Goal: Task Accomplishment & Management: Complete application form

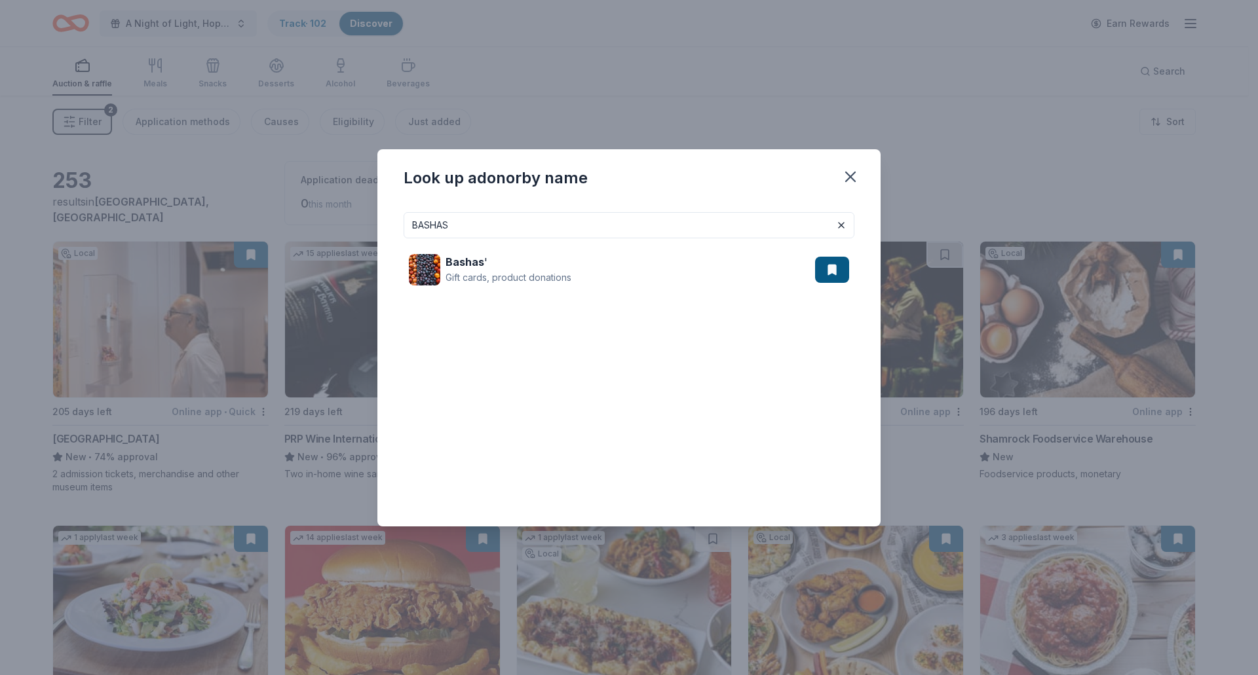
drag, startPoint x: 547, startPoint y: 227, endPoint x: 295, endPoint y: 225, distance: 251.6
click at [295, 225] on div "Look up a donor by name [PERSON_NAME] ' Gift cards, product donations" at bounding box center [629, 337] width 1258 height 675
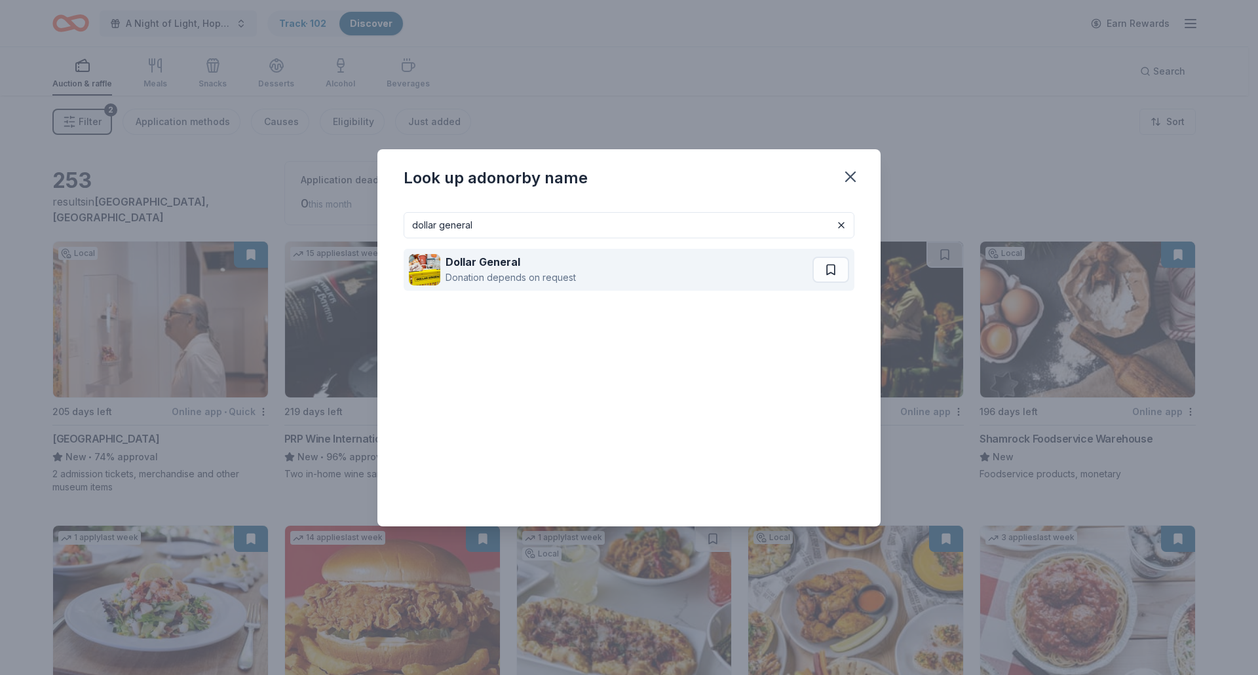
click at [519, 272] on div "Donation depends on request" at bounding box center [511, 278] width 130 height 16
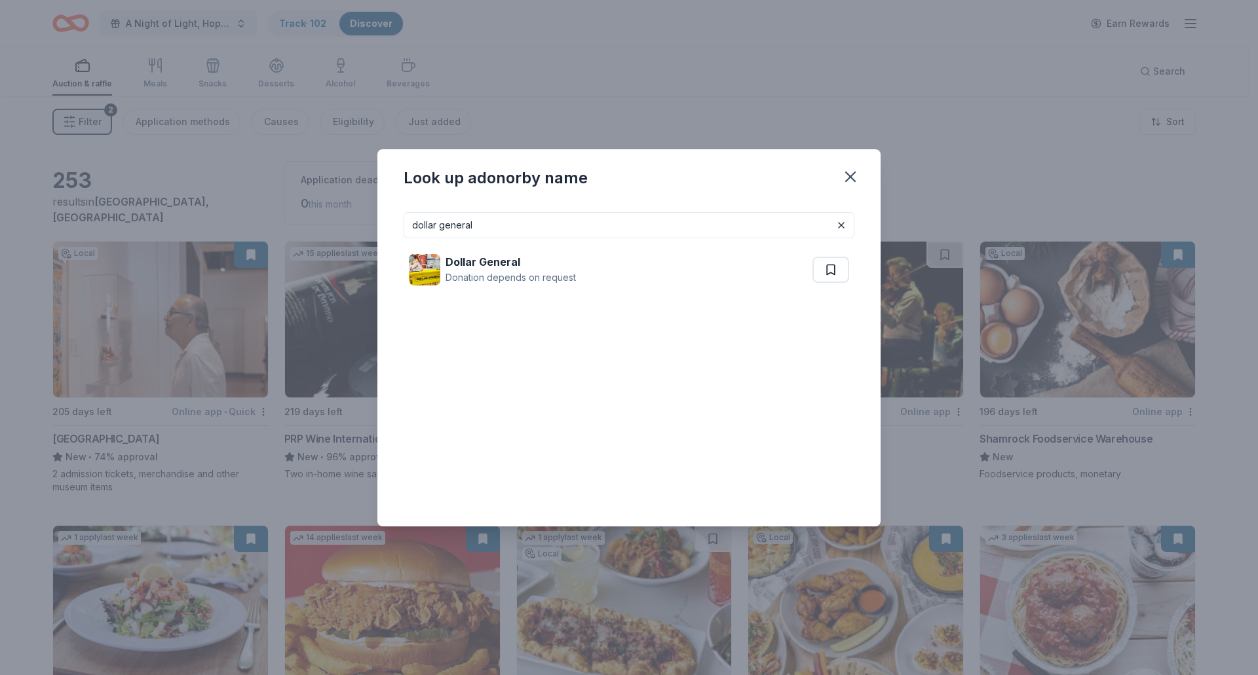
drag, startPoint x: 569, startPoint y: 233, endPoint x: 266, endPoint y: 226, distance: 303.4
click at [266, 226] on div "Look up a donor by name dollar general Dollar General Donation depends on reque…" at bounding box center [629, 337] width 1258 height 675
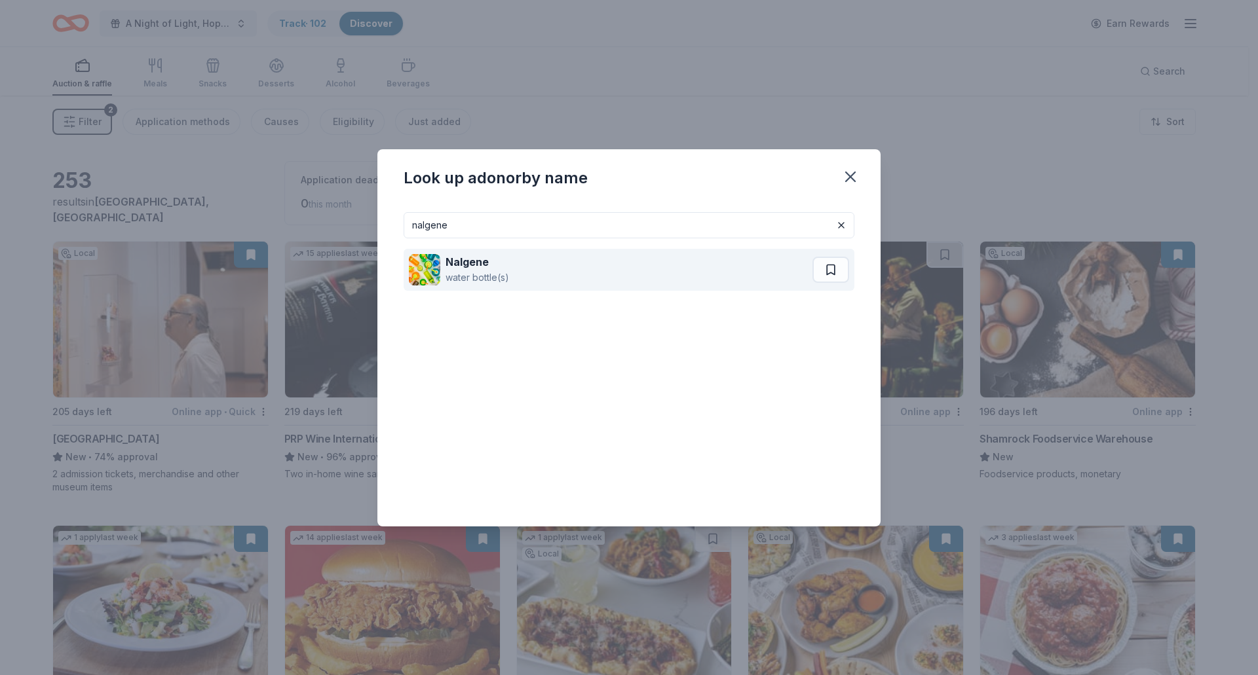
click at [468, 256] on strong "Nalgene" at bounding box center [467, 262] width 43 height 13
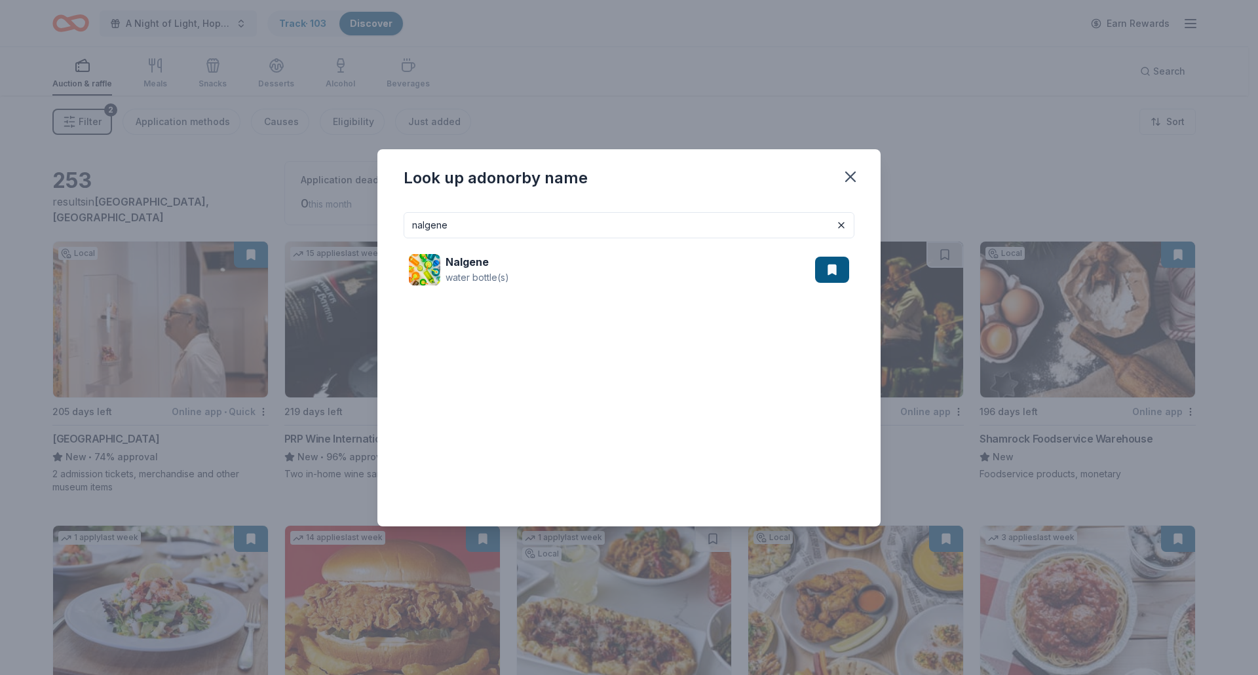
drag, startPoint x: 481, startPoint y: 230, endPoint x: 288, endPoint y: 205, distance: 194.9
click at [288, 205] on div "Look up a donor by name nalgene Nalgene water bottle(s)" at bounding box center [629, 337] width 1258 height 675
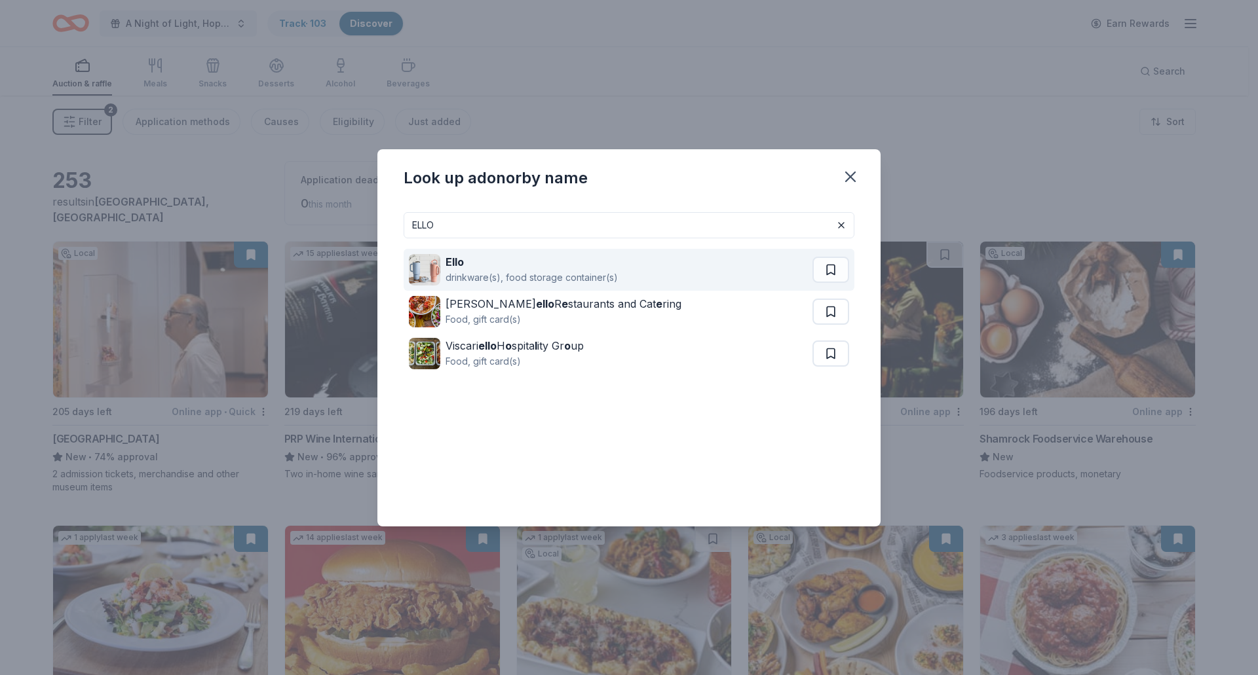
click at [457, 268] on strong "Ello" at bounding box center [455, 262] width 18 height 13
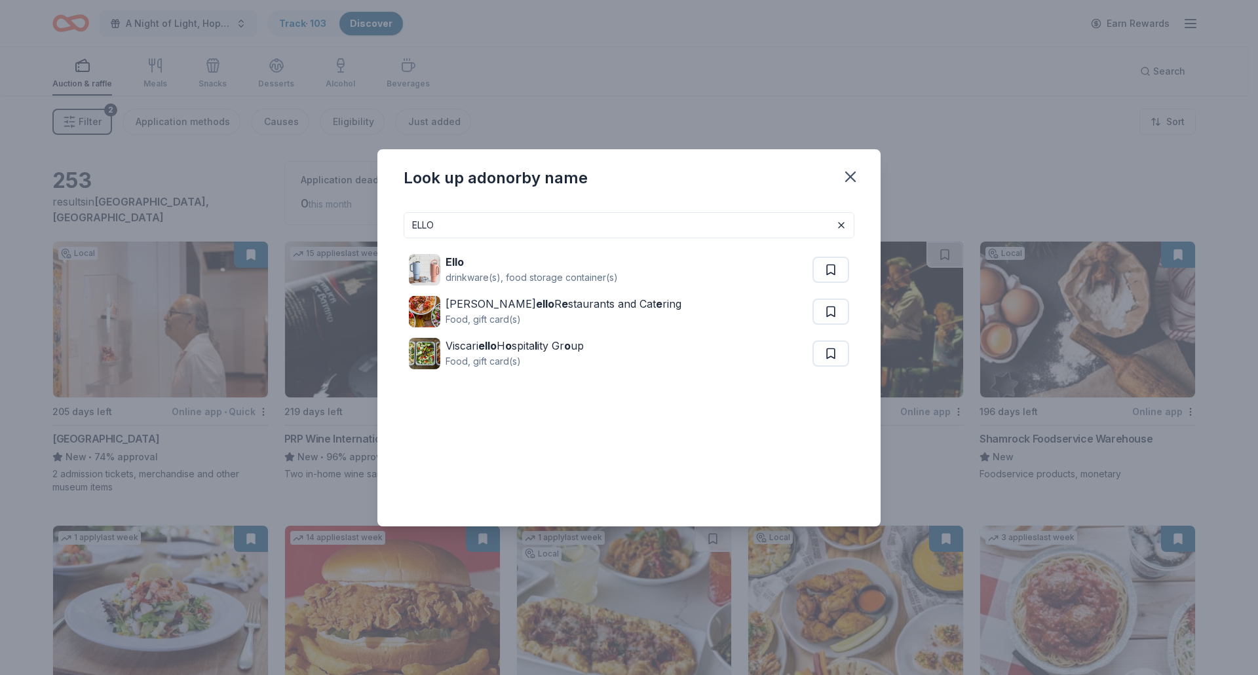
drag, startPoint x: 485, startPoint y: 226, endPoint x: 235, endPoint y: 240, distance: 251.3
click at [235, 240] on div "Look up a donor by name ELLO Ello drinkware(s), food storage container(s) Marr …" at bounding box center [629, 337] width 1258 height 675
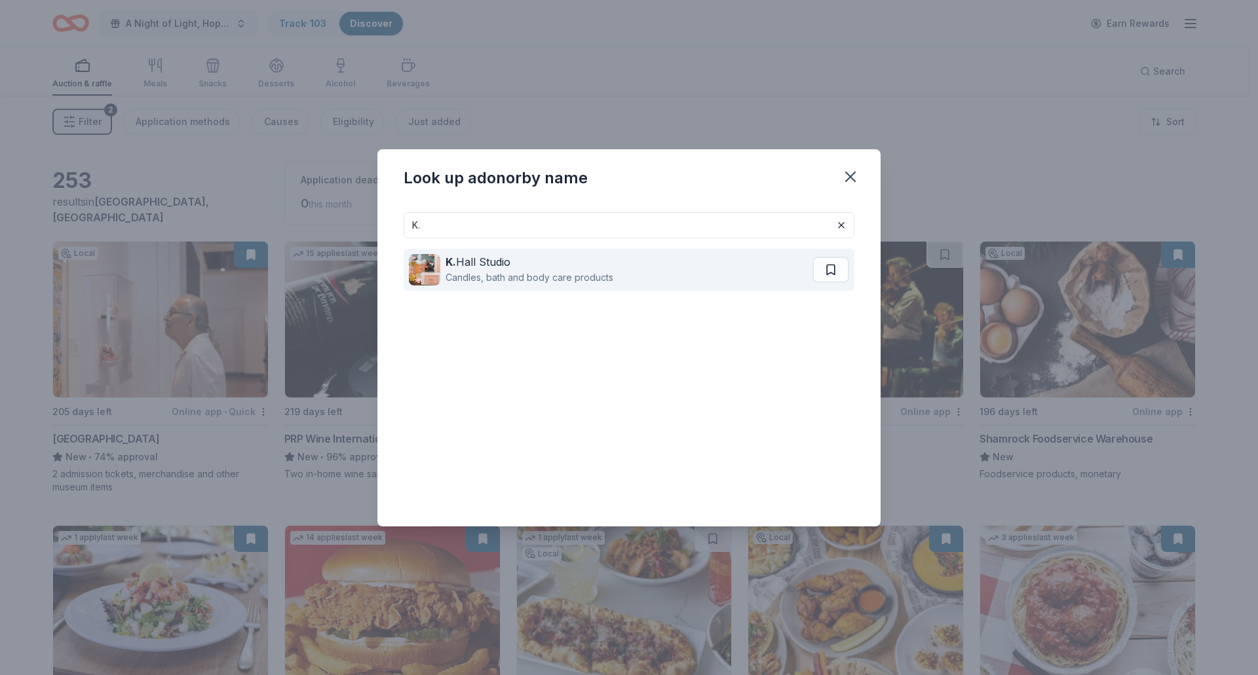
click at [501, 282] on div "Candles, bath and body care products" at bounding box center [530, 278] width 168 height 16
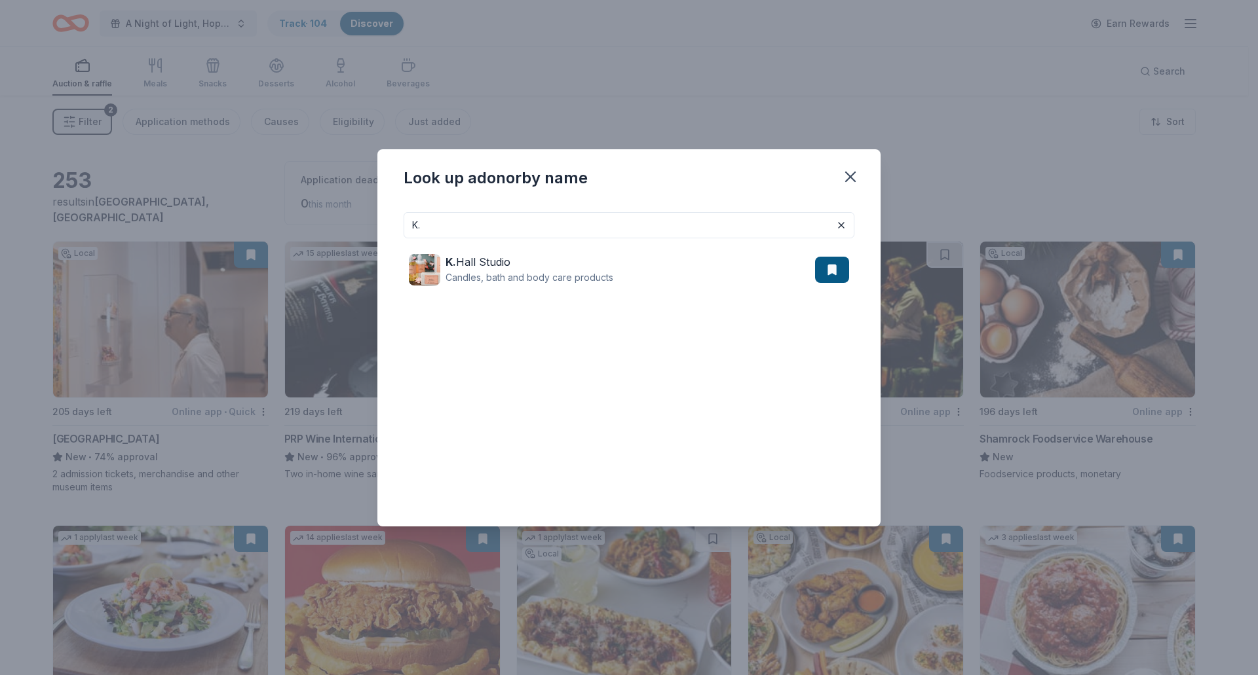
drag, startPoint x: 498, startPoint y: 225, endPoint x: 349, endPoint y: 222, distance: 148.8
click at [349, 222] on div "Look up a donor by name K. K. Hall Studio Candles, bath and body care products" at bounding box center [629, 337] width 1258 height 675
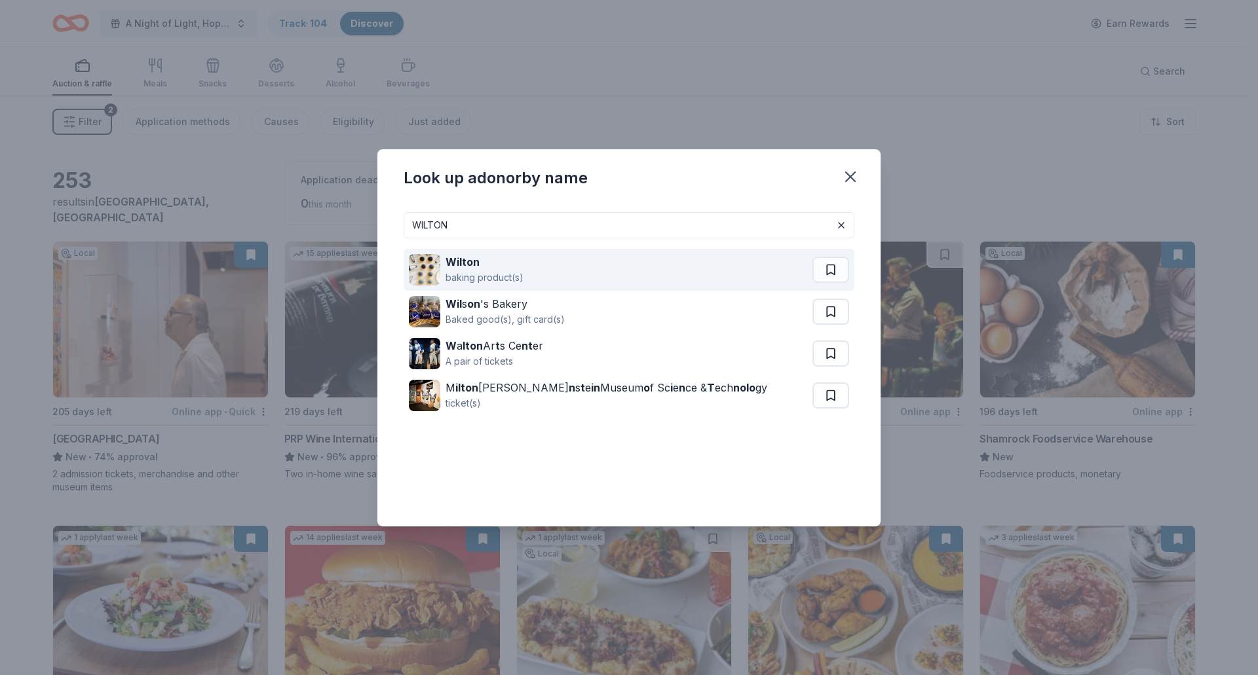
click at [465, 272] on div "baking product(s)" at bounding box center [485, 278] width 78 height 16
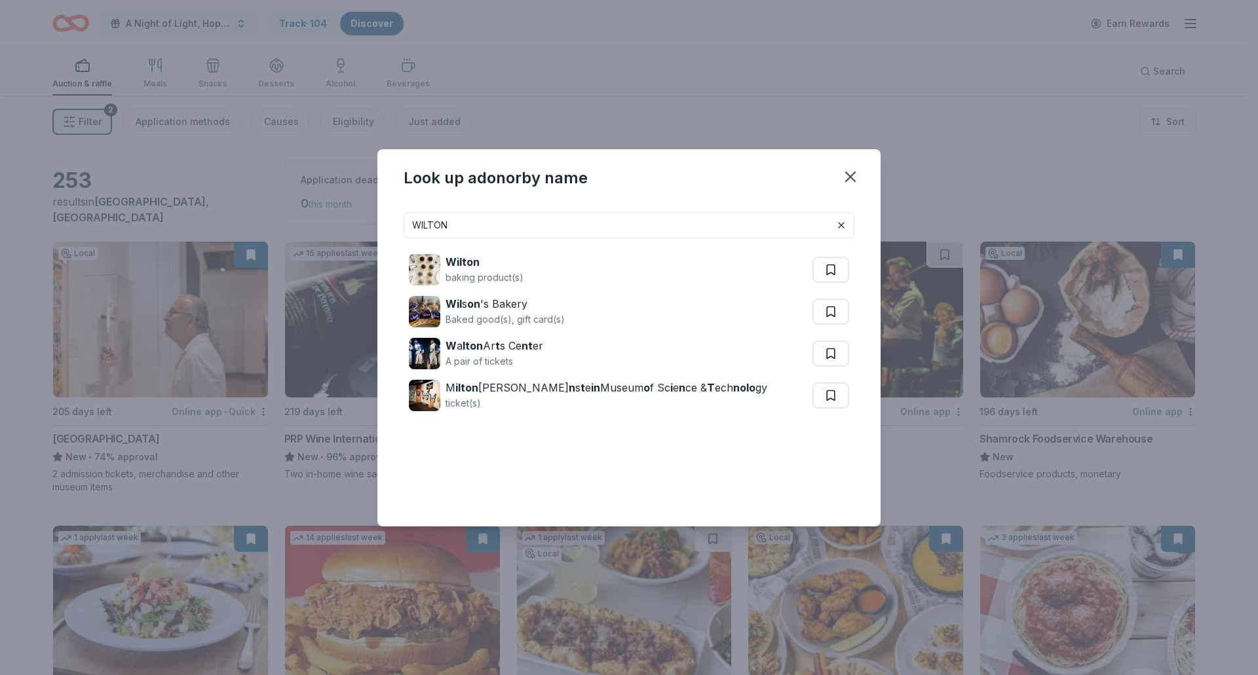
drag, startPoint x: 516, startPoint y: 223, endPoint x: 362, endPoint y: 227, distance: 154.0
click at [362, 227] on div "Look up a donor by name WILTON Wilton baking product(s) Wil s on 's Bakery Bake…" at bounding box center [629, 337] width 1258 height 675
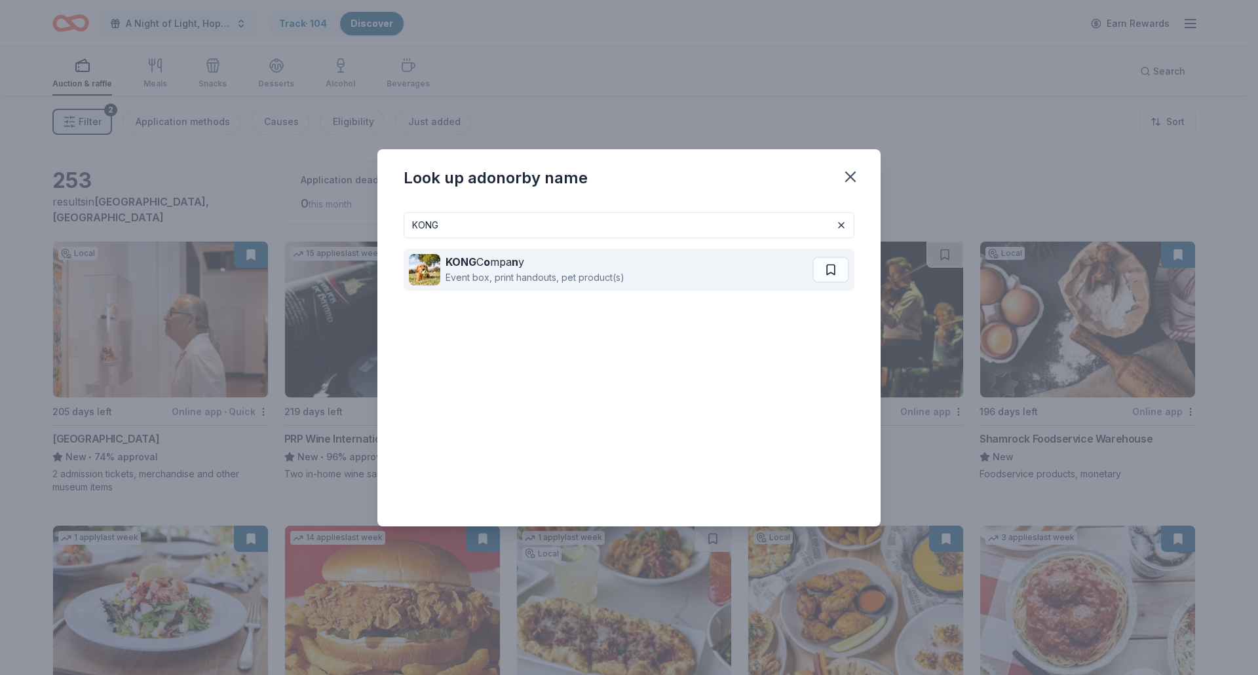
click at [550, 276] on div "Event box, print handouts, pet product(s)" at bounding box center [535, 278] width 179 height 16
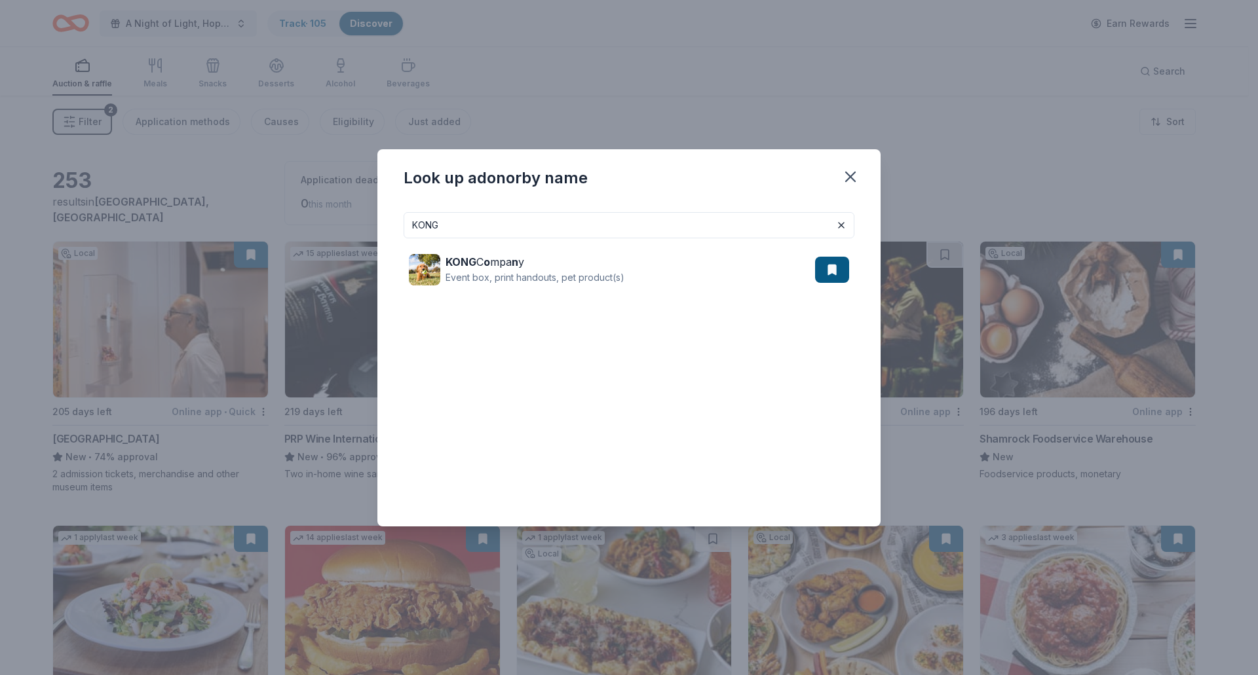
drag, startPoint x: 488, startPoint y: 221, endPoint x: 257, endPoint y: 231, distance: 231.5
click at [257, 231] on div "Look up a donor by name KONG KONG C o mpa n y Event box, print handouts, pet pr…" at bounding box center [629, 337] width 1258 height 675
click at [492, 218] on input "KONG" at bounding box center [629, 225] width 451 height 26
drag, startPoint x: 492, startPoint y: 225, endPoint x: 324, endPoint y: 242, distance: 169.2
click at [325, 242] on div "Look up a donor by name KONG KONG C o mpa n y Event box, print handouts, pet pr…" at bounding box center [629, 337] width 1258 height 675
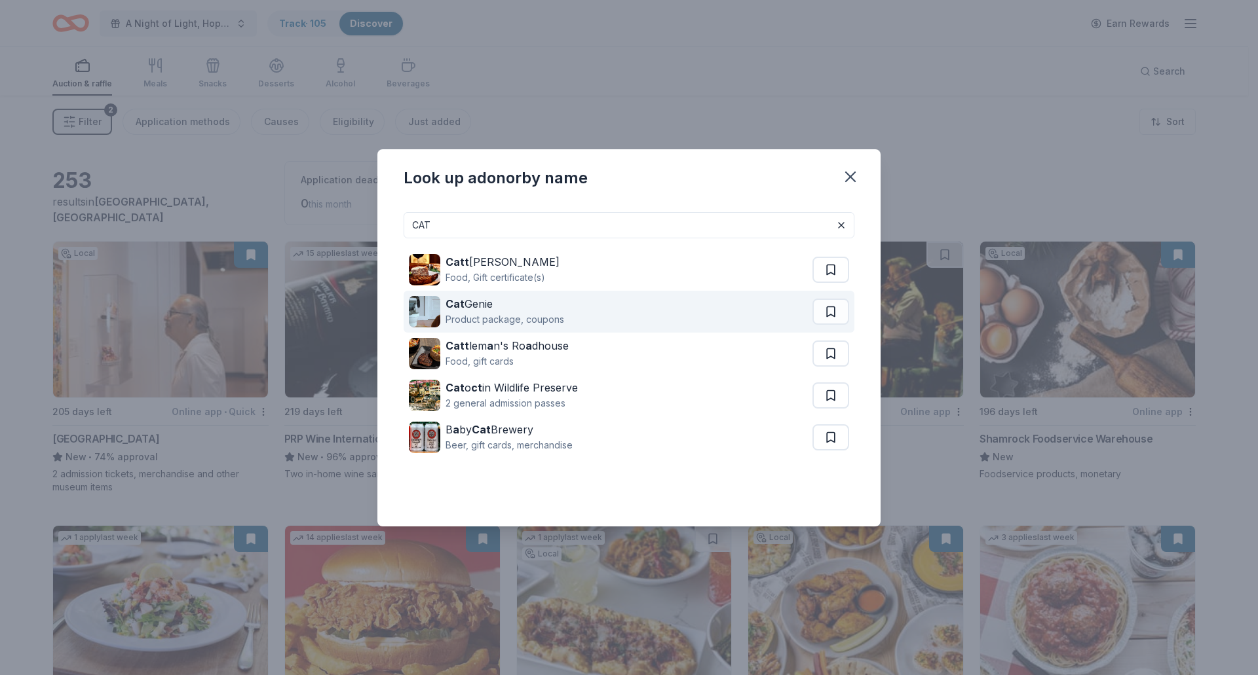
click at [442, 295] on div "Cat Genie Product package, coupons" at bounding box center [611, 312] width 404 height 42
drag, startPoint x: 457, startPoint y: 222, endPoint x: 309, endPoint y: 235, distance: 149.2
click at [309, 235] on div "Look up a donor by name CAT Catt lemens Food, Gift certificate(s) Cat Genie Pro…" at bounding box center [629, 337] width 1258 height 675
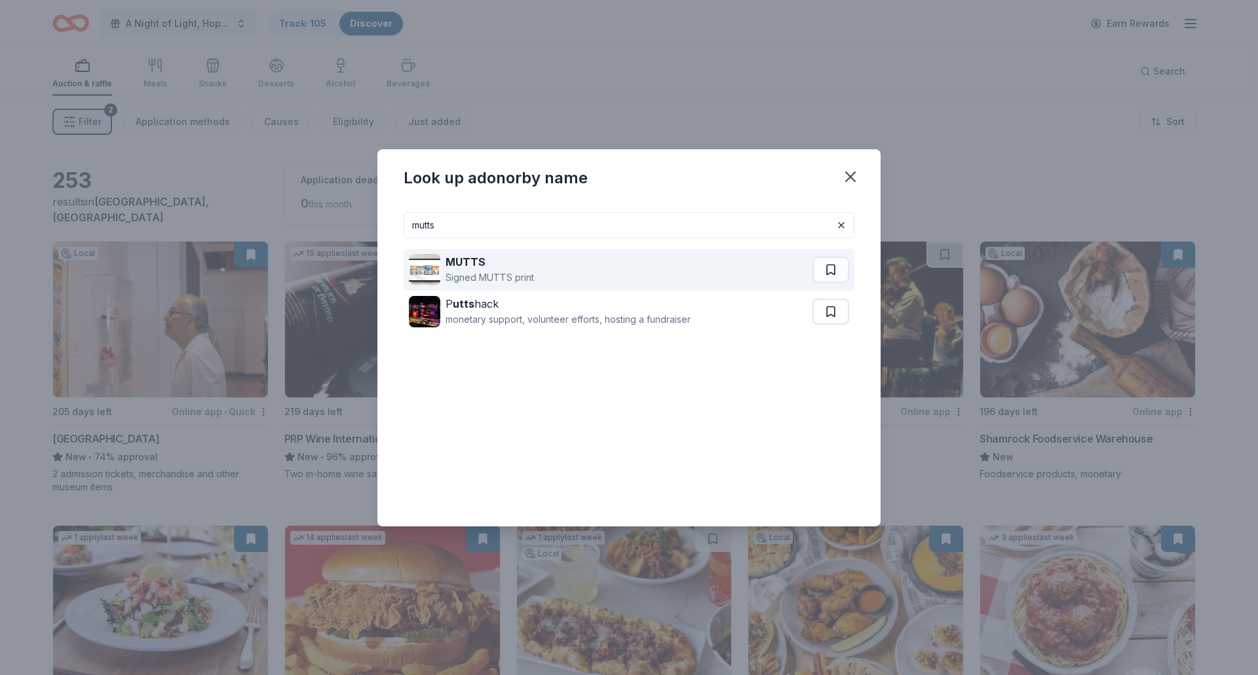
click at [478, 262] on strong "MUTTS" at bounding box center [466, 262] width 40 height 13
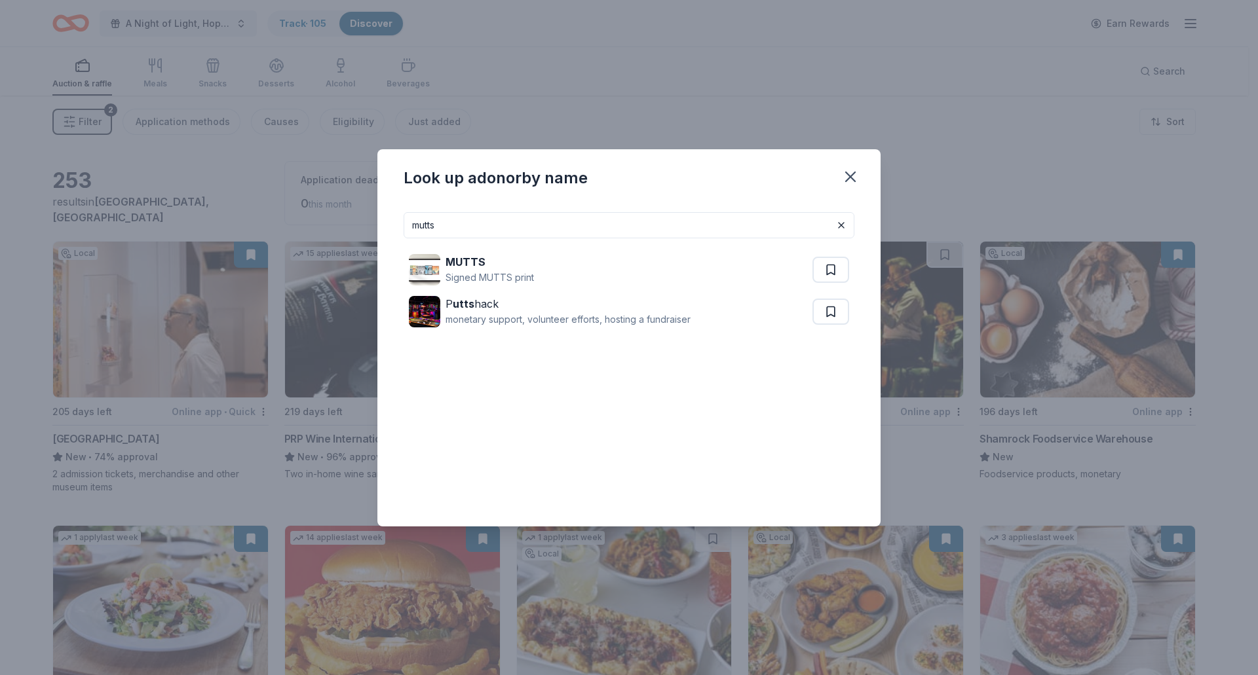
drag, startPoint x: 533, startPoint y: 227, endPoint x: 313, endPoint y: 227, distance: 220.1
click at [313, 227] on div "Look up a donor by name mutts MUTTS Signed MUTTS print P utts hack monetary sup…" at bounding box center [629, 337] width 1258 height 675
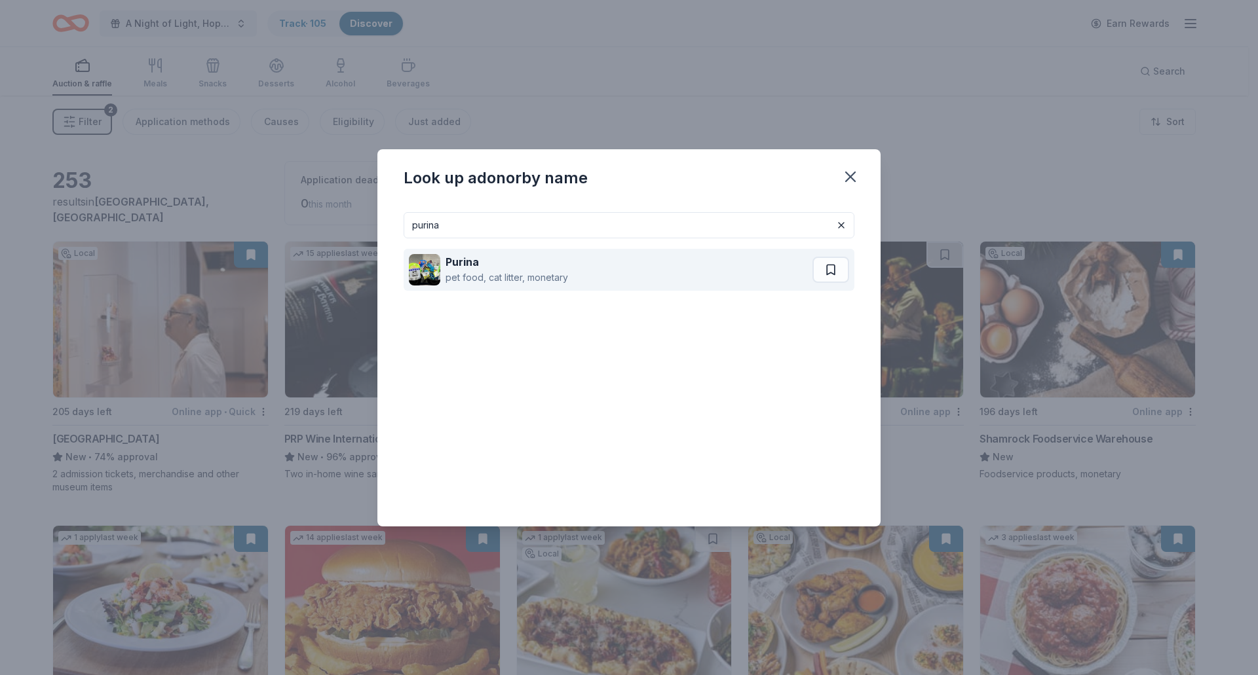
click at [457, 256] on strong "Purina" at bounding box center [462, 262] width 33 height 13
click at [478, 265] on div "Purina" at bounding box center [507, 262] width 123 height 16
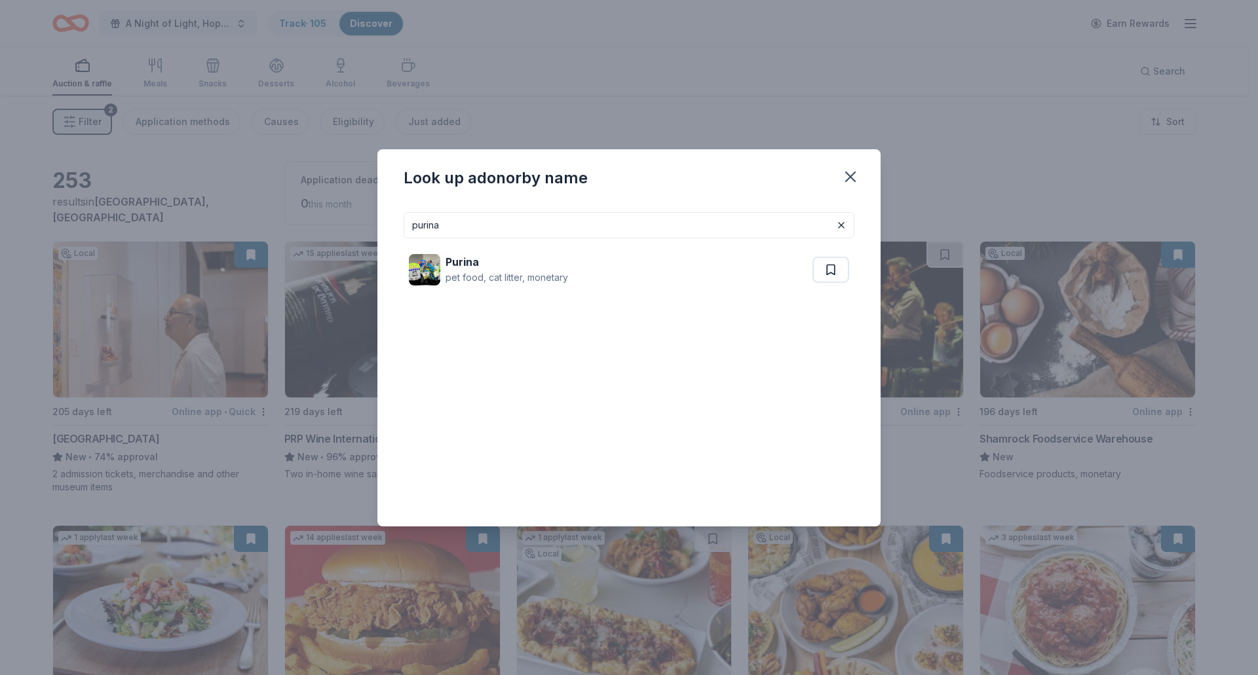
drag, startPoint x: 493, startPoint y: 229, endPoint x: 294, endPoint y: 229, distance: 199.2
click at [294, 229] on div "Look up a donor by name purina Purina pet food, cat litter, monetary" at bounding box center [629, 337] width 1258 height 675
click at [479, 228] on input "purina" at bounding box center [629, 225] width 451 height 26
drag, startPoint x: 478, startPoint y: 228, endPoint x: 313, endPoint y: 235, distance: 165.3
click at [313, 235] on div "Look up a donor by name purina Purina pet food, cat litter, monetary" at bounding box center [629, 337] width 1258 height 675
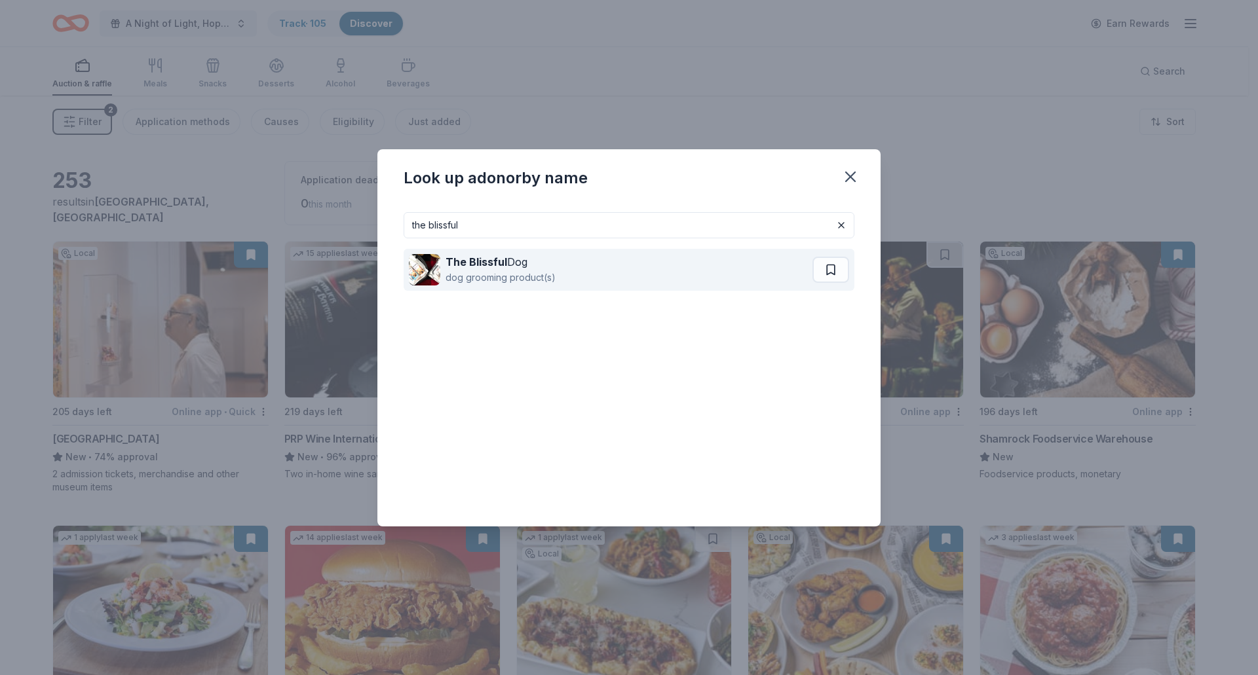
click at [503, 270] on div "dog grooming product(s)" at bounding box center [501, 278] width 110 height 16
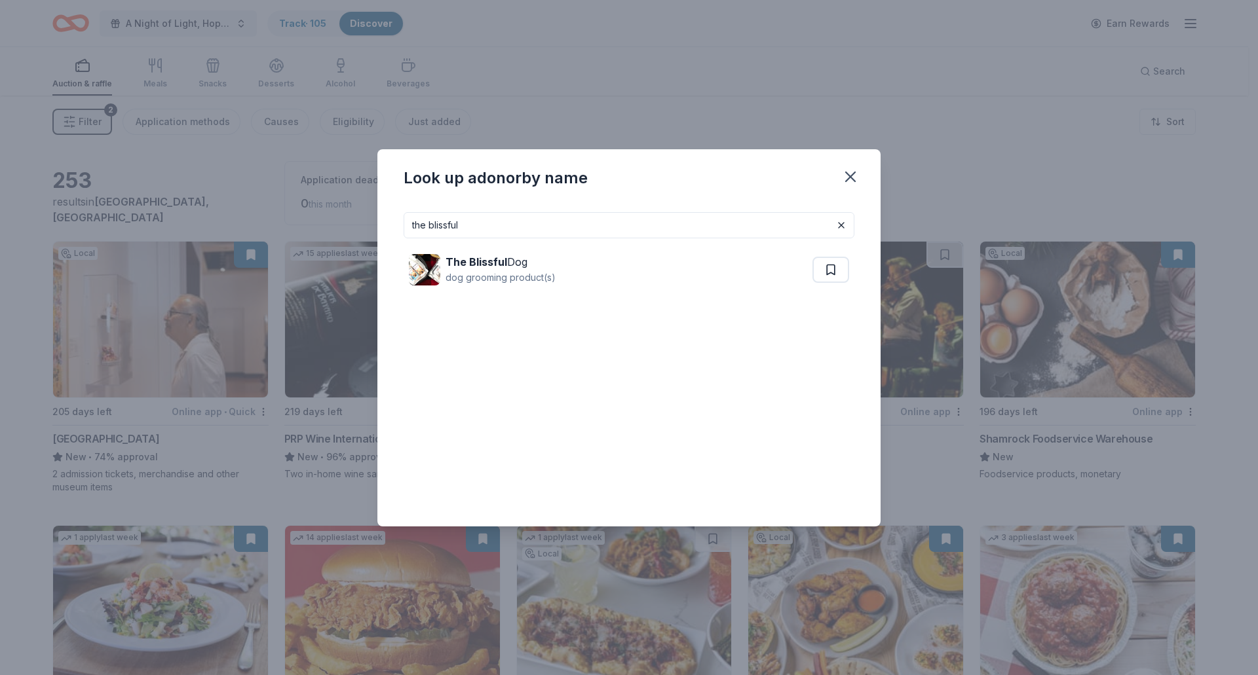
drag, startPoint x: 531, startPoint y: 227, endPoint x: 303, endPoint y: 223, distance: 228.0
click at [303, 223] on div "Look up a donor by name the blissful The Blissful Dog dog grooming product(s)" at bounding box center [629, 337] width 1258 height 675
type input "lupine"
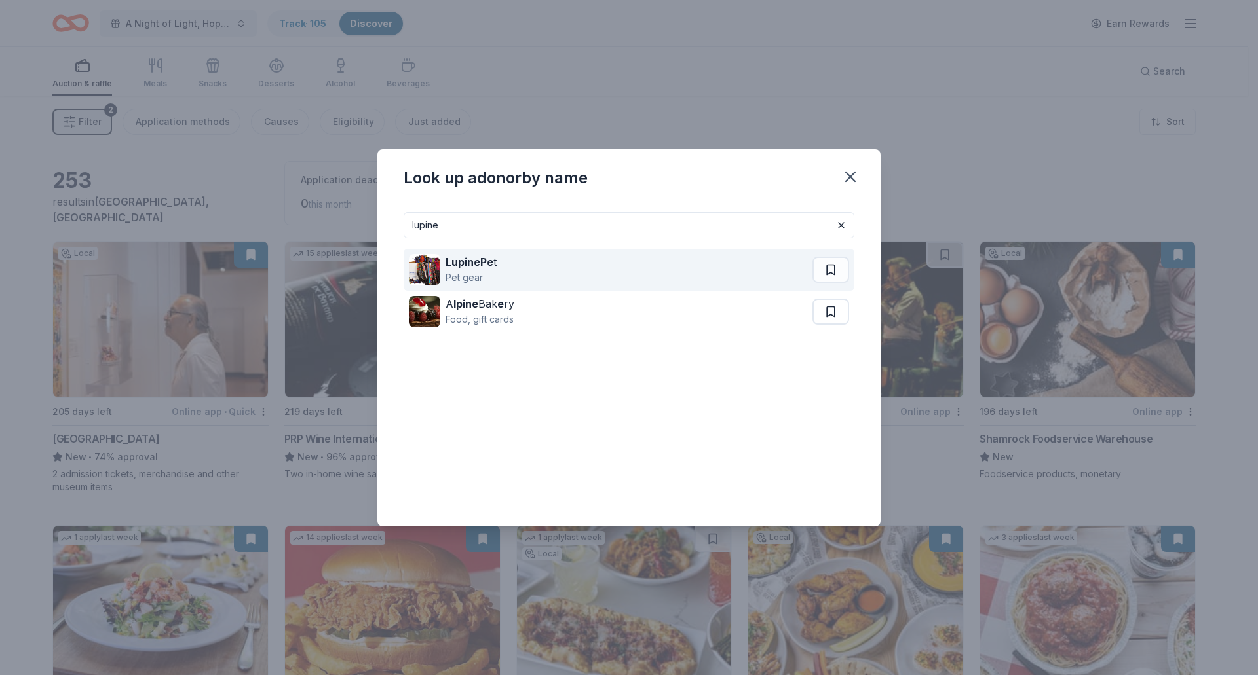
click at [482, 275] on div "Pet gear" at bounding box center [471, 278] width 51 height 16
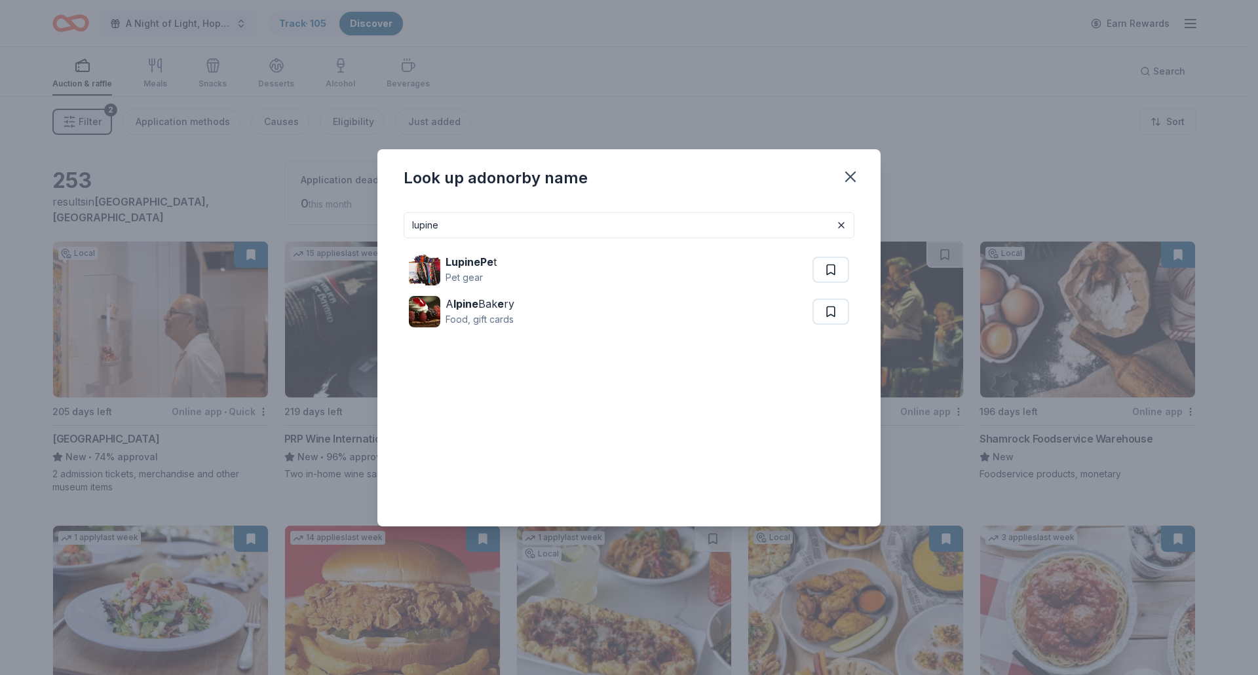
drag, startPoint x: 662, startPoint y: 233, endPoint x: 229, endPoint y: 233, distance: 433.7
click at [229, 233] on div "Look up a donor by name lupine LupinePe t Pet gear A lpine Bak e ry Food, gift …" at bounding box center [629, 337] width 1258 height 675
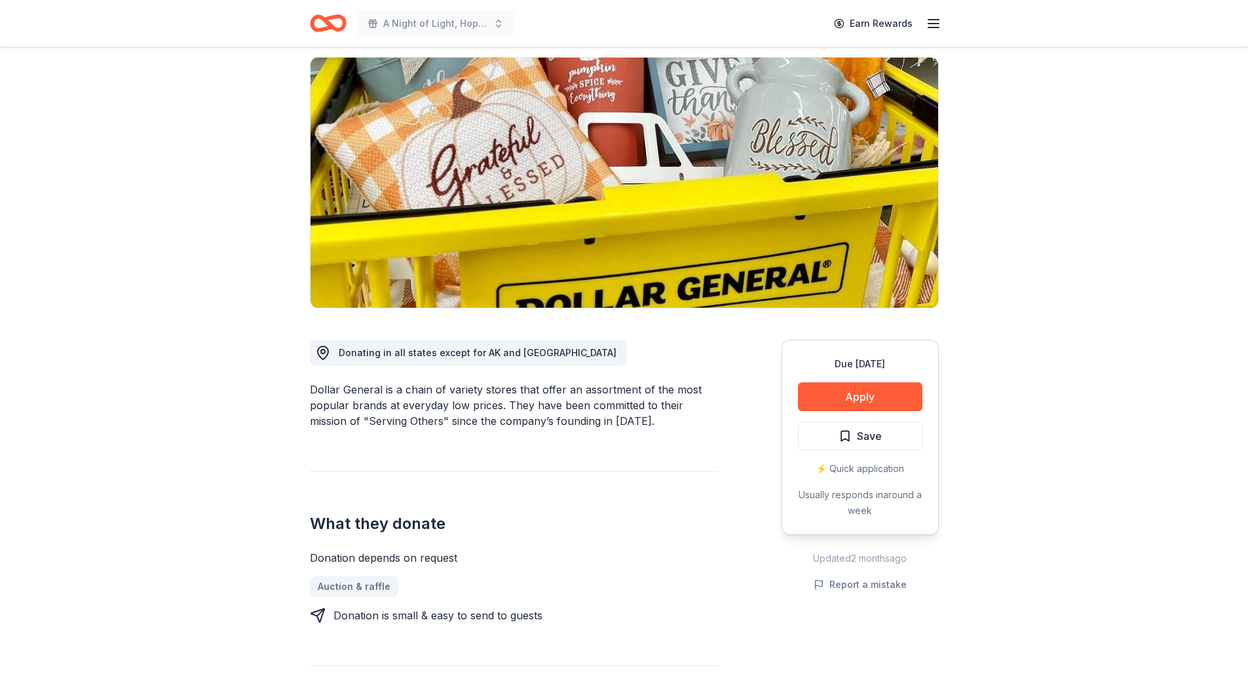
scroll to position [197, 0]
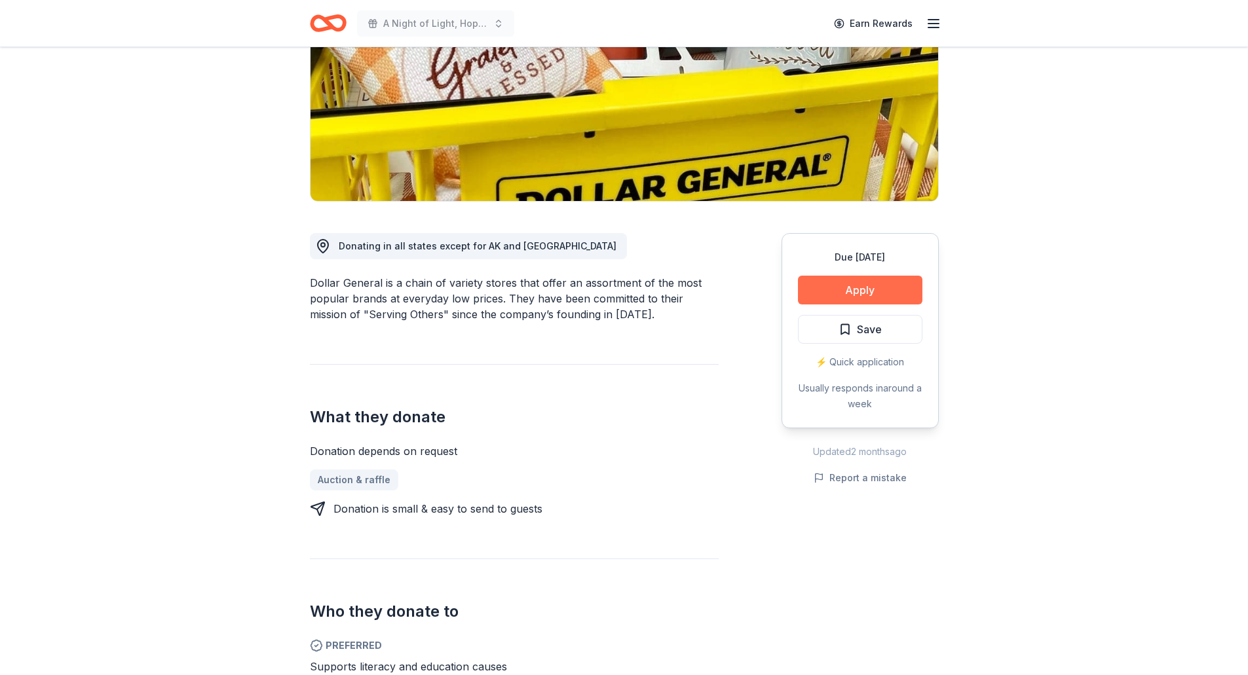
click at [875, 287] on button "Apply" at bounding box center [860, 290] width 124 height 29
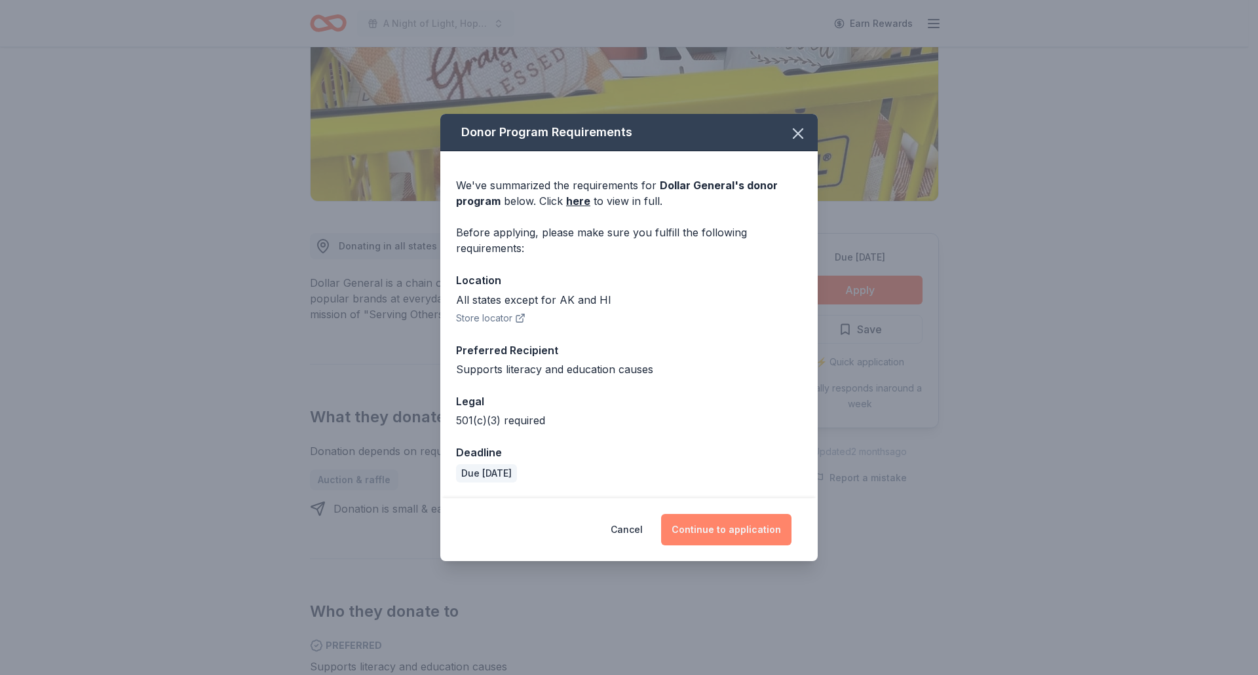
click at [731, 528] on button "Continue to application" at bounding box center [726, 529] width 130 height 31
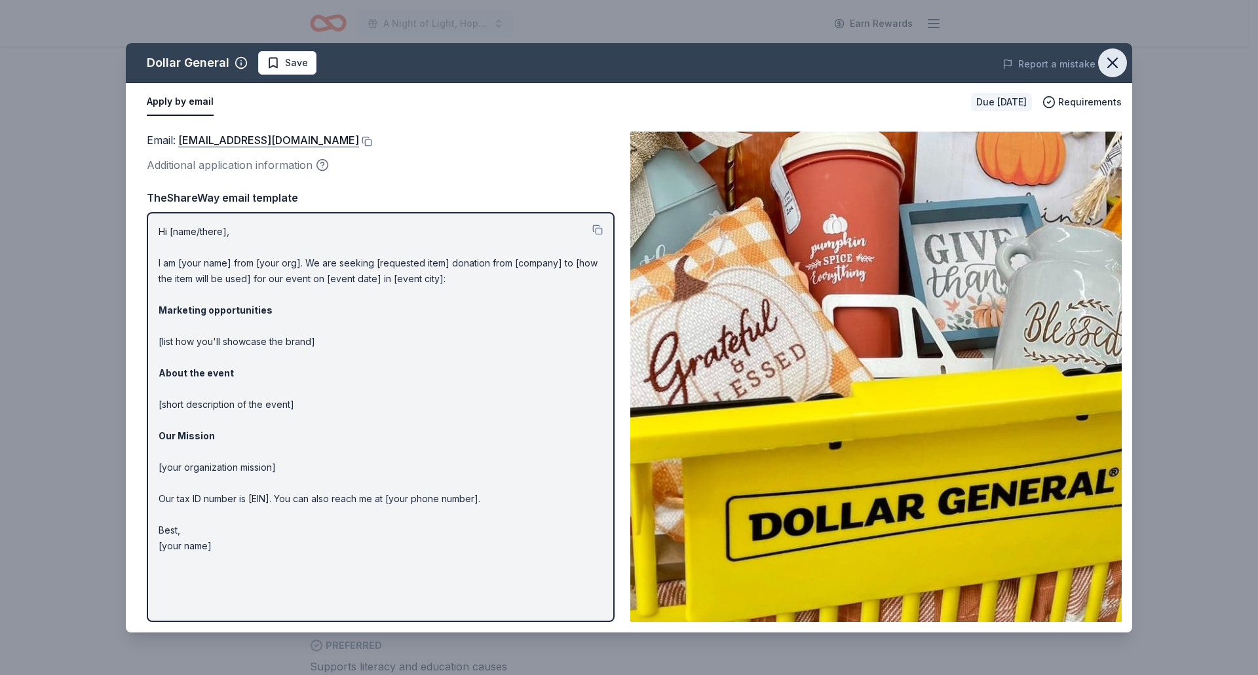
click at [1107, 62] on icon "button" at bounding box center [1112, 63] width 18 height 18
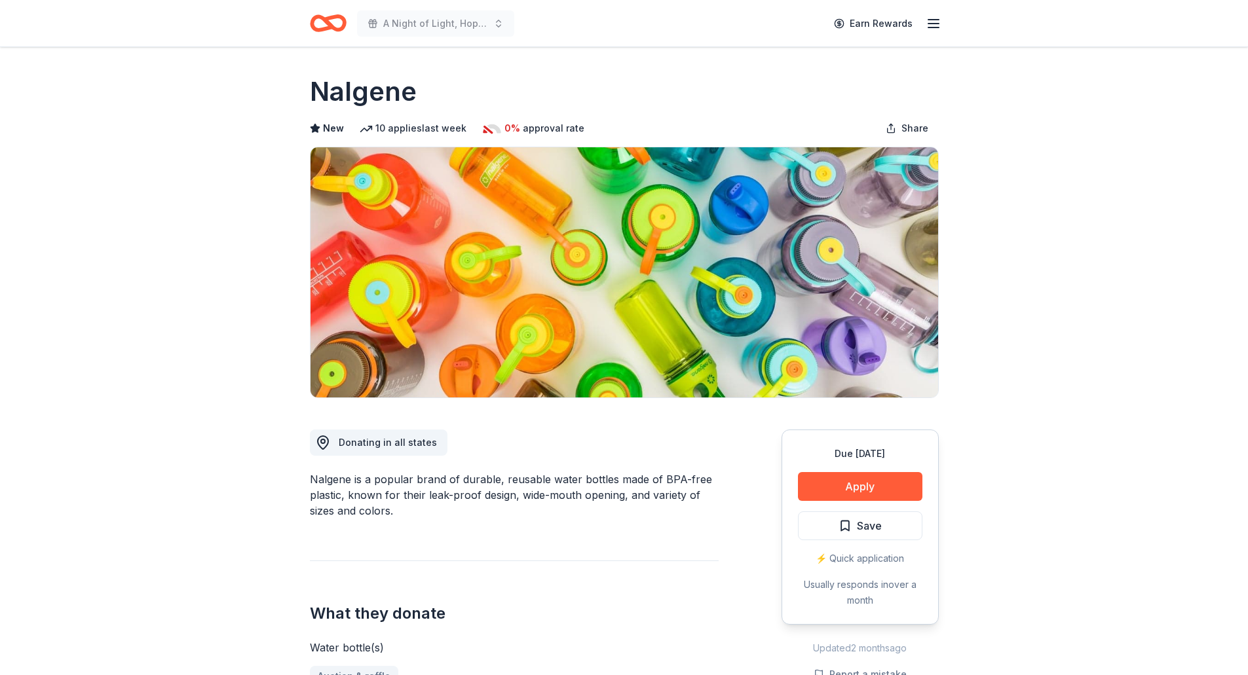
scroll to position [66, 0]
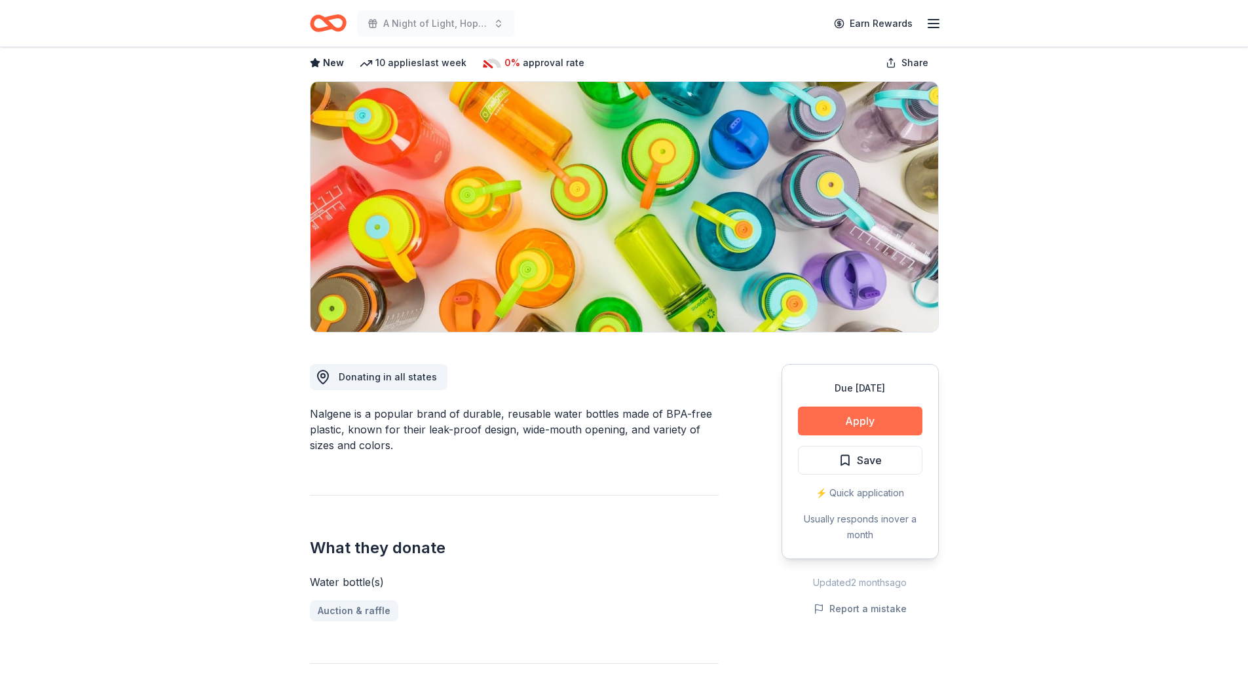
click at [869, 425] on button "Apply" at bounding box center [860, 421] width 124 height 29
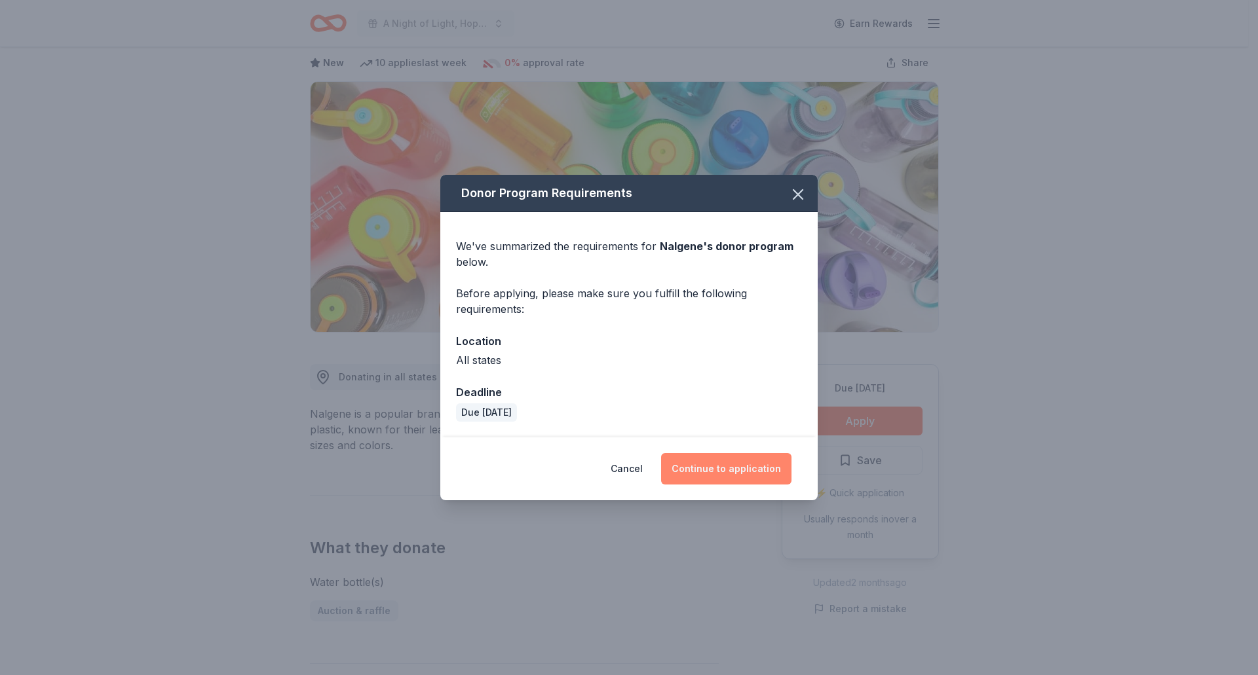
click at [742, 464] on button "Continue to application" at bounding box center [726, 468] width 130 height 31
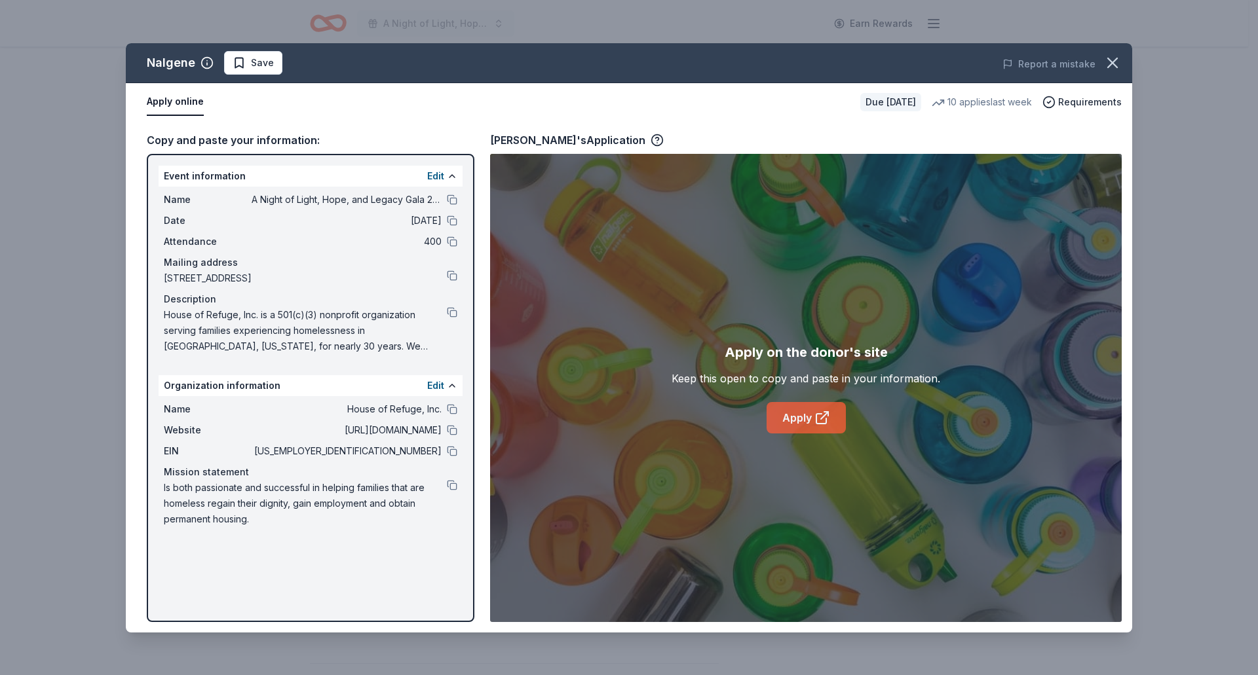
click at [802, 421] on link "Apply" at bounding box center [806, 417] width 79 height 31
click at [1104, 63] on icon "button" at bounding box center [1112, 63] width 18 height 18
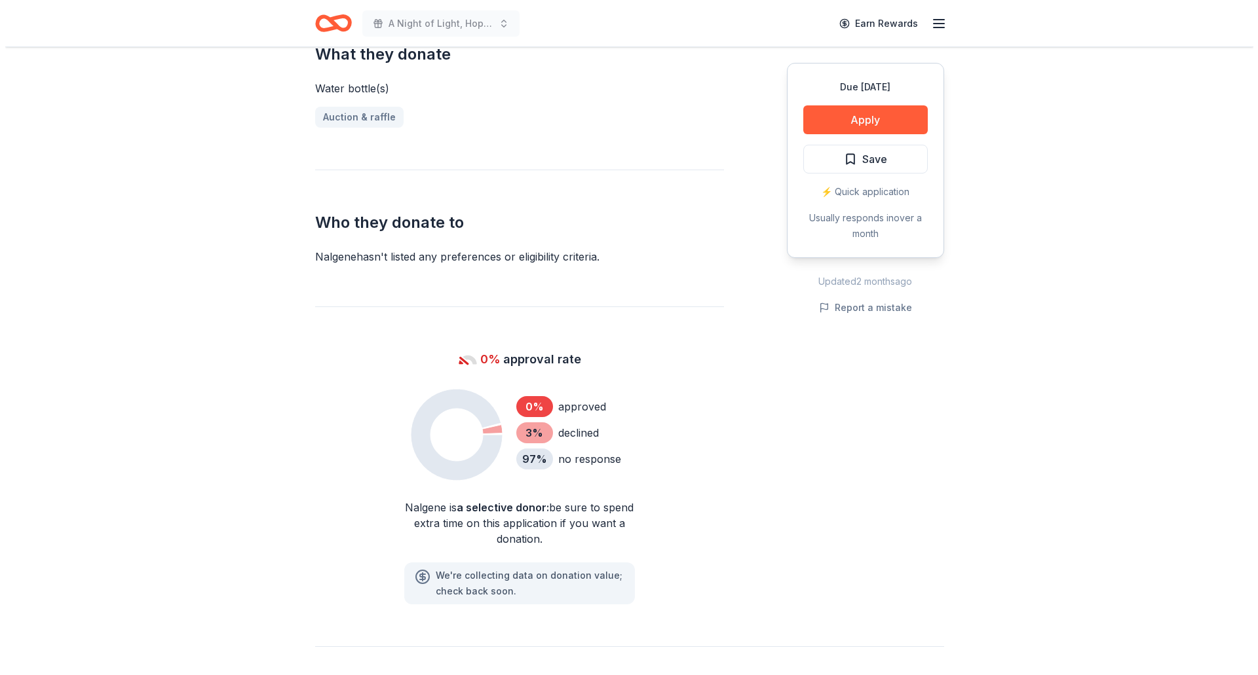
scroll to position [166, 0]
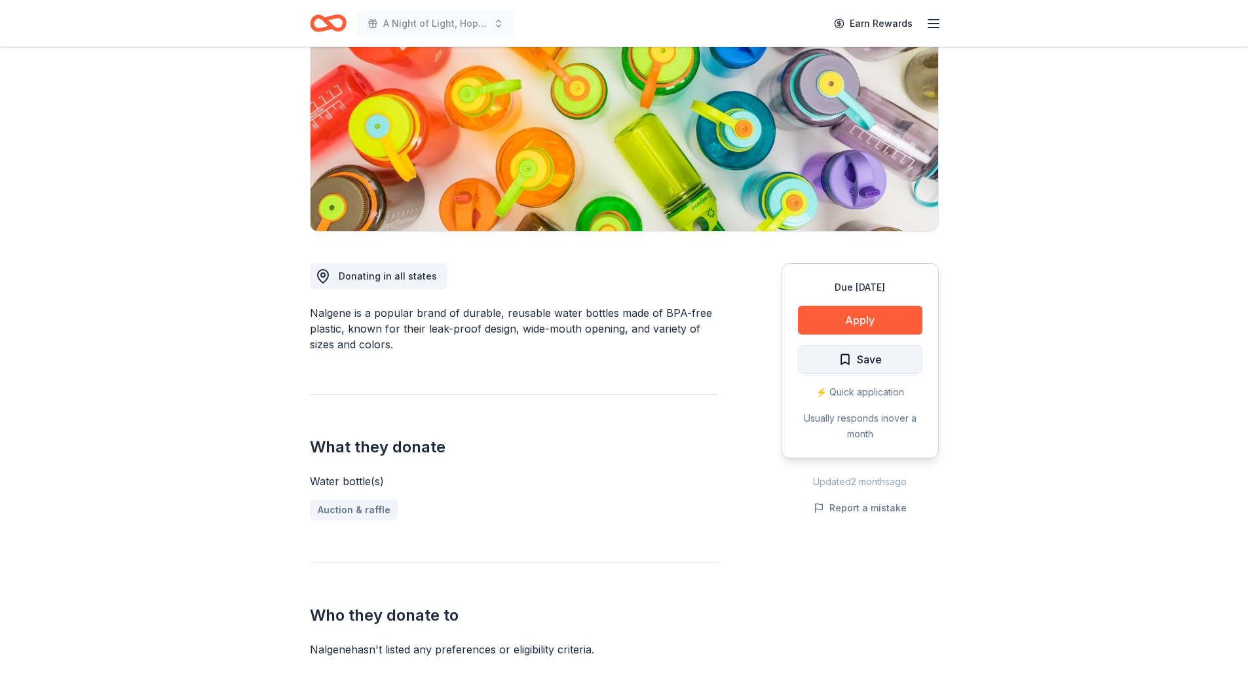
click at [874, 368] on span "Save" at bounding box center [869, 359] width 25 height 17
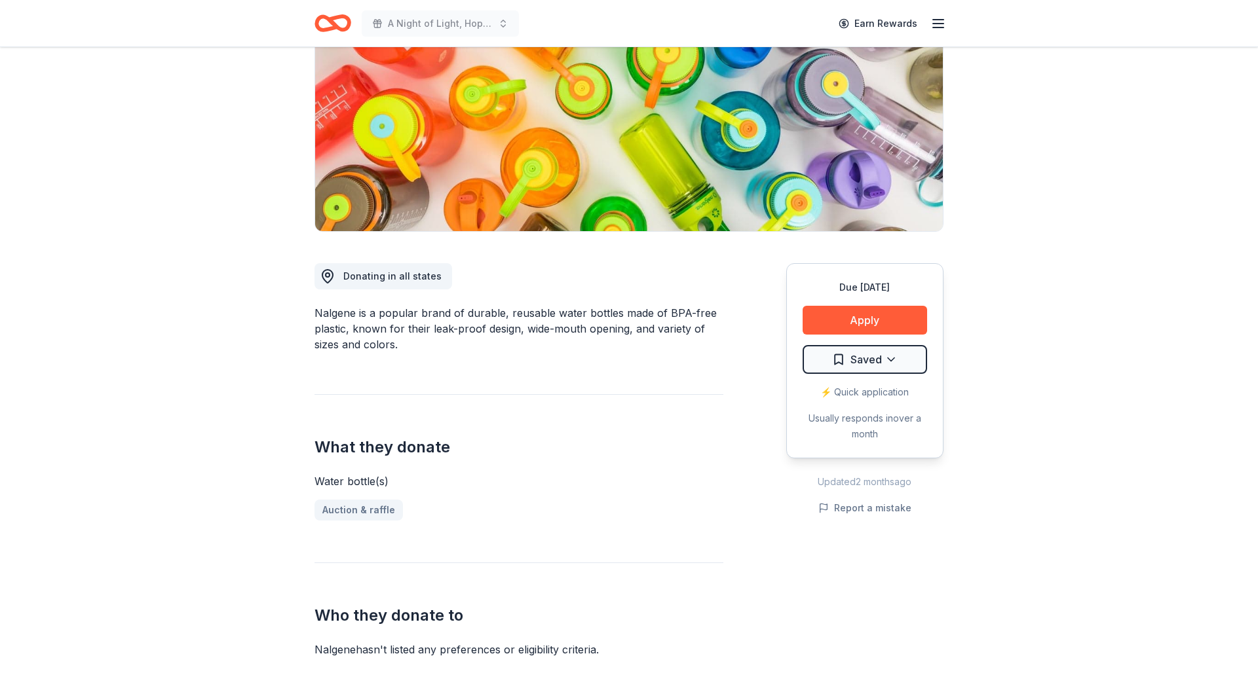
click at [868, 366] on html "A Night of Light, Hope, and Legacy Gala 2026 Earn Rewards Due in 196 days Share…" at bounding box center [629, 171] width 1258 height 675
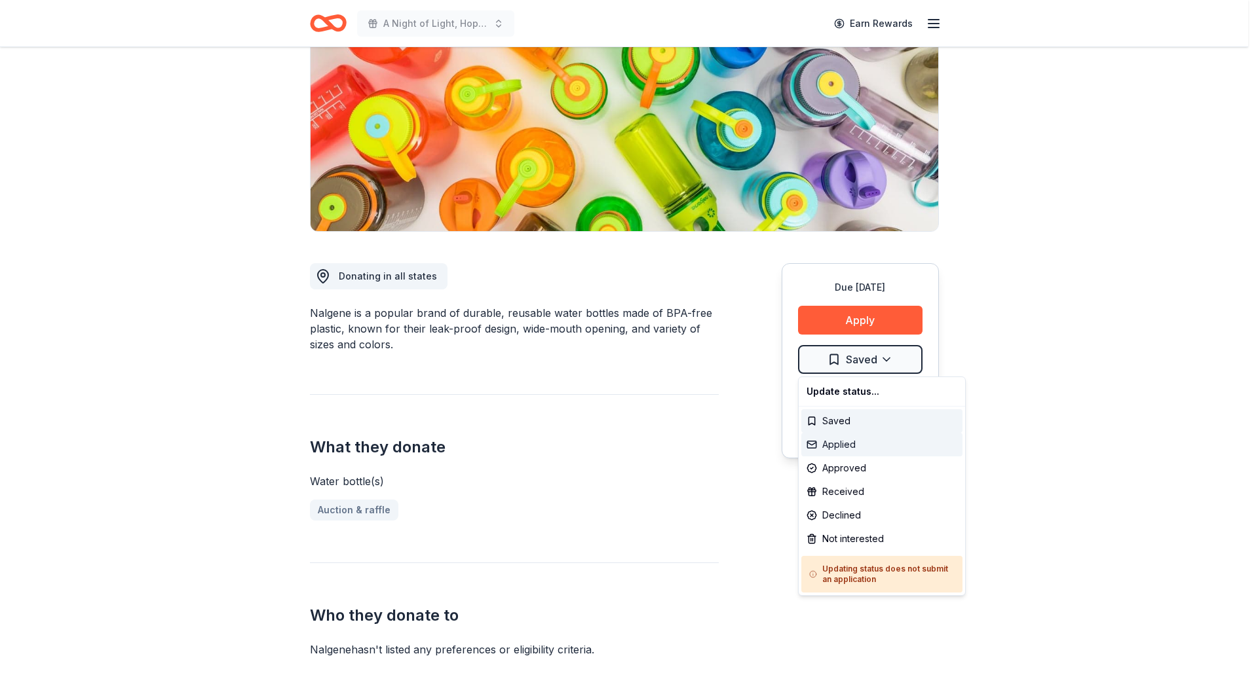
click at [850, 446] on div "Applied" at bounding box center [881, 445] width 161 height 24
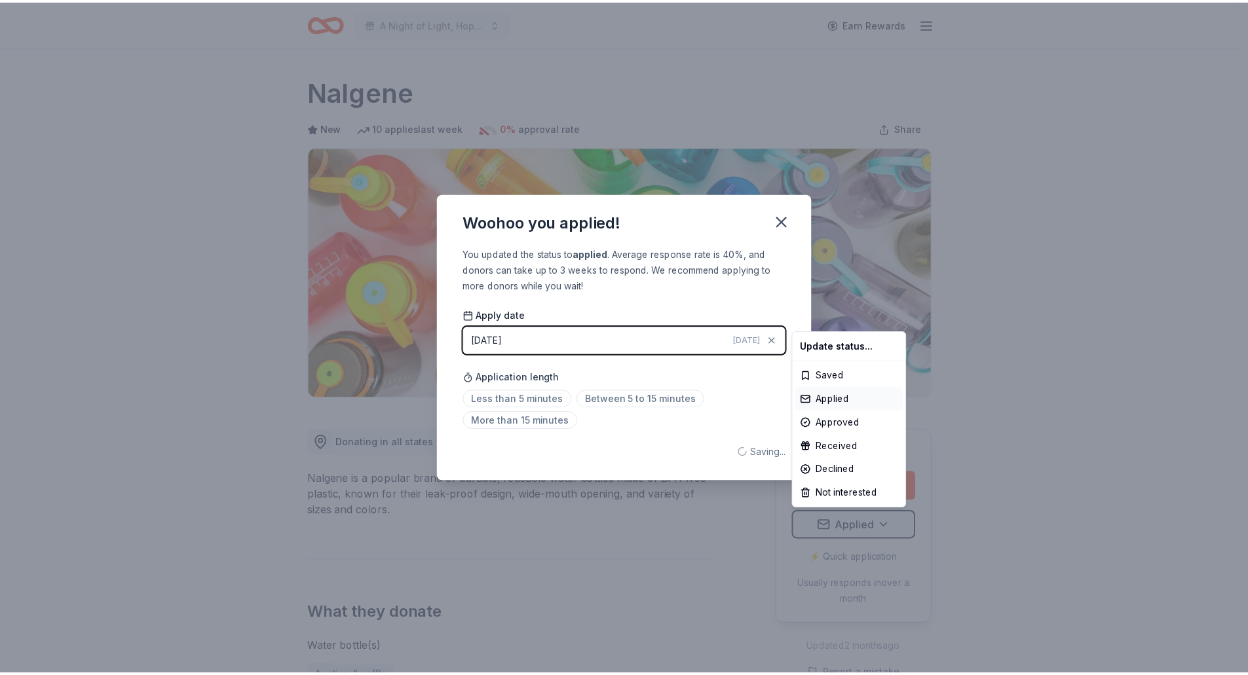
scroll to position [0, 0]
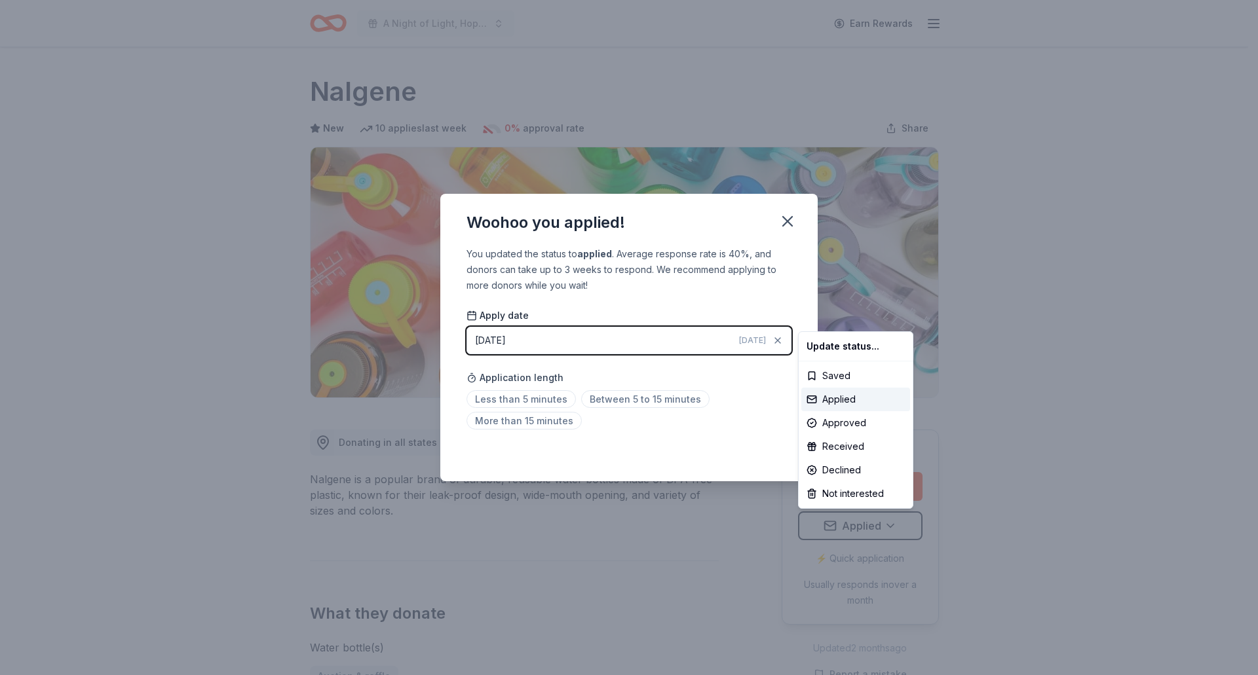
click at [780, 219] on html "A Night of Light, Hope, and Legacy Gala 2026 Earn Rewards Due in 196 days Share…" at bounding box center [629, 337] width 1258 height 675
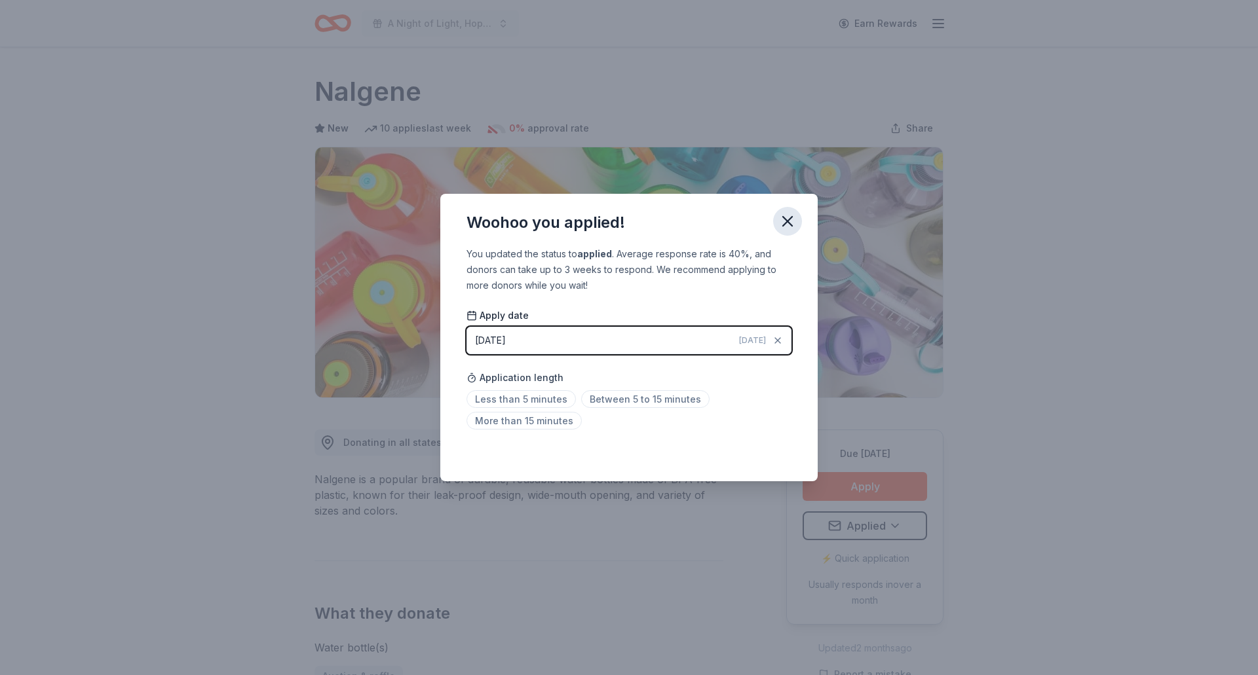
click at [783, 222] on icon "button" at bounding box center [787, 221] width 18 height 18
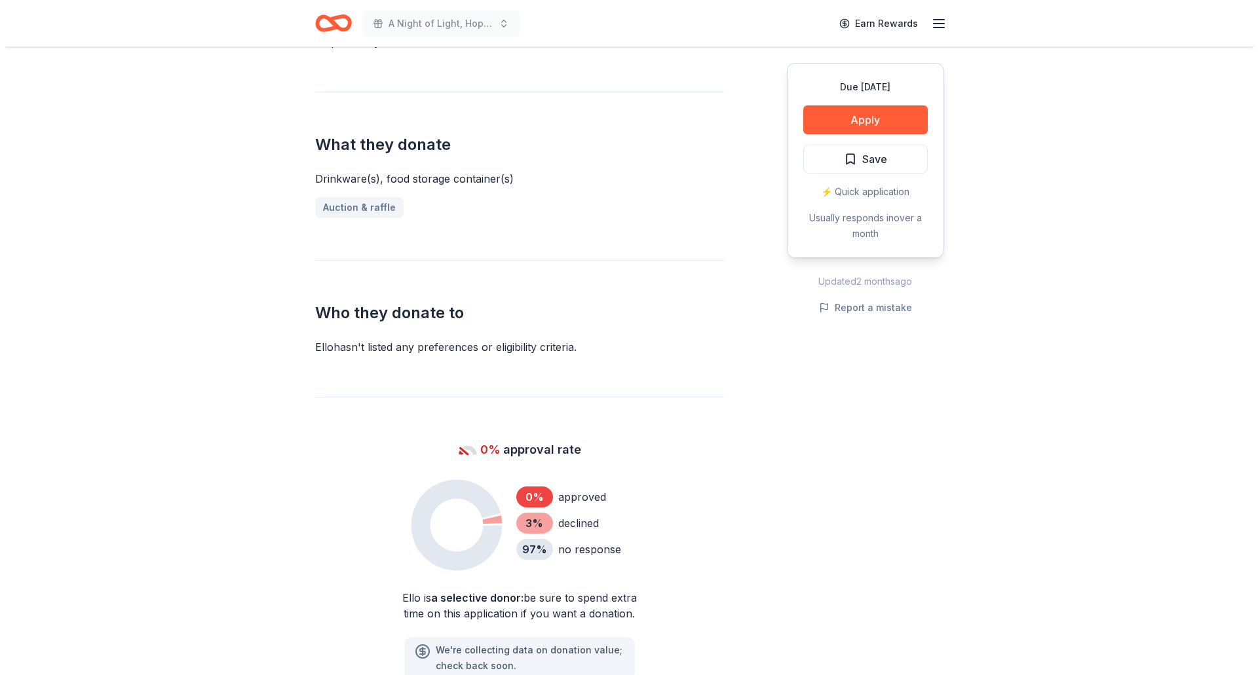
scroll to position [459, 0]
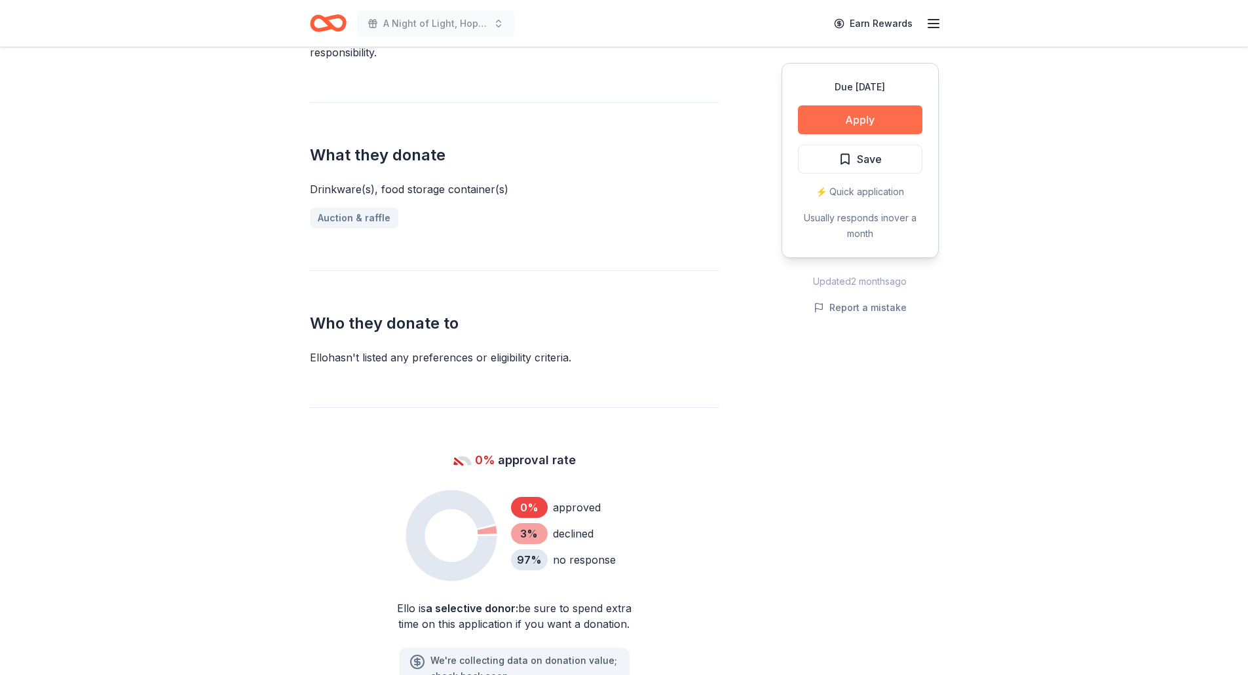
click at [871, 117] on button "Apply" at bounding box center [860, 119] width 124 height 29
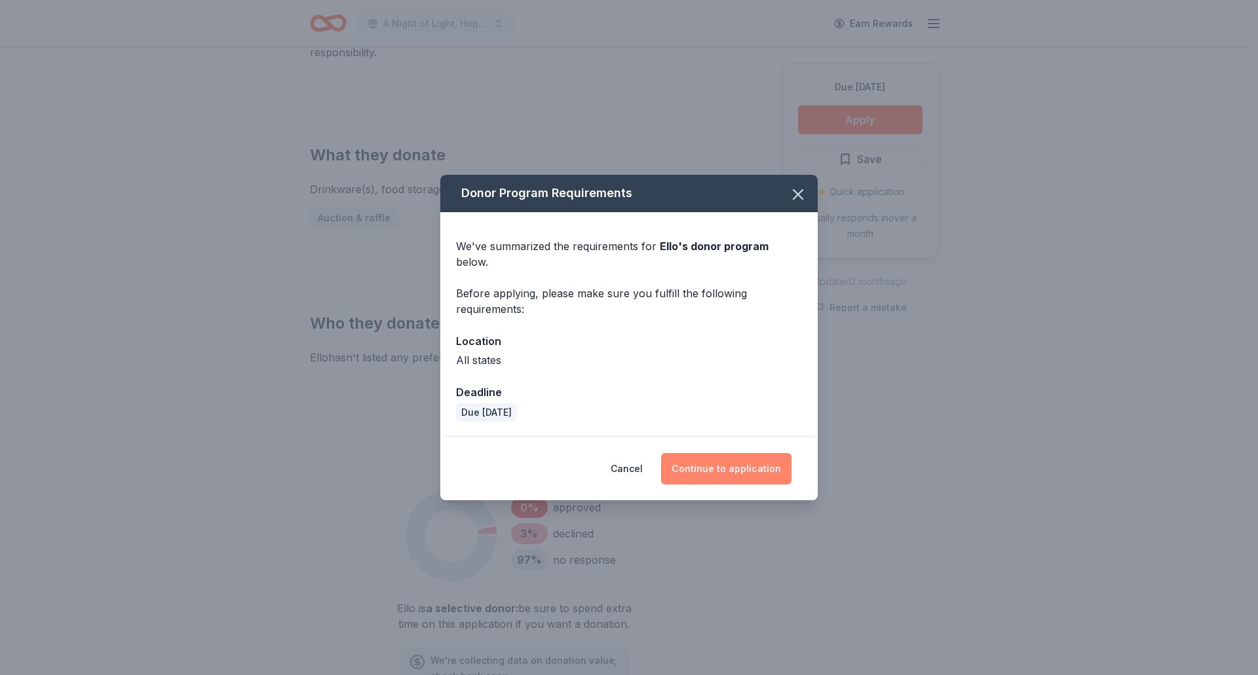
click at [723, 453] on button "Continue to application" at bounding box center [726, 468] width 130 height 31
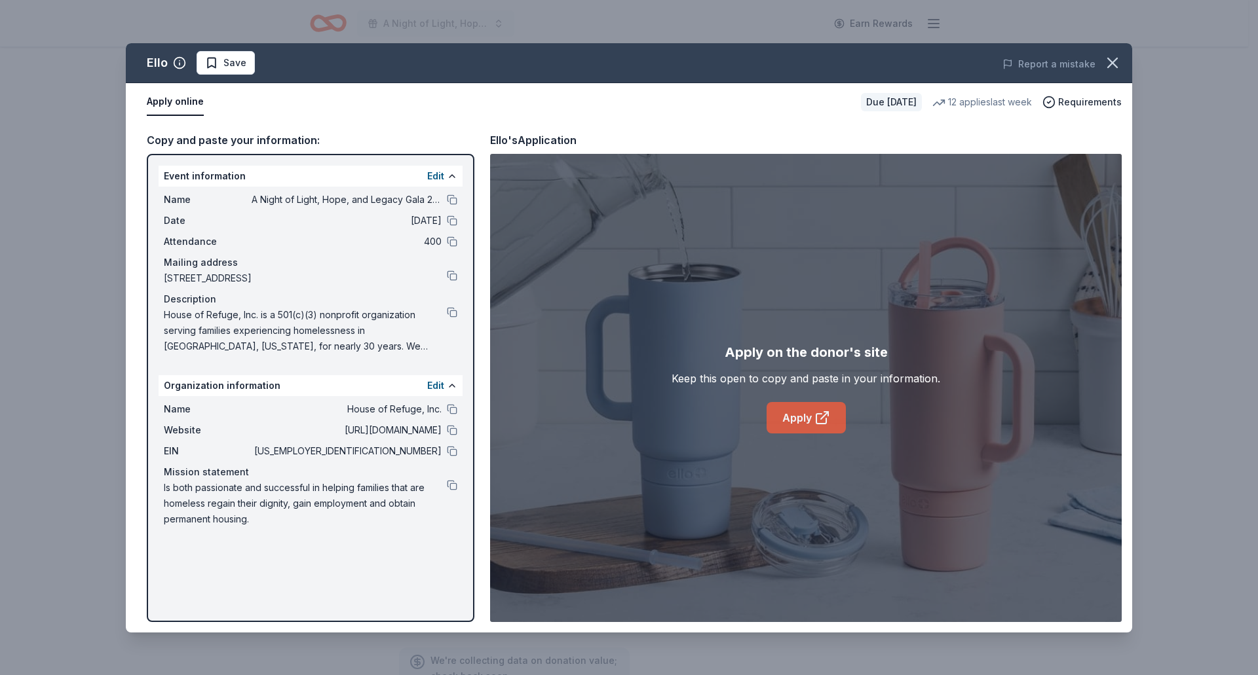
click at [809, 417] on link "Apply" at bounding box center [806, 417] width 79 height 31
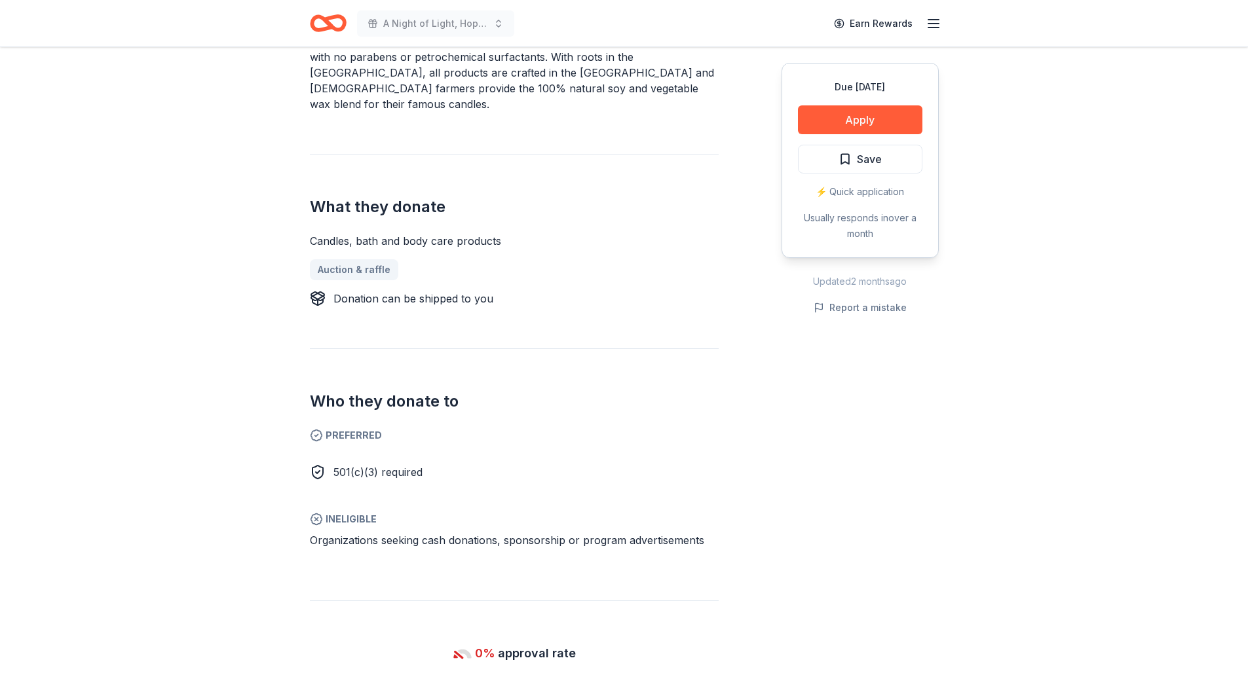
scroll to position [459, 0]
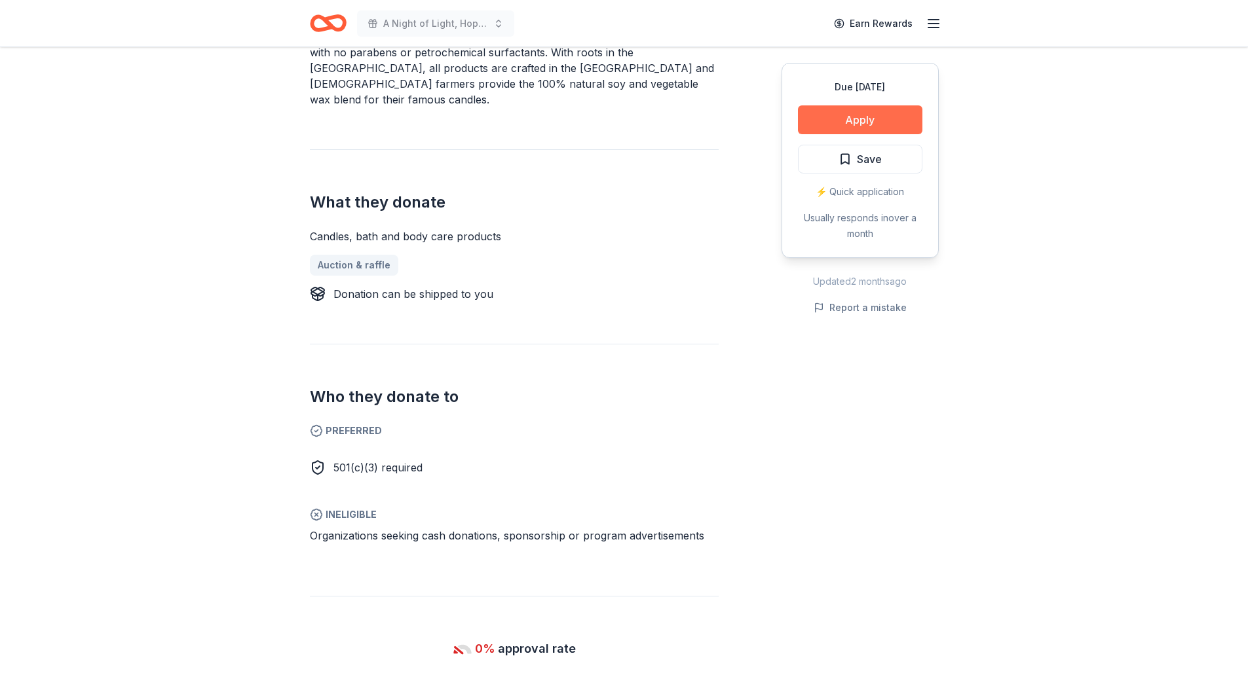
click at [887, 115] on button "Apply" at bounding box center [860, 119] width 124 height 29
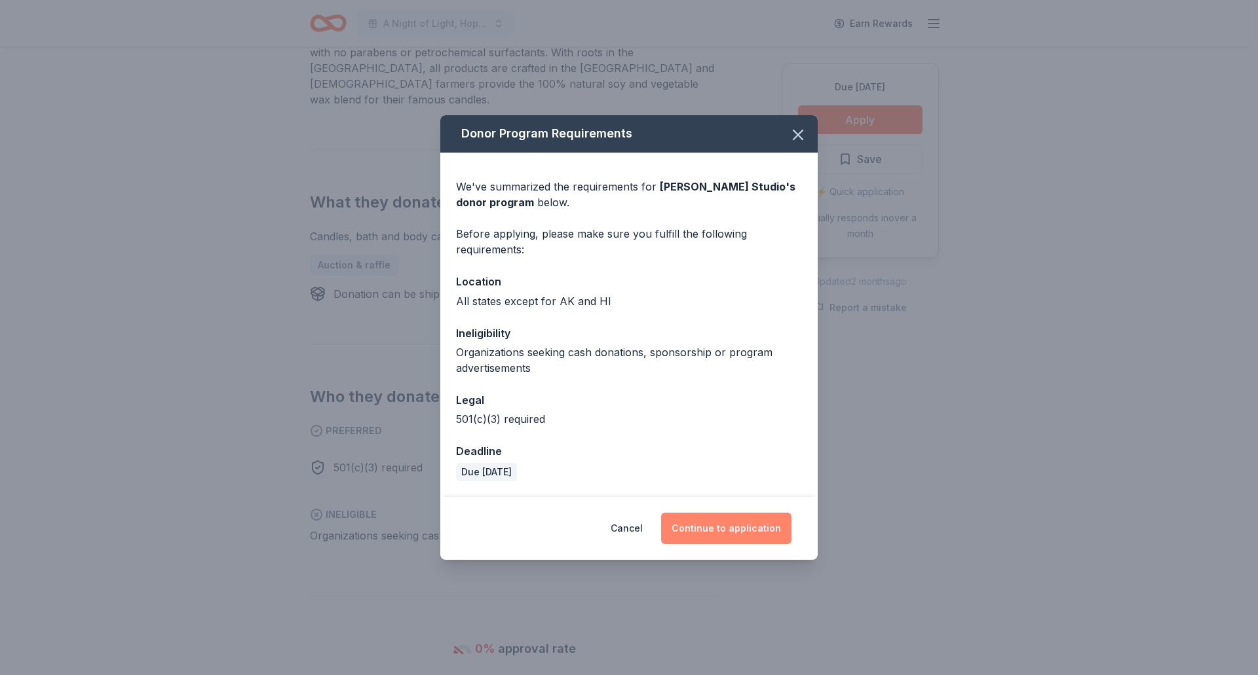
click at [749, 529] on button "Continue to application" at bounding box center [726, 528] width 130 height 31
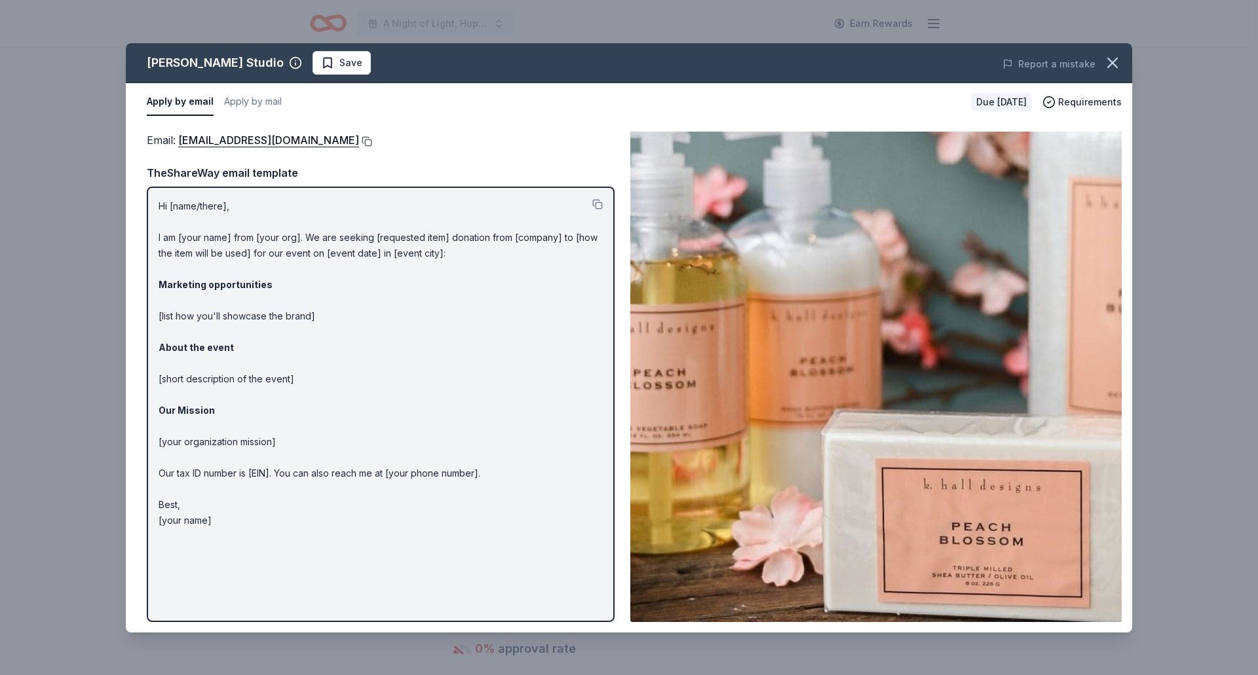
click at [359, 143] on button at bounding box center [365, 141] width 13 height 10
click at [1120, 59] on icon "button" at bounding box center [1112, 63] width 18 height 18
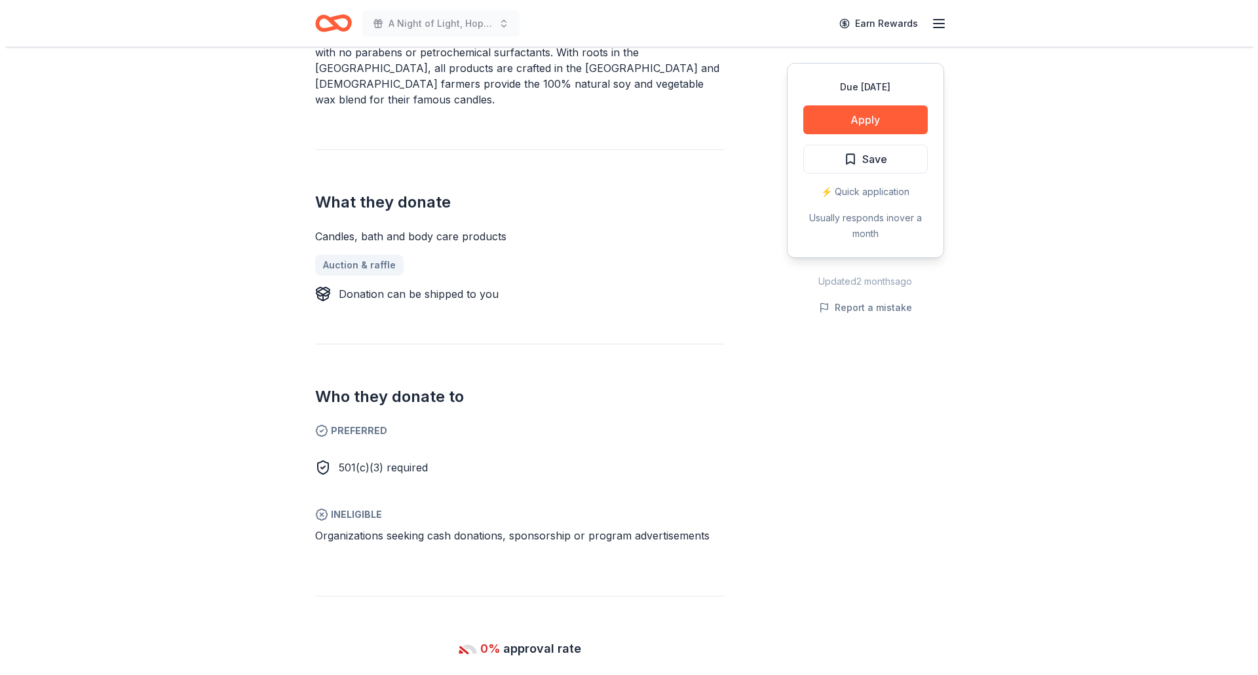
scroll to position [328, 0]
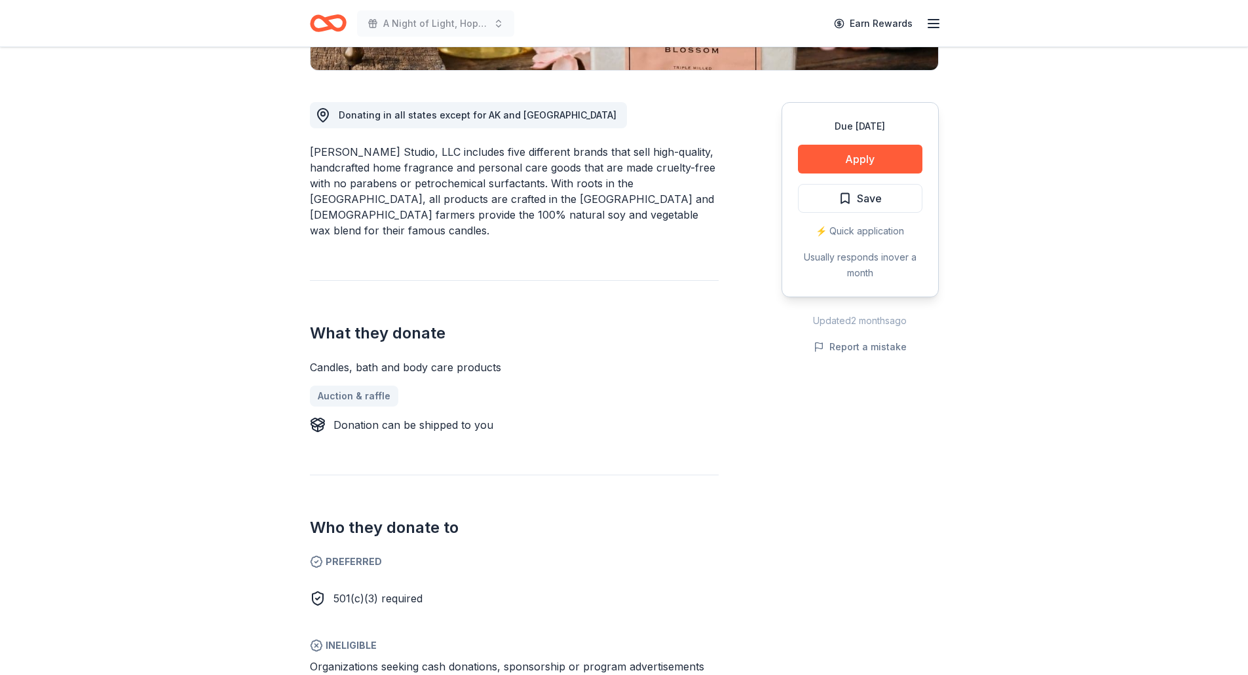
click at [867, 181] on div "Due in 166 days Apply Save ⚡️ Quick application Usually responds in over a month" at bounding box center [860, 199] width 157 height 195
click at [869, 195] on span "Save" at bounding box center [869, 198] width 25 height 17
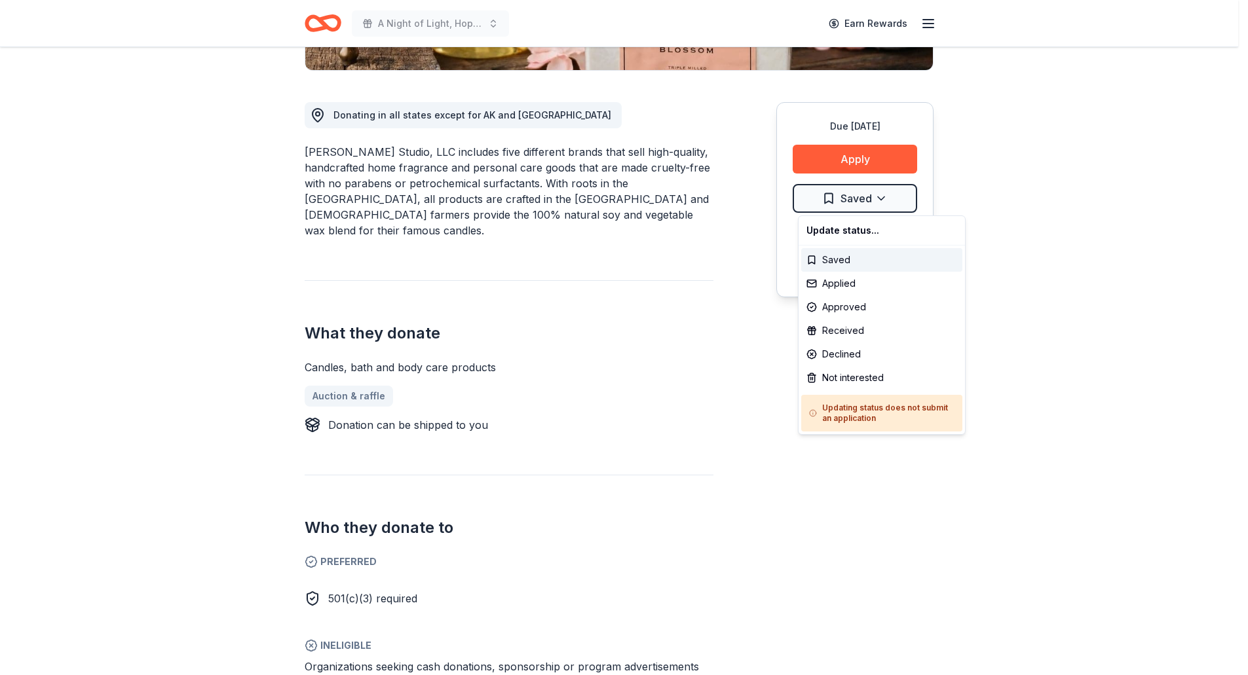
click at [893, 200] on html "A Night of Light, Hope, and Legacy Gala 2026 Earn Rewards Due in 166 days Share…" at bounding box center [624, 9] width 1248 height 675
click at [886, 281] on div "Applied" at bounding box center [881, 284] width 161 height 24
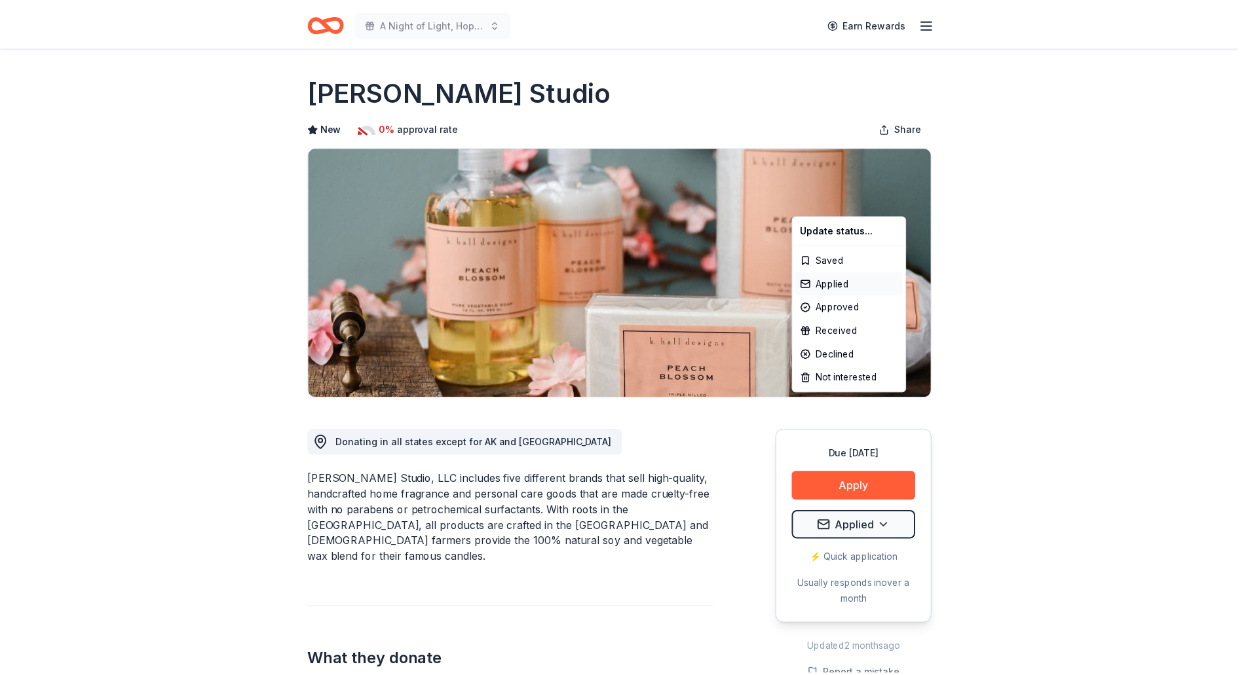
scroll to position [0, 0]
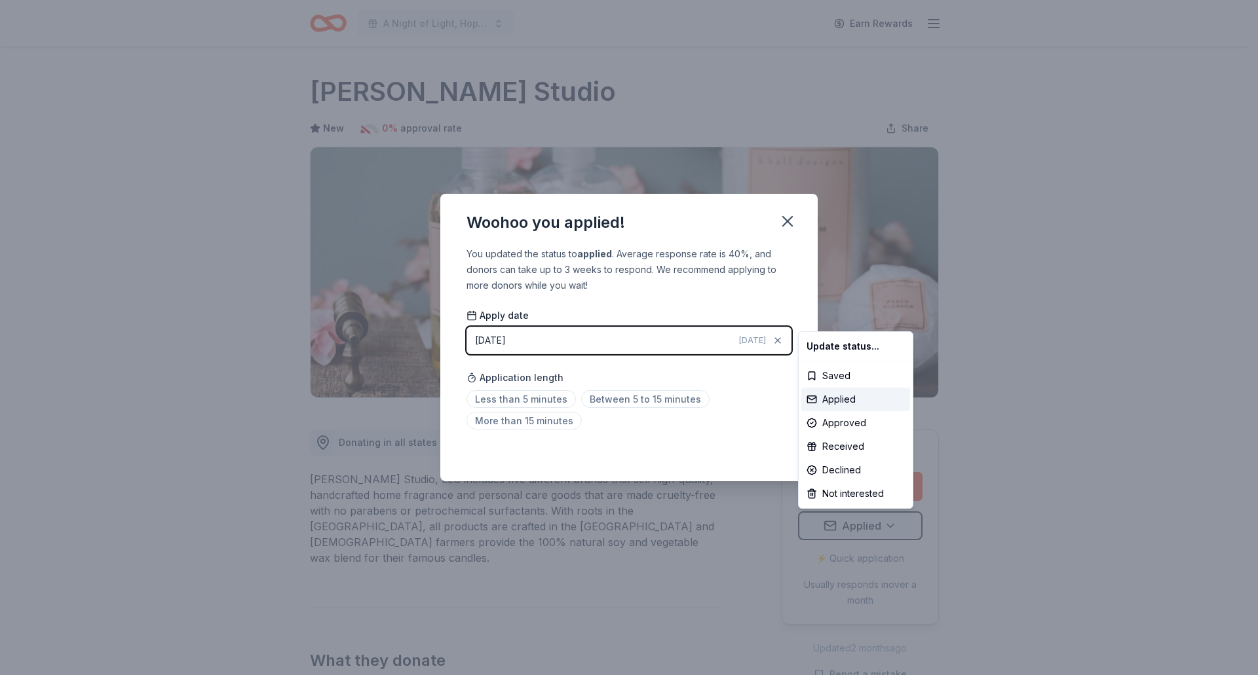
click at [786, 221] on html "A Night of Light, Hope, and Legacy Gala 2026 Earn Rewards Due in 166 days Share…" at bounding box center [629, 337] width 1258 height 675
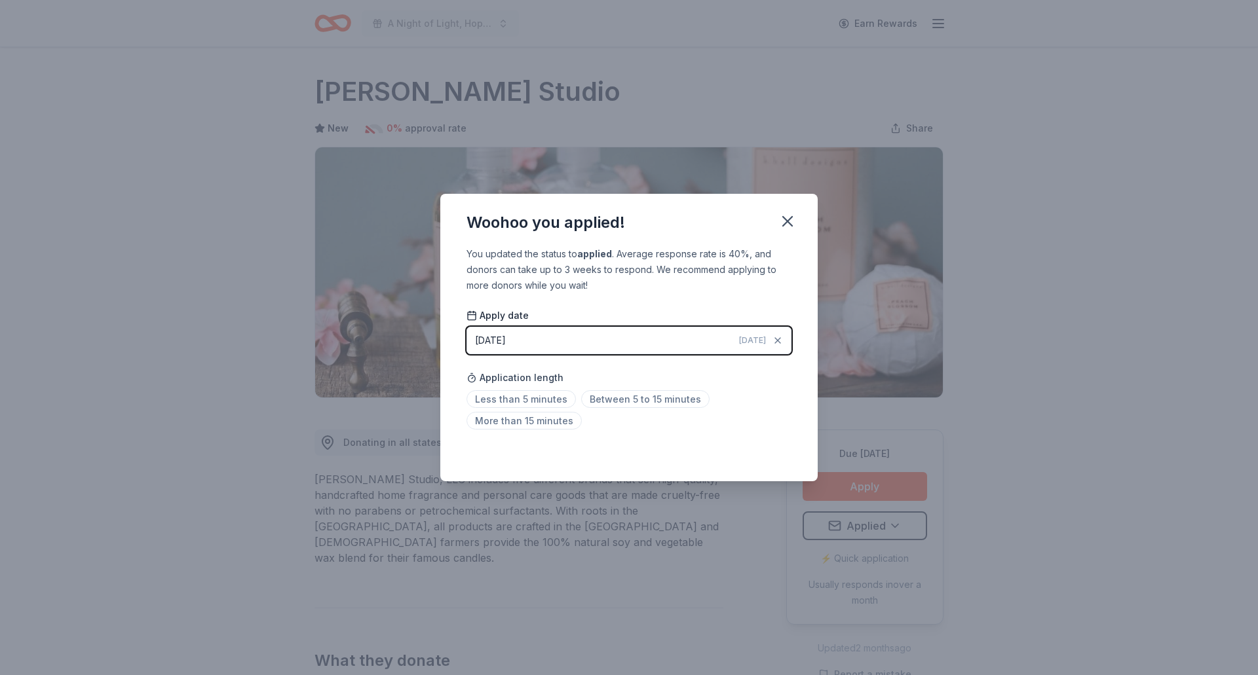
click at [786, 221] on icon "button" at bounding box center [787, 221] width 9 height 9
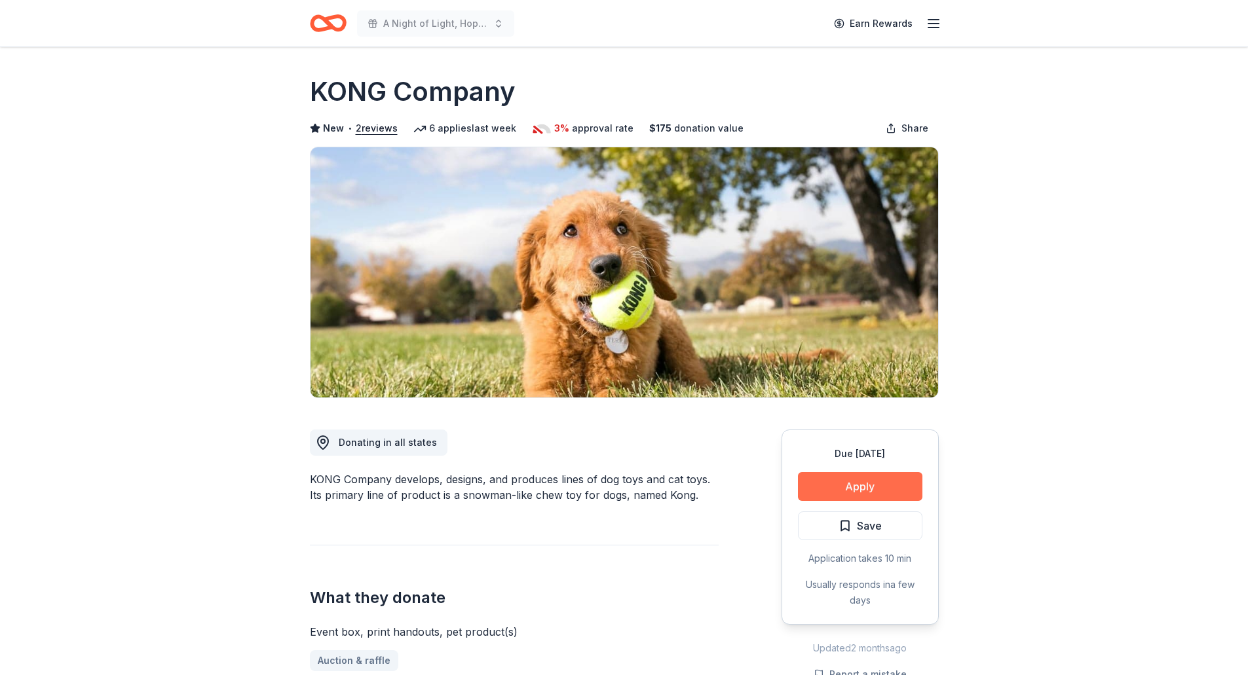
click at [828, 491] on button "Apply" at bounding box center [860, 486] width 124 height 29
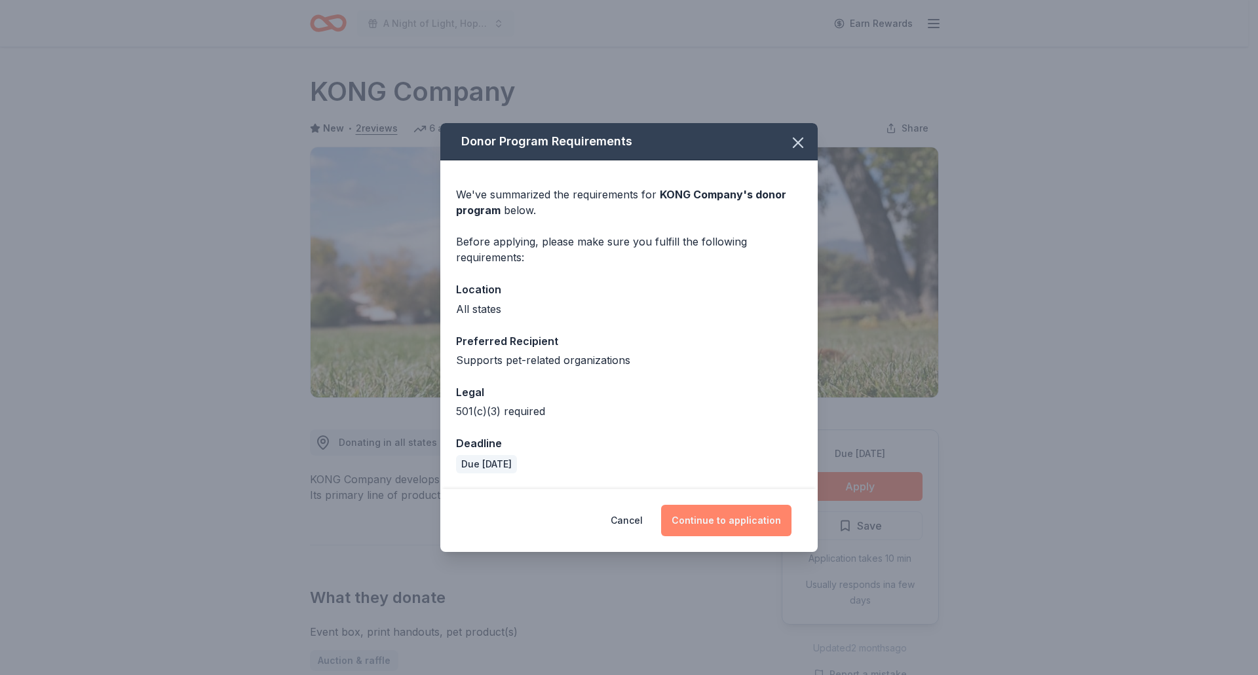
click at [726, 516] on button "Continue to application" at bounding box center [726, 520] width 130 height 31
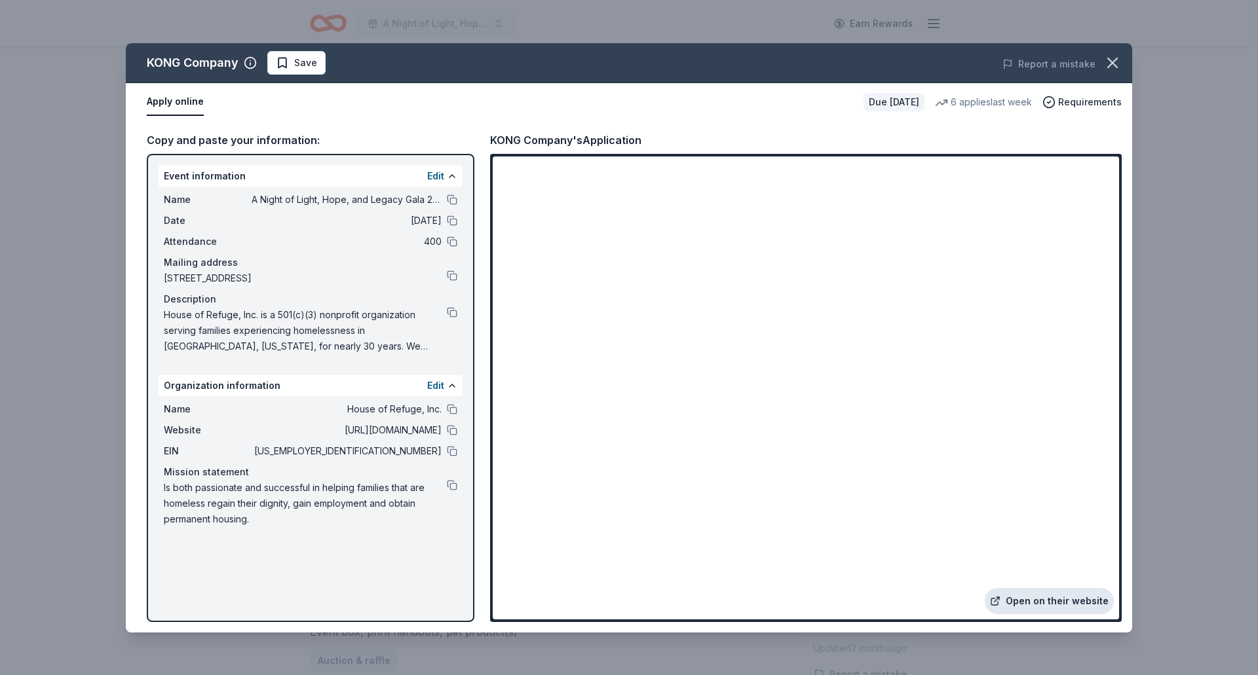
click at [1084, 607] on link "Open on their website" at bounding box center [1049, 601] width 129 height 26
click at [1109, 66] on icon "button" at bounding box center [1112, 62] width 9 height 9
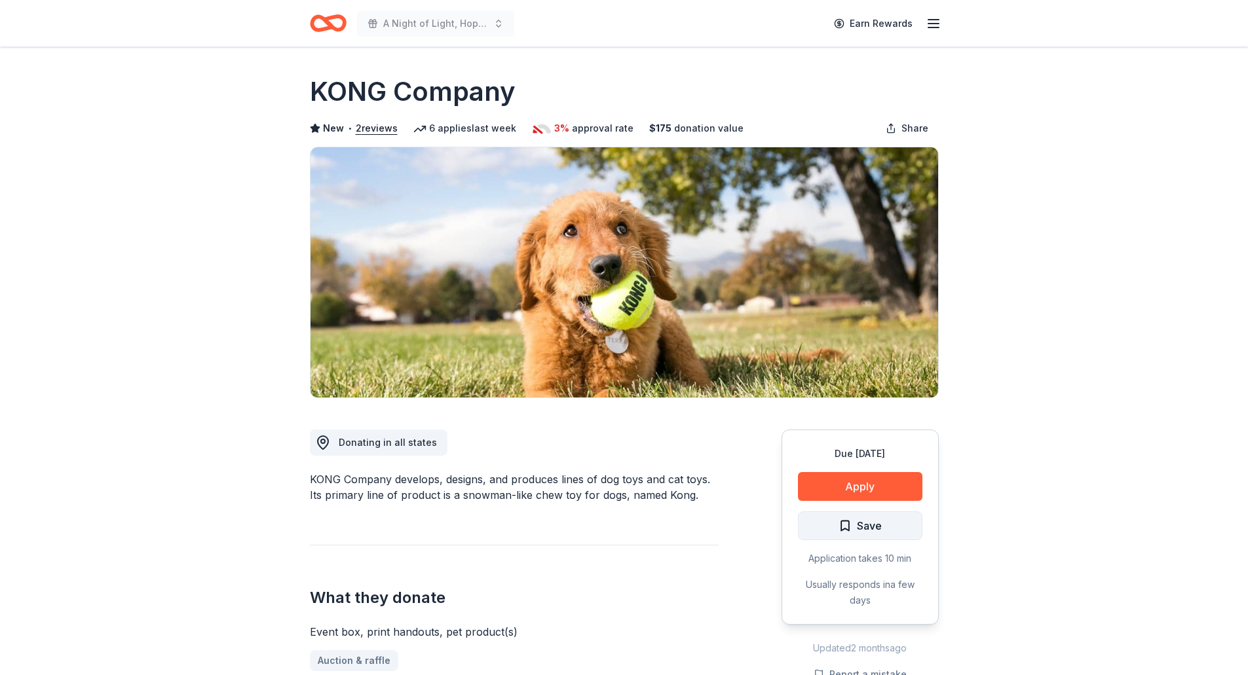
click at [889, 538] on button "Save" at bounding box center [860, 526] width 124 height 29
click at [864, 525] on html "A Night of Light, Hope, and Legacy Gala 2026 Earn Rewards Due in 166 days Share…" at bounding box center [624, 337] width 1248 height 675
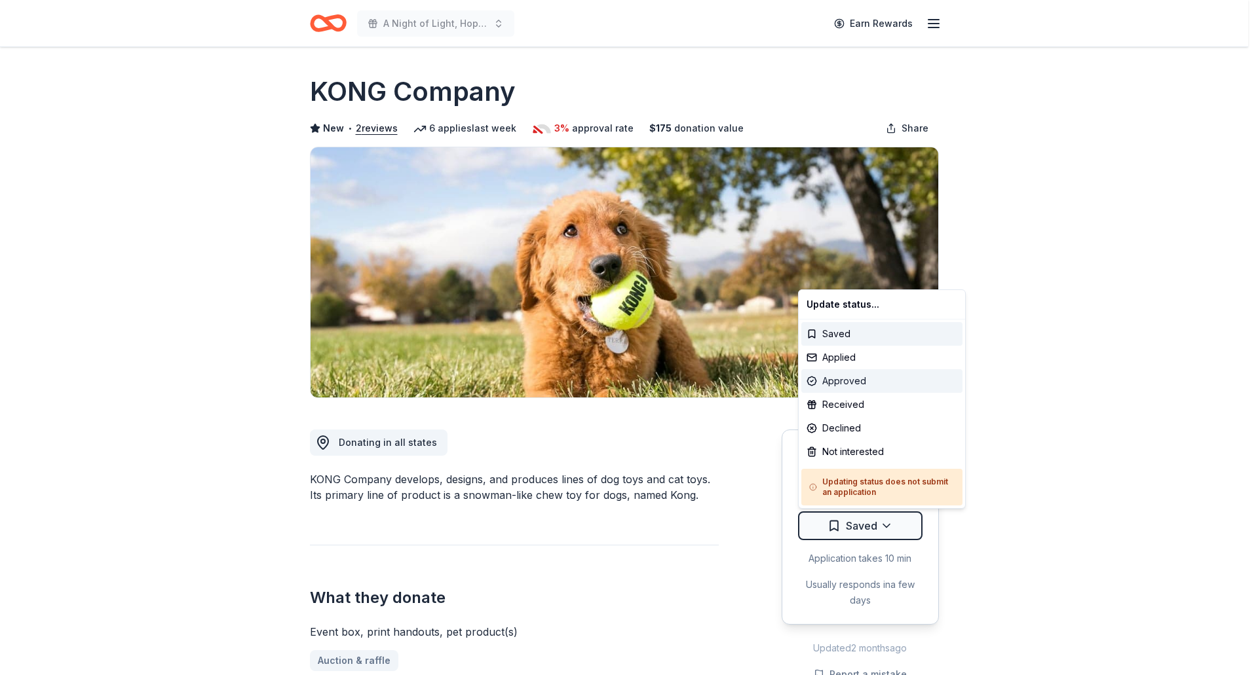
click at [863, 379] on div "Approved" at bounding box center [881, 382] width 161 height 24
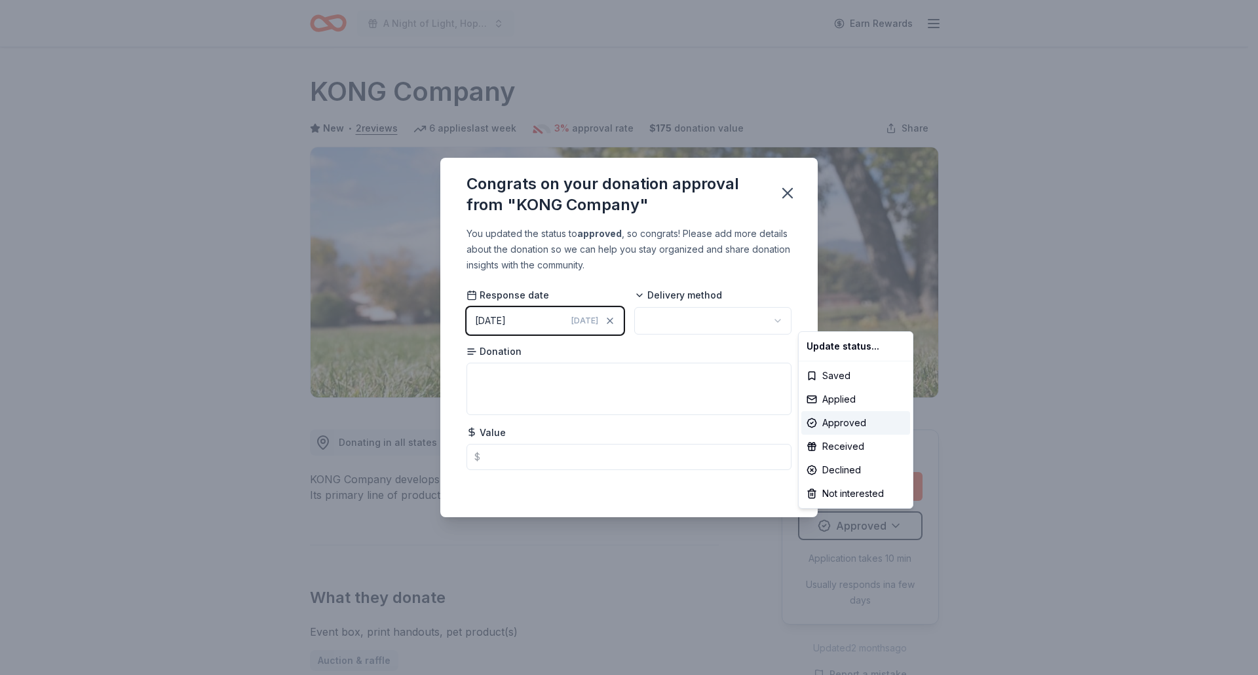
click at [788, 191] on html "A Night of Light, Hope, and Legacy Gala 2026 Earn Rewards Due in 166 days Share…" at bounding box center [629, 337] width 1258 height 675
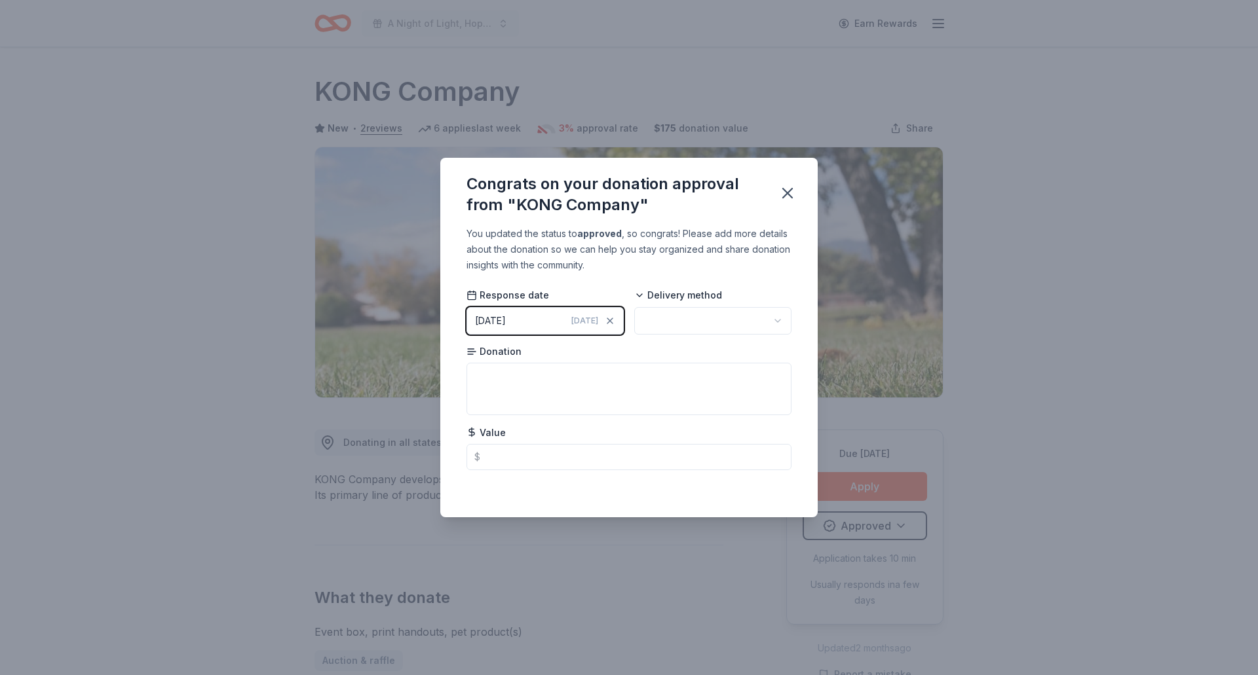
click at [871, 522] on div "Congrats on your donation approval from "KONG Company" You updated the status t…" at bounding box center [629, 337] width 1258 height 675
click at [774, 193] on button "button" at bounding box center [787, 193] width 29 height 29
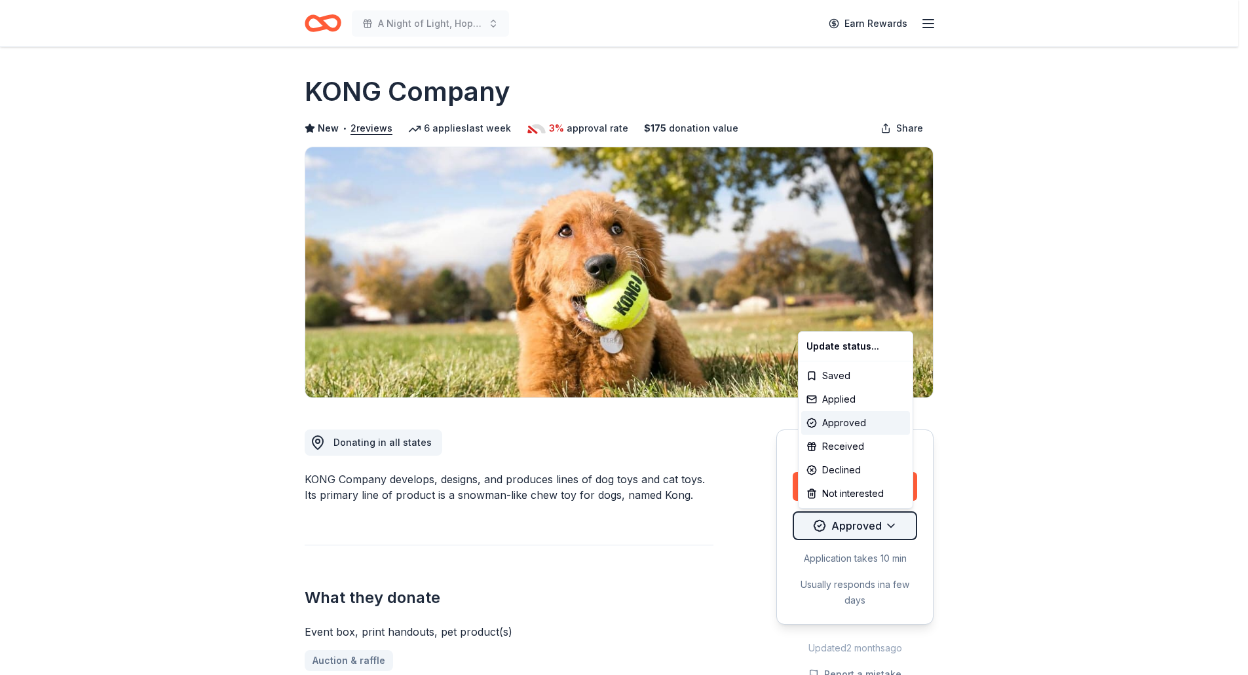
click at [843, 525] on html "A Night of Light, Hope, and Legacy Gala 2026 Earn Rewards Due in 166 days Share…" at bounding box center [624, 337] width 1248 height 675
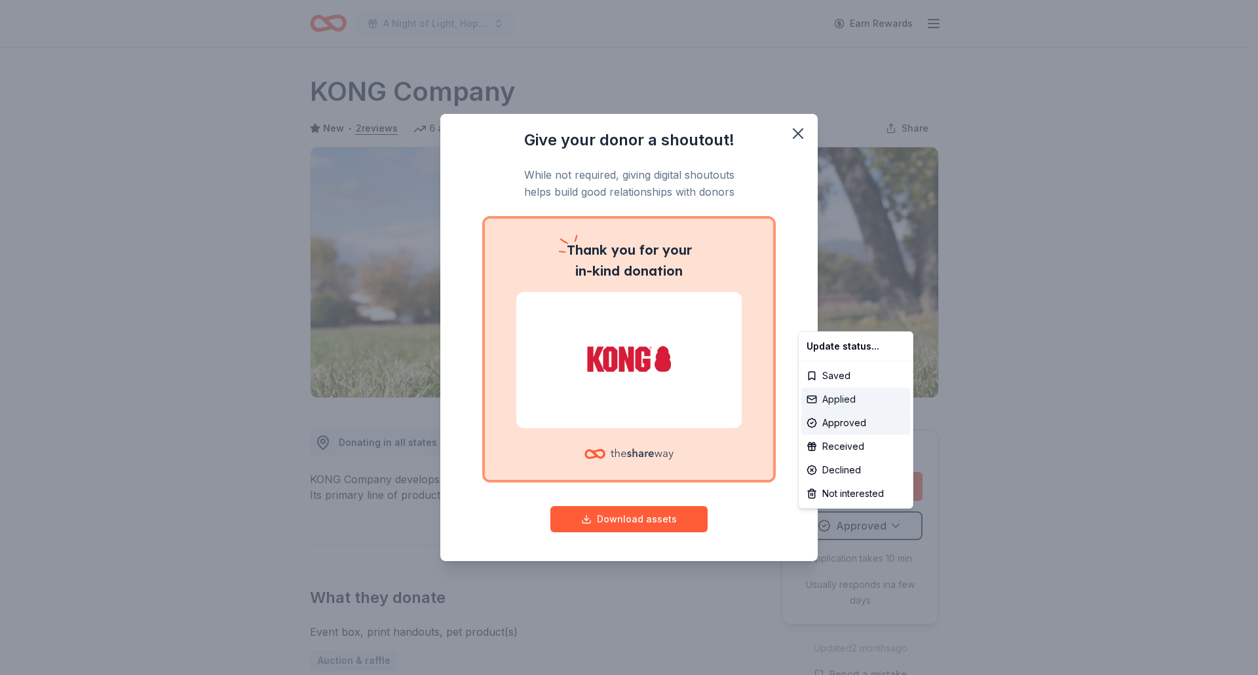
click at [836, 395] on div "Applied" at bounding box center [855, 400] width 109 height 24
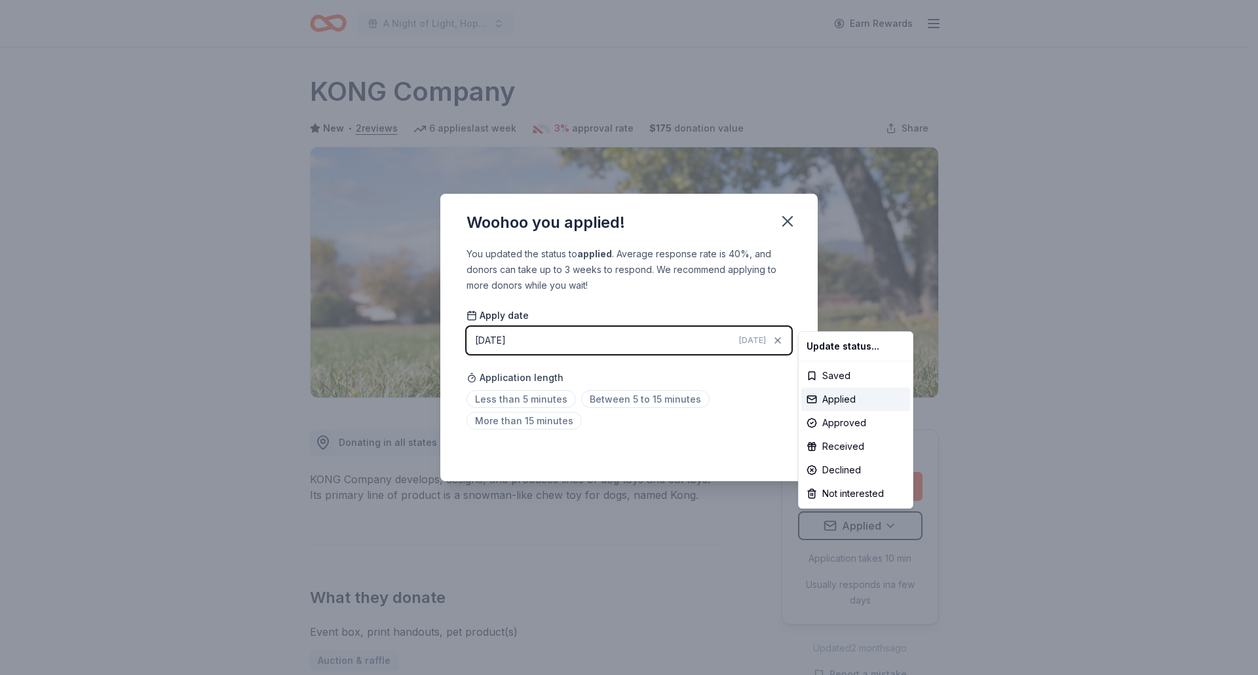
click at [786, 221] on html "A Night of Light, Hope, and Legacy Gala 2026 Earn Rewards Due in 166 days Share…" at bounding box center [629, 337] width 1258 height 675
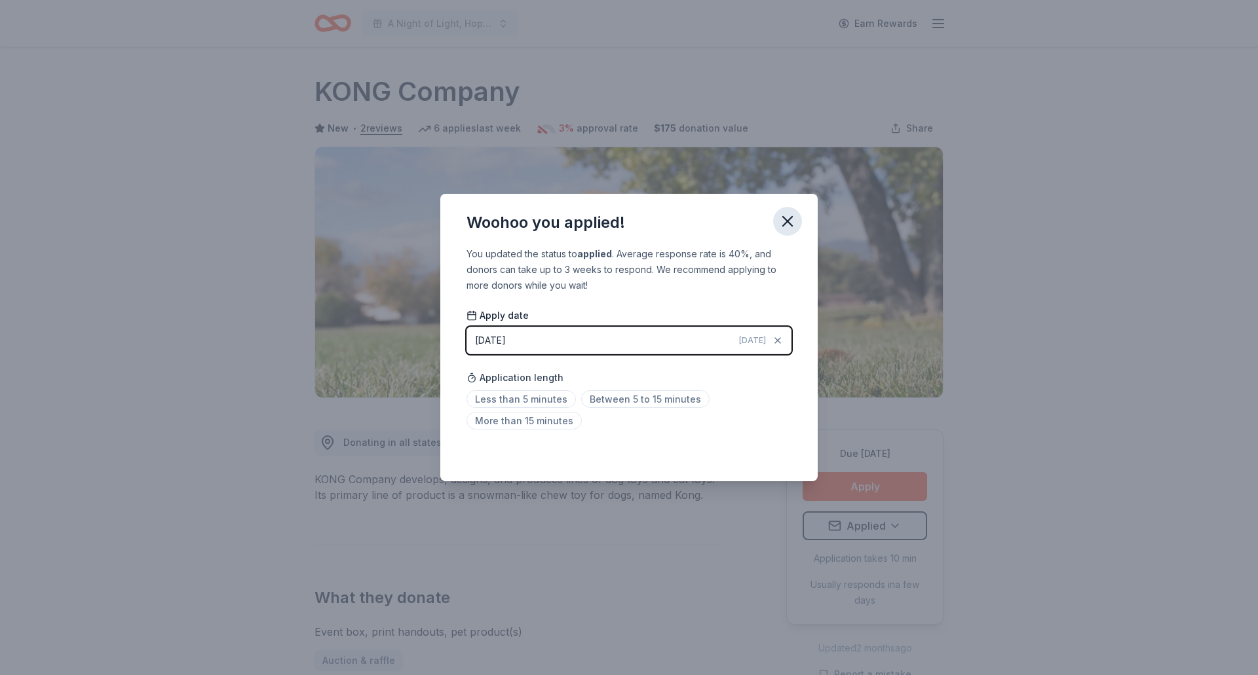
click at [782, 219] on icon "button" at bounding box center [787, 221] width 18 height 18
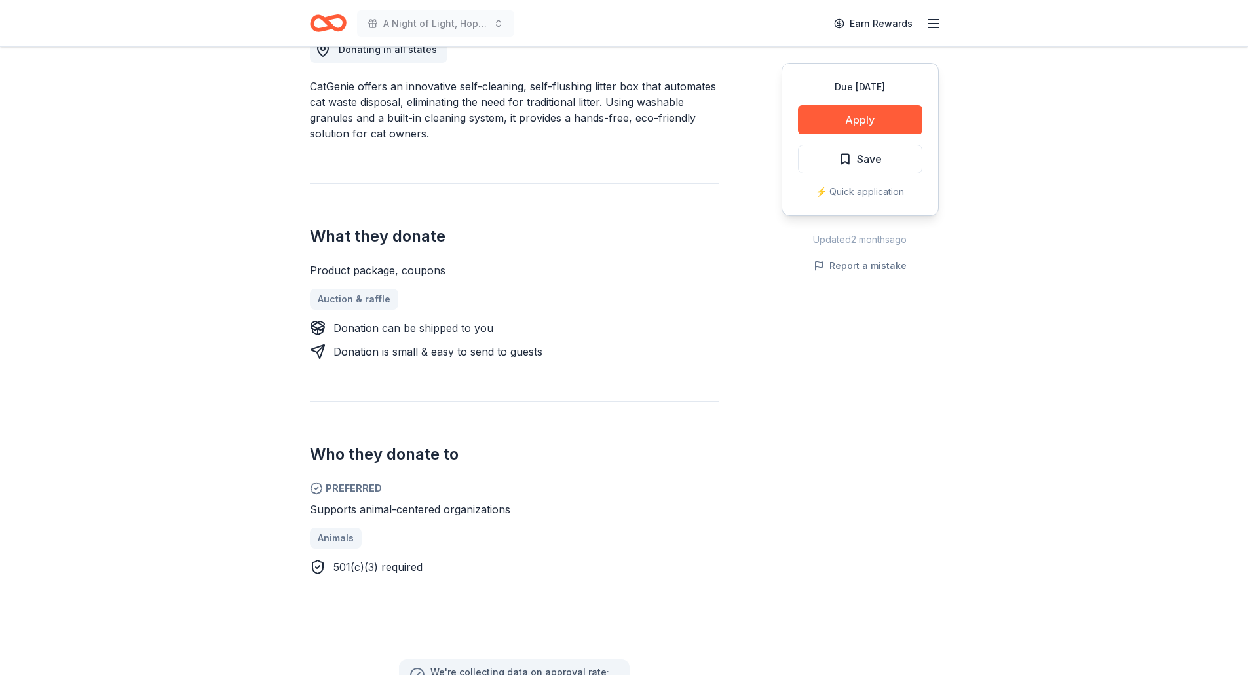
scroll to position [197, 0]
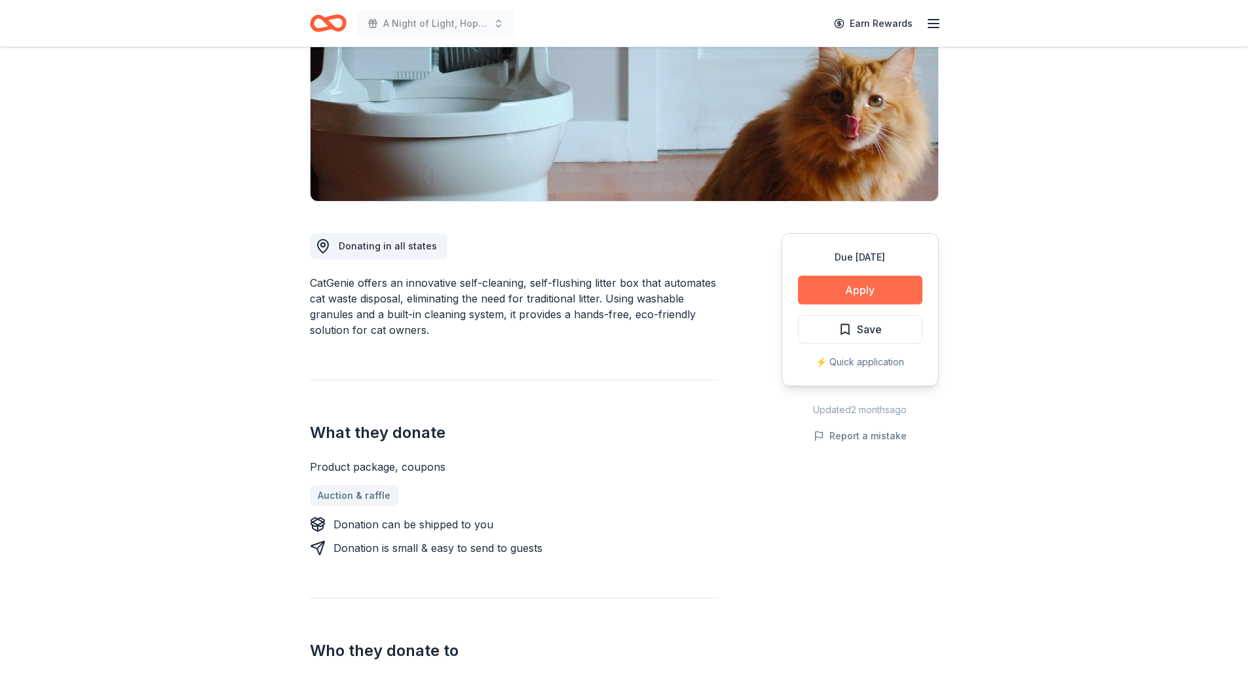
click at [858, 280] on button "Apply" at bounding box center [860, 290] width 124 height 29
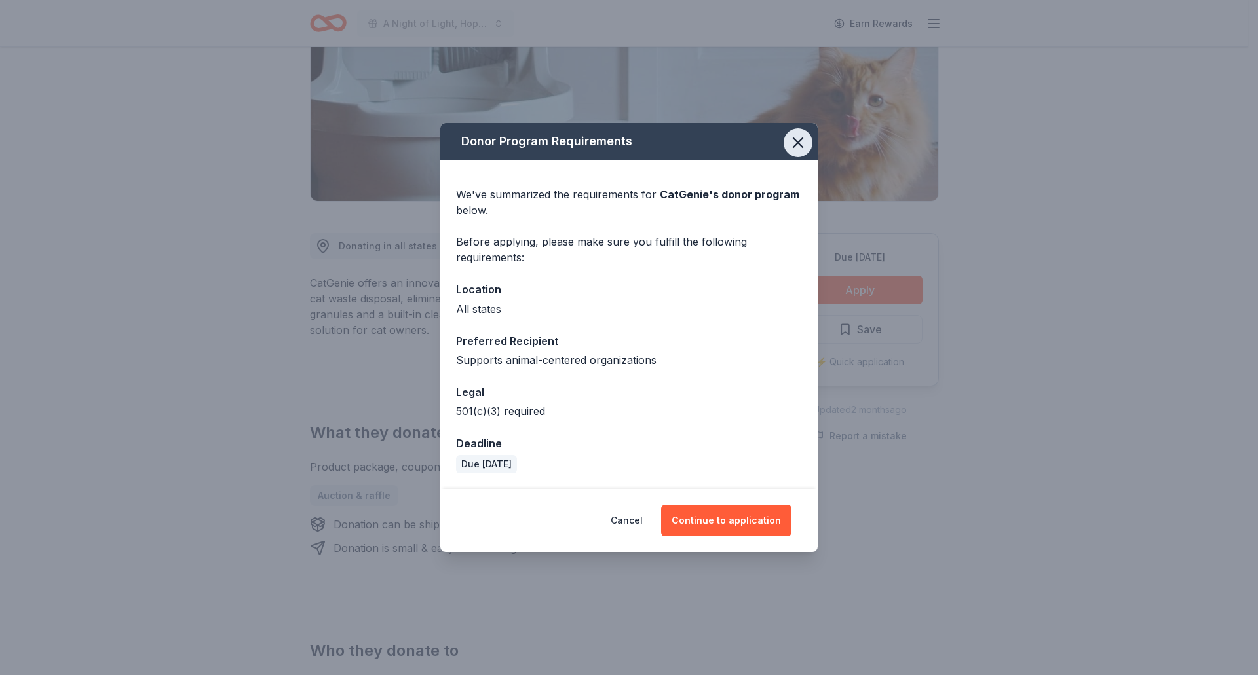
click at [795, 143] on icon "button" at bounding box center [798, 143] width 18 height 18
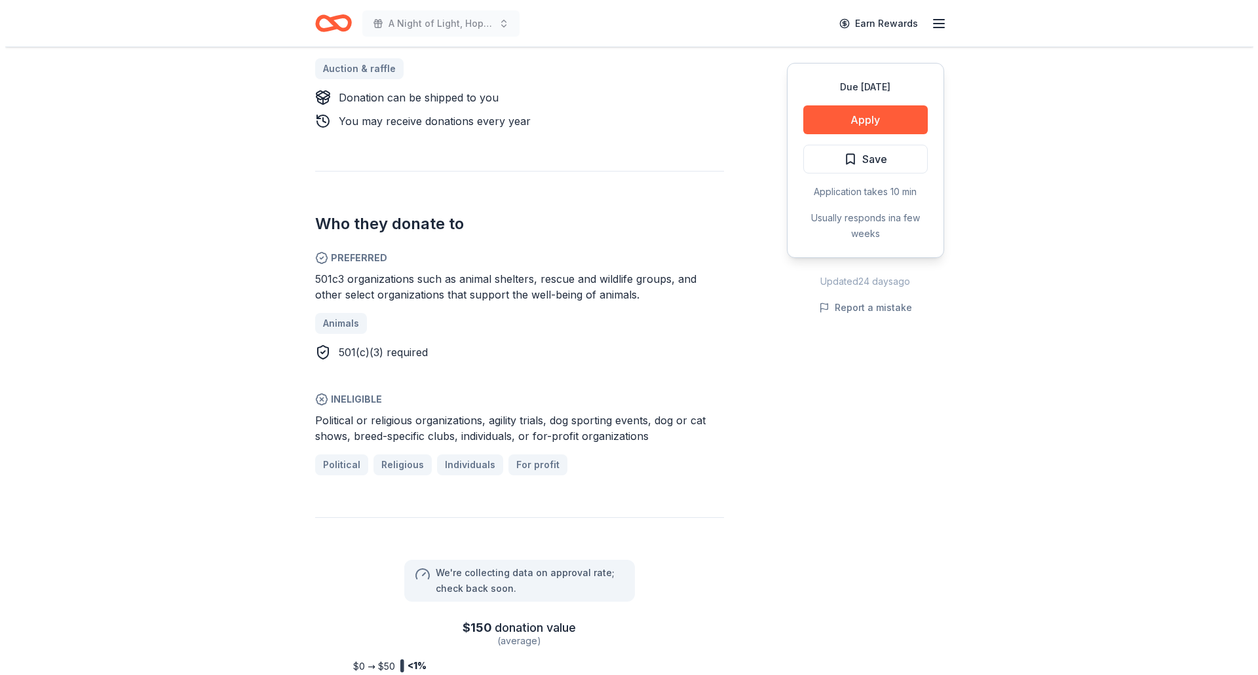
scroll to position [393, 0]
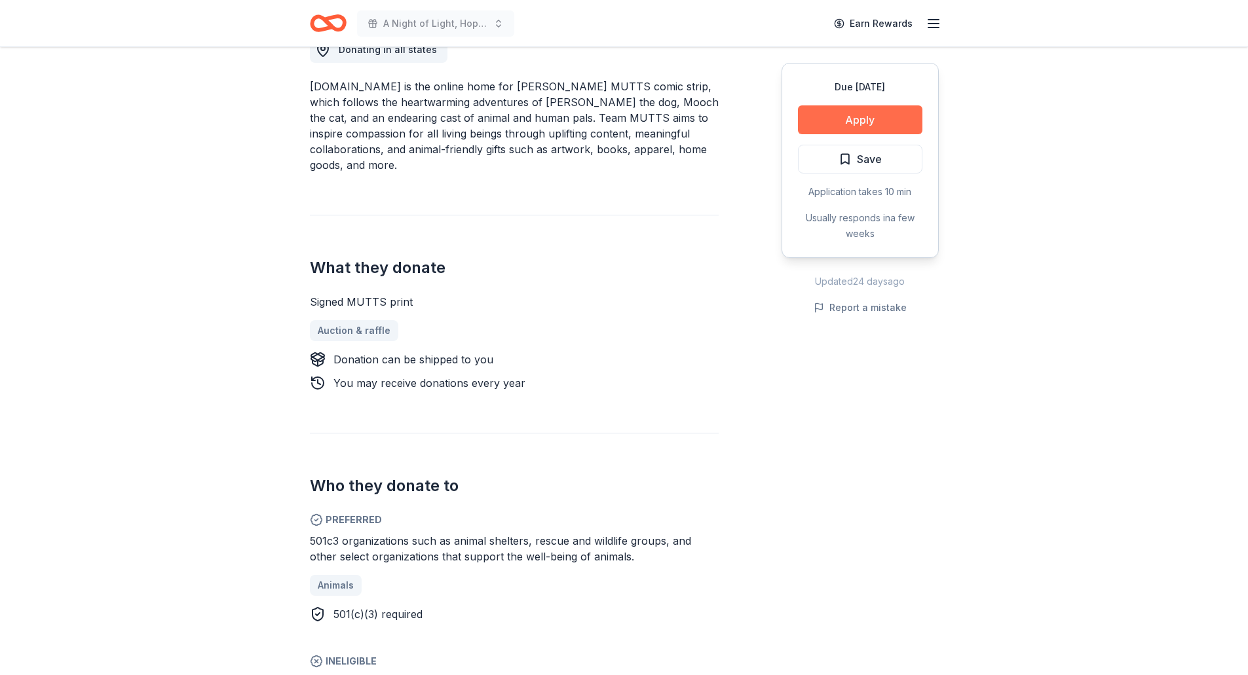
click at [889, 120] on button "Apply" at bounding box center [860, 119] width 124 height 29
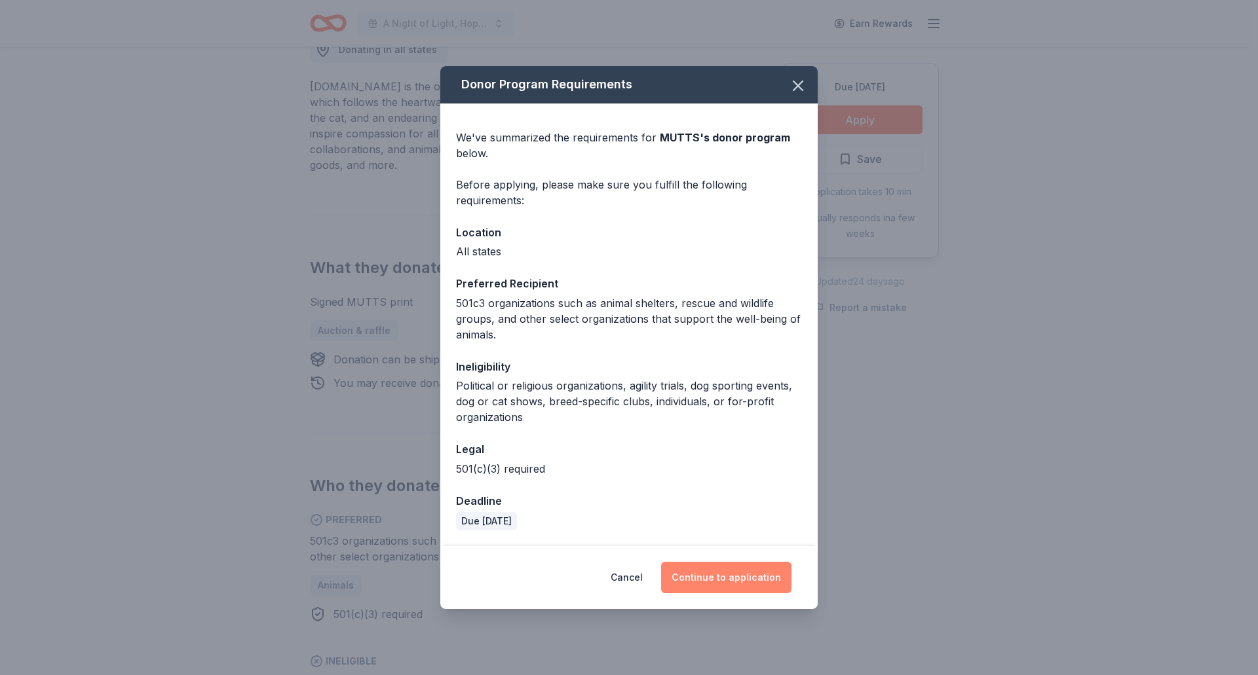
click at [710, 582] on button "Continue to application" at bounding box center [726, 577] width 130 height 31
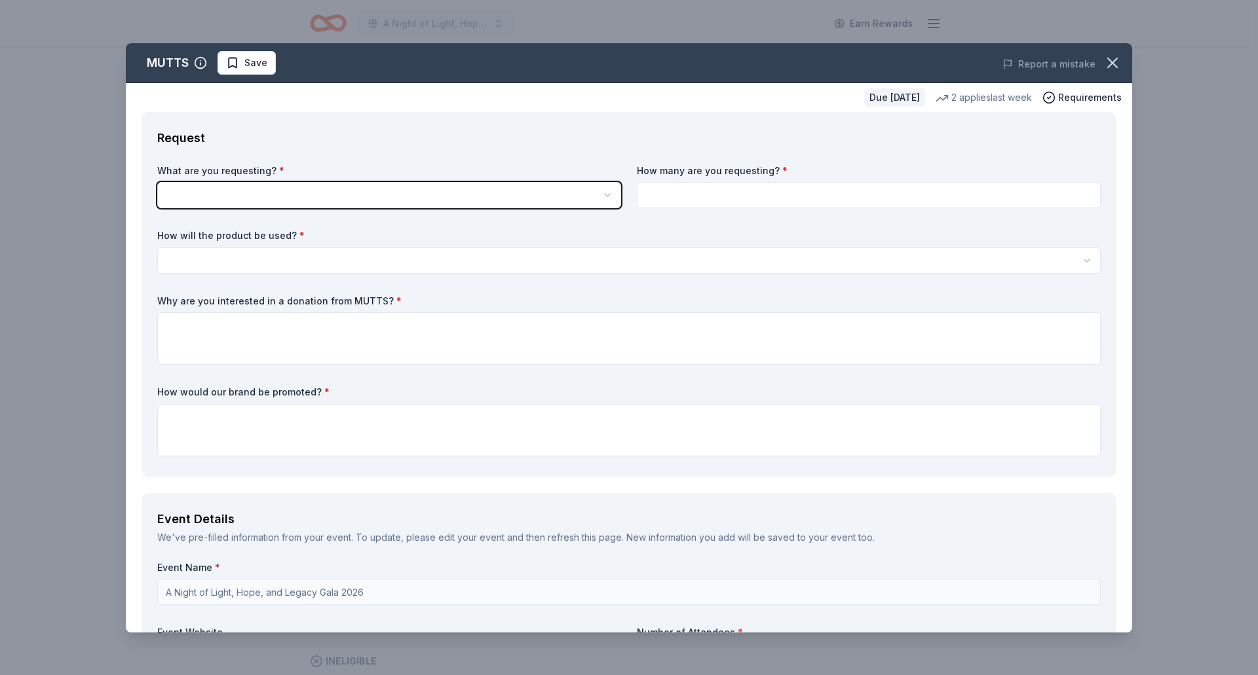
scroll to position [0, 0]
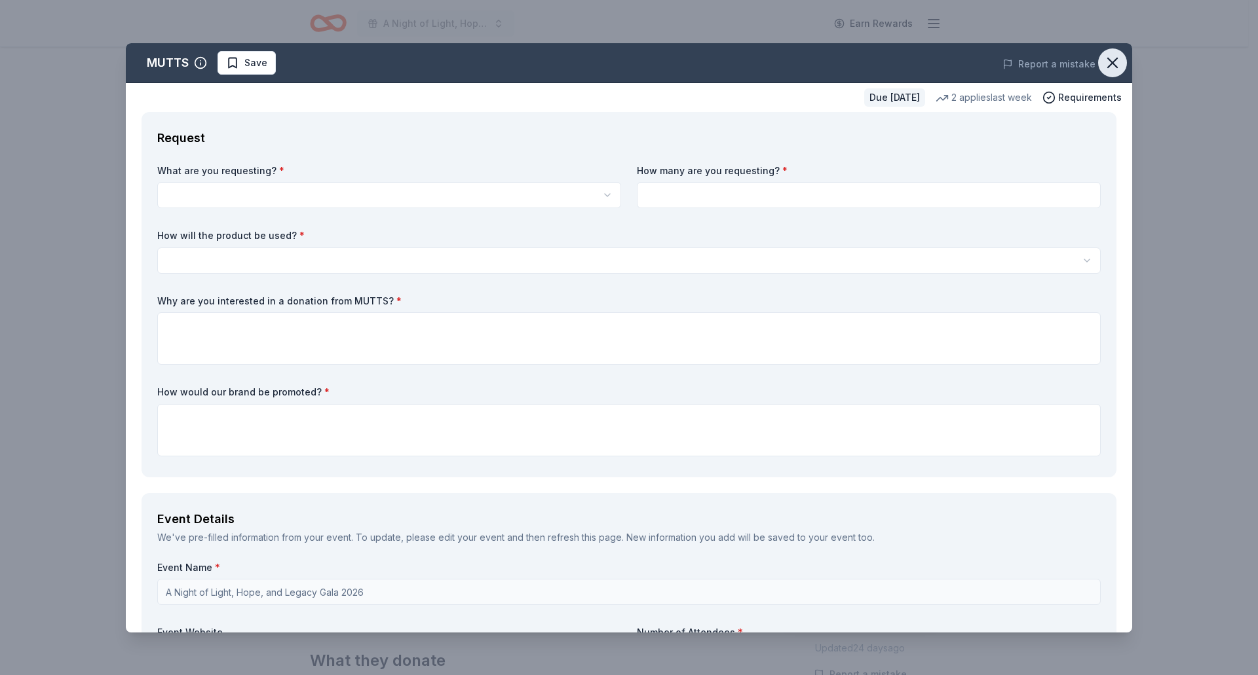
click at [1103, 63] on icon "button" at bounding box center [1112, 63] width 18 height 18
click at [200, 187] on html "A Night of Light, Hope, and Legacy Gala 2026 Earn Rewards Due [DATE] Share MUTT…" at bounding box center [629, 337] width 1258 height 675
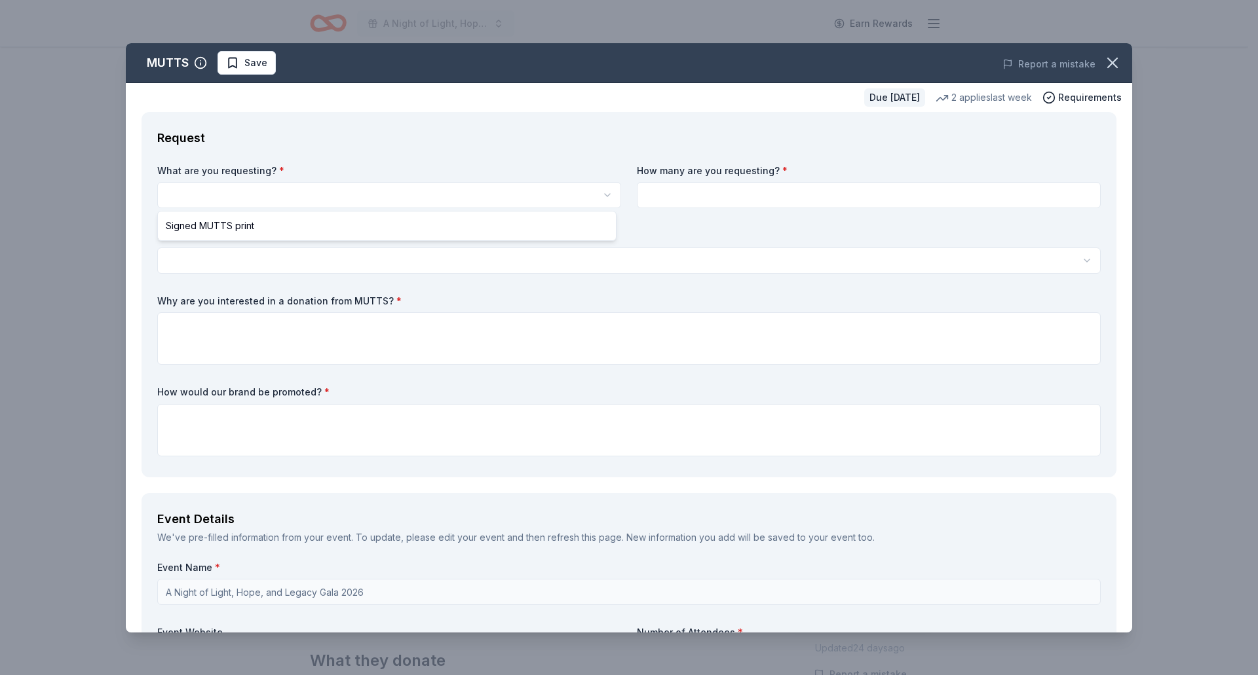
select select "Signed MUTTS print"
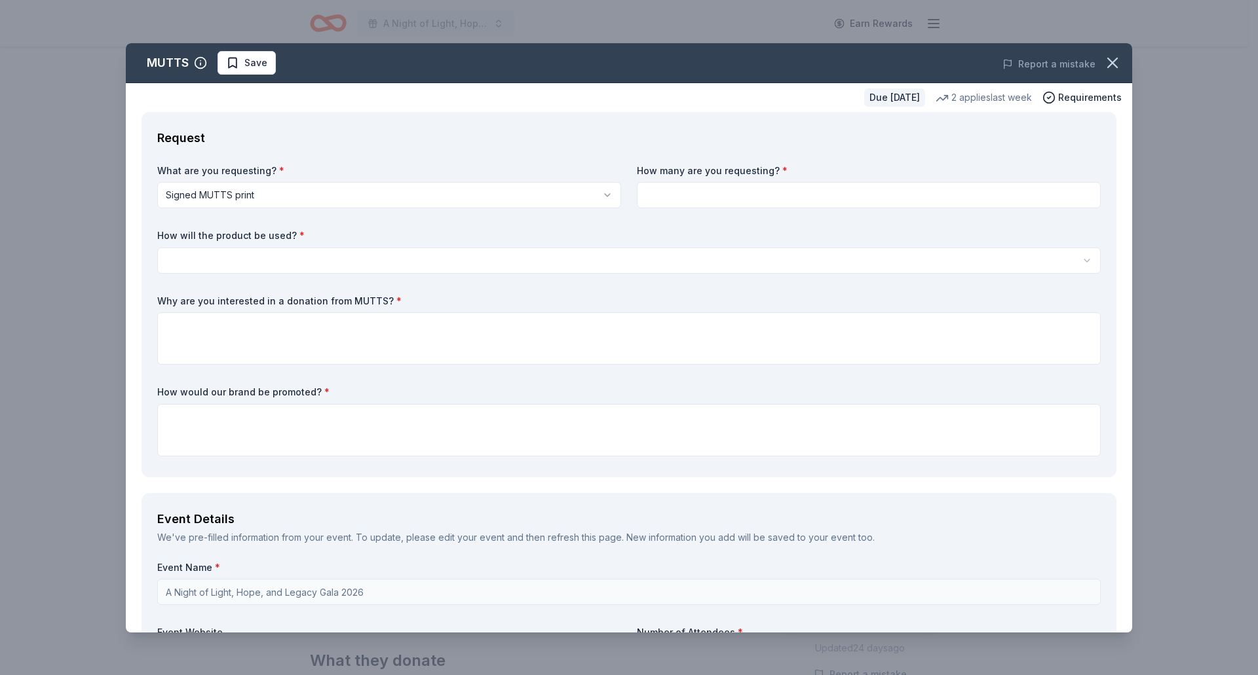
click at [738, 199] on input at bounding box center [869, 195] width 464 height 26
type input "1"
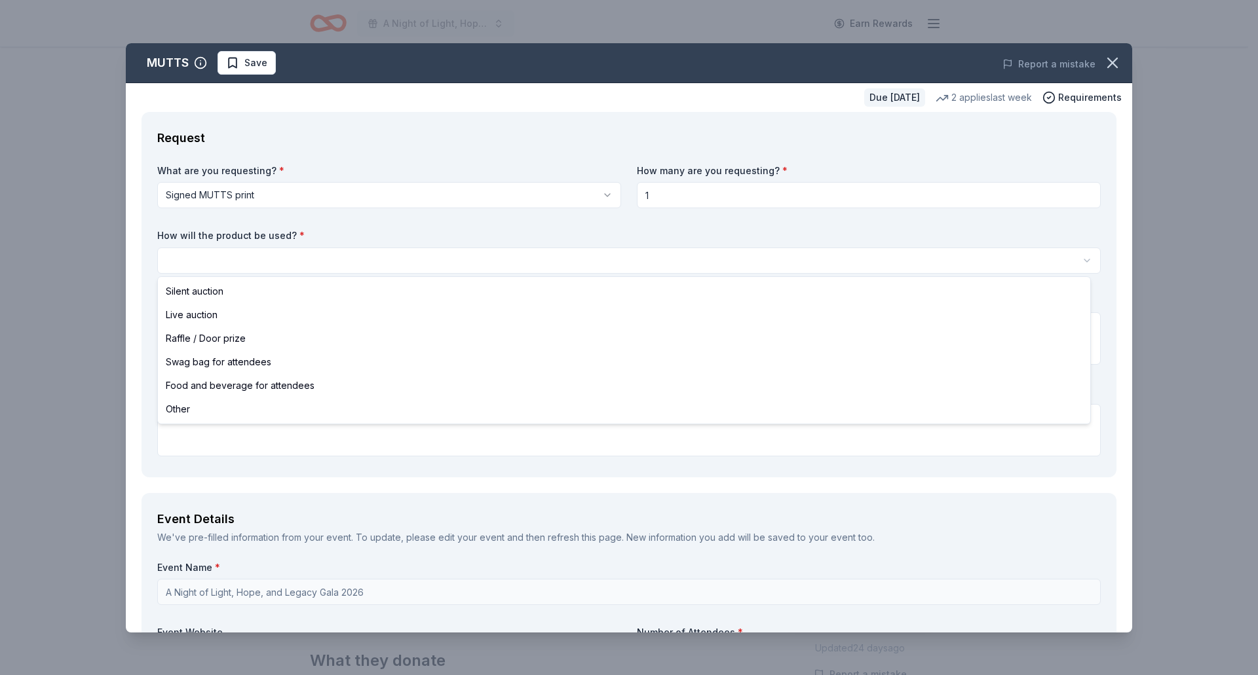
click at [290, 255] on html "A Night of Light, Hope, and Legacy Gala 2026 Earn Rewards Due [DATE] Share MUTT…" at bounding box center [629, 337] width 1258 height 675
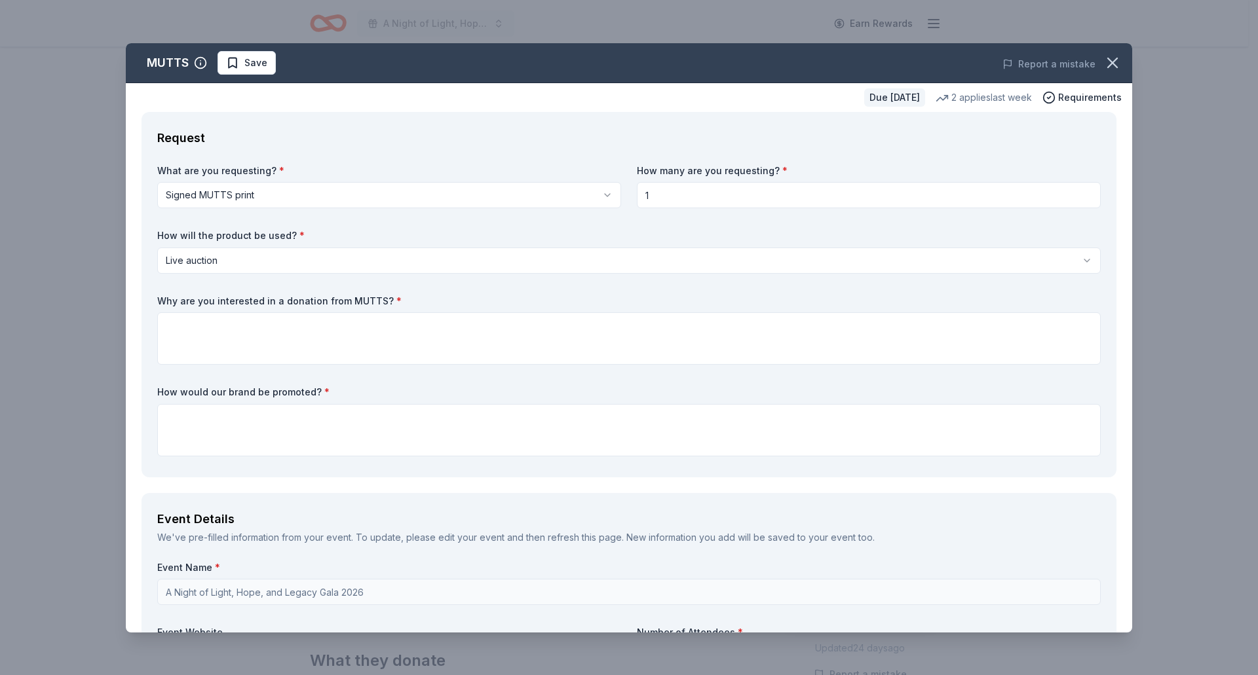
click at [248, 269] on body "A Night of Light, Hope, and Legacy Gala 2026 Earn Rewards Due [DATE] Share MUTT…" at bounding box center [624, 337] width 1248 height 675
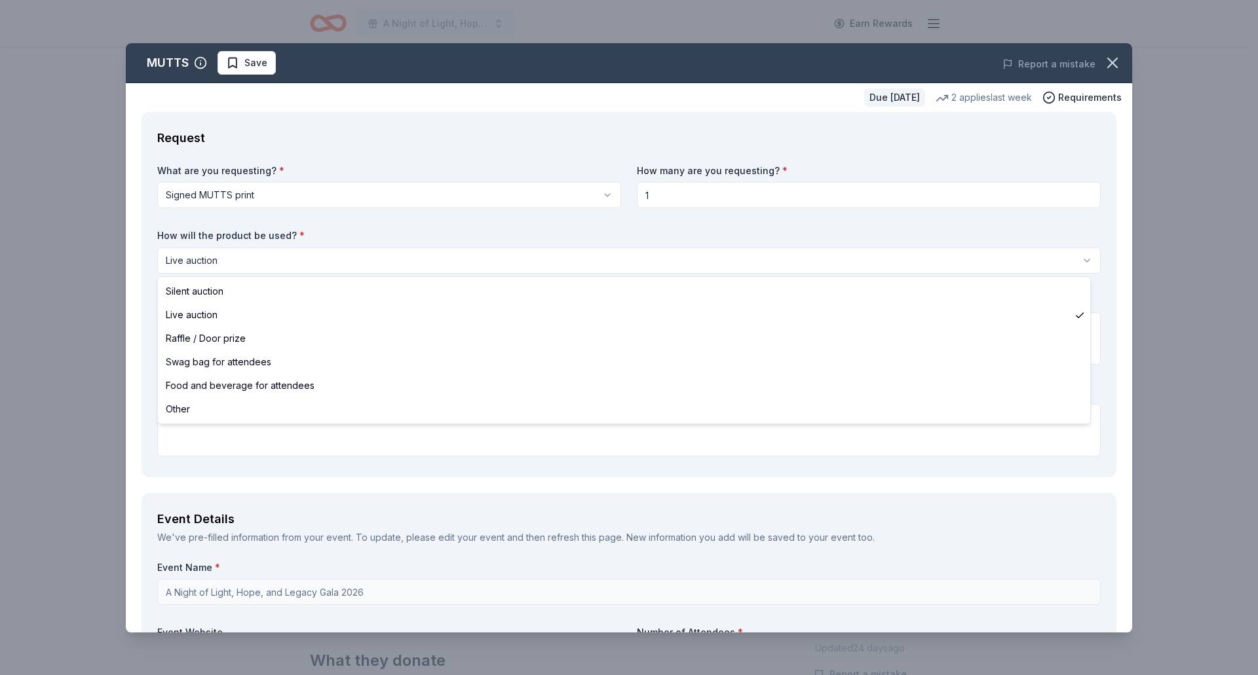
select select "silentAuction"
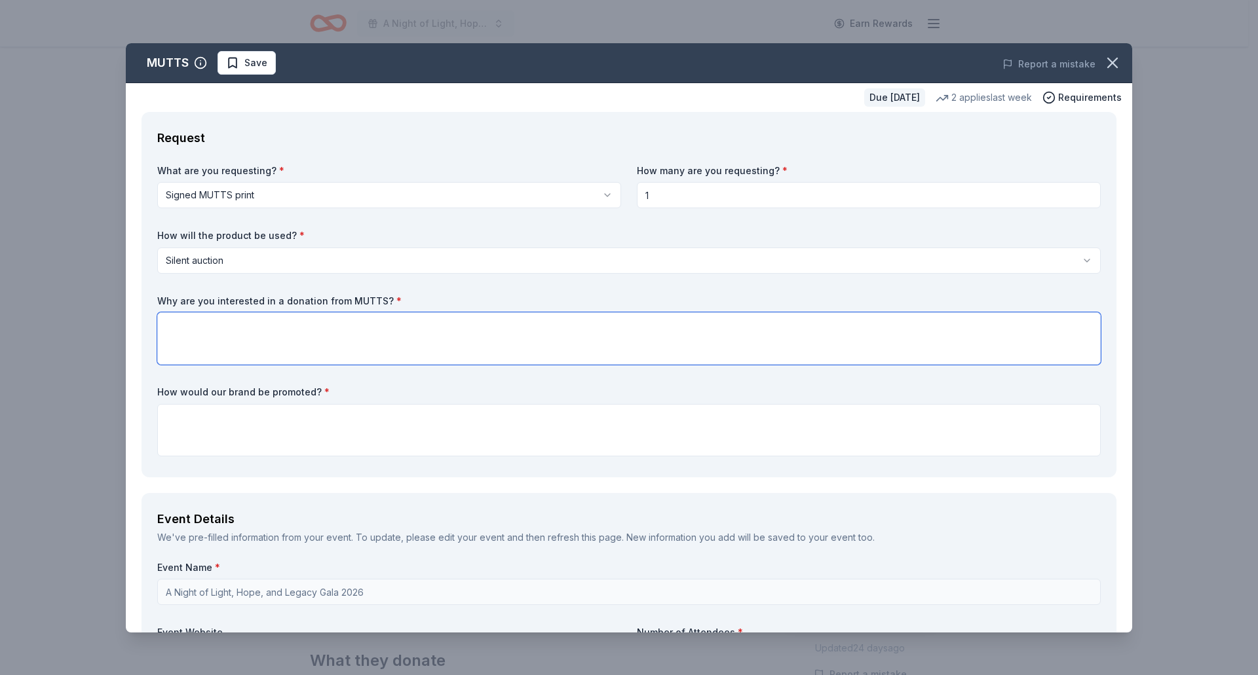
click at [222, 328] on textarea at bounding box center [628, 339] width 943 height 52
click at [1103, 68] on icon "button" at bounding box center [1112, 63] width 18 height 18
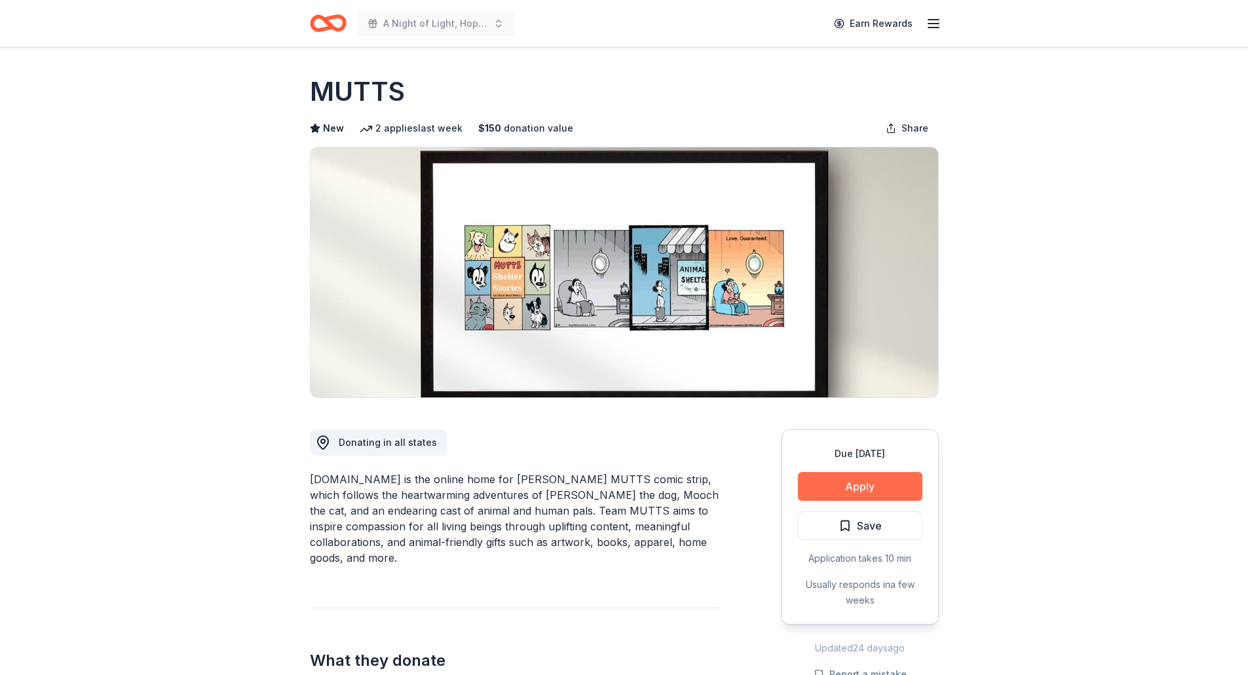
click at [867, 489] on button "Apply" at bounding box center [860, 486] width 124 height 29
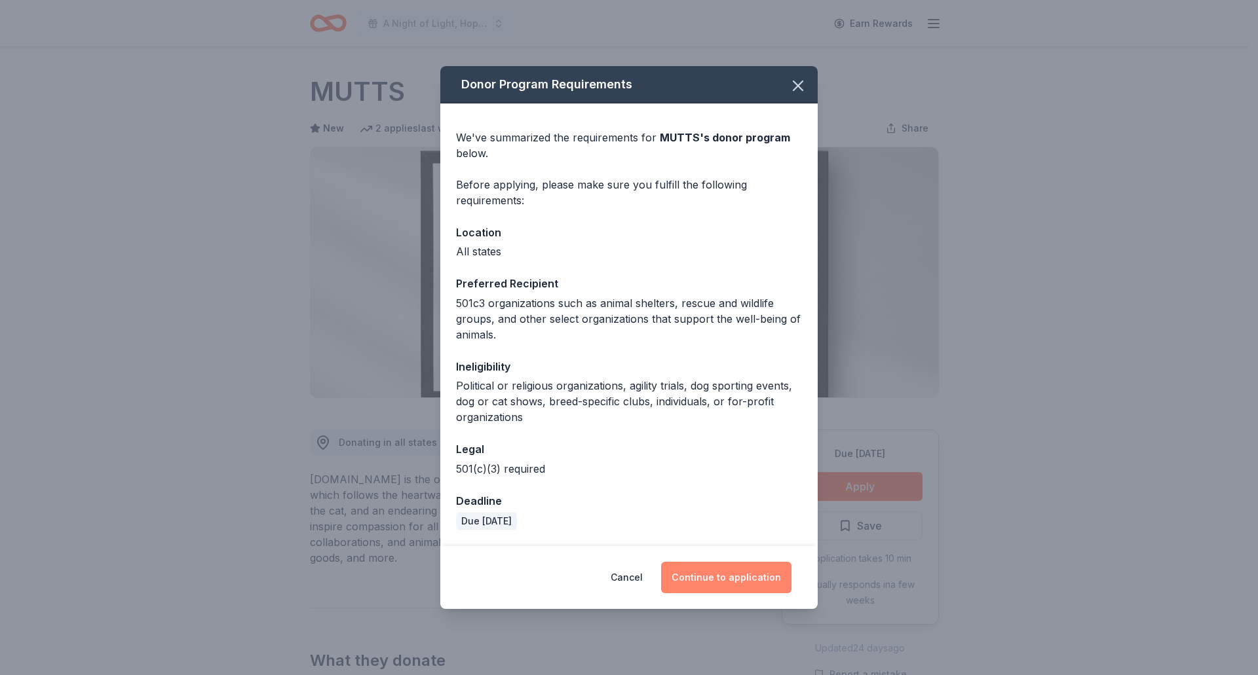
click at [765, 588] on button "Continue to application" at bounding box center [726, 577] width 130 height 31
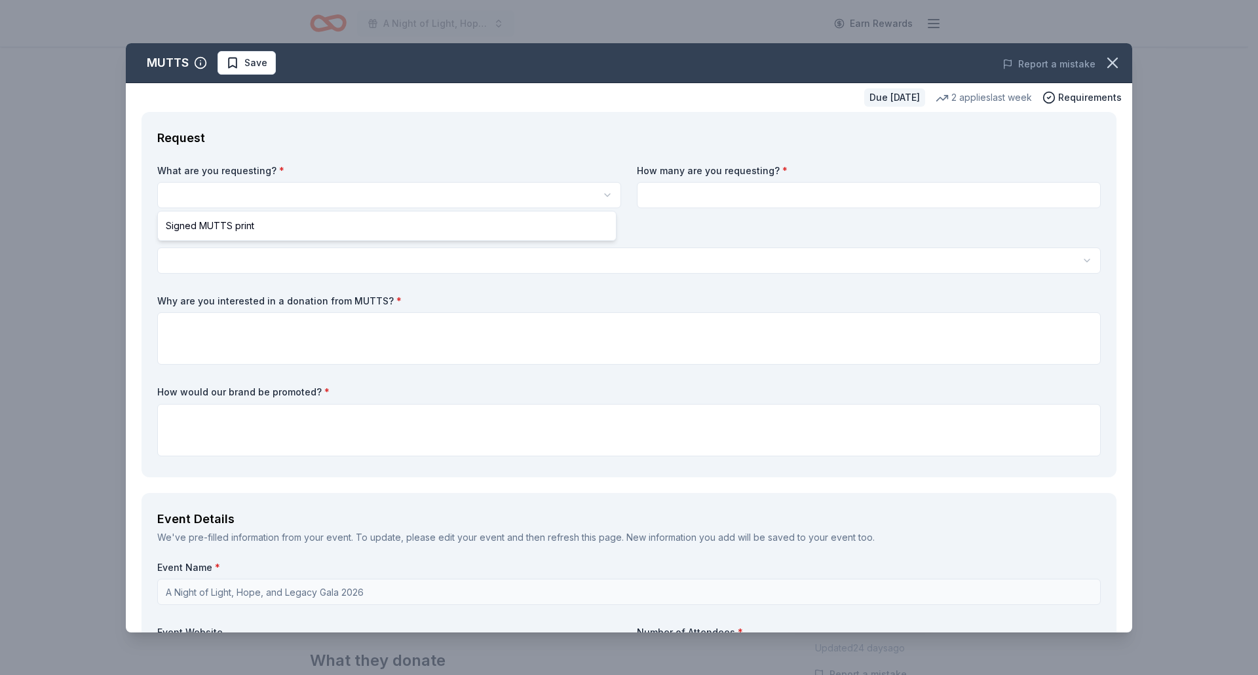
click at [194, 198] on html "A Night of Light, Hope, and Legacy Gala 2026 Earn Rewards Due [DATE] Share MUTT…" at bounding box center [629, 337] width 1258 height 675
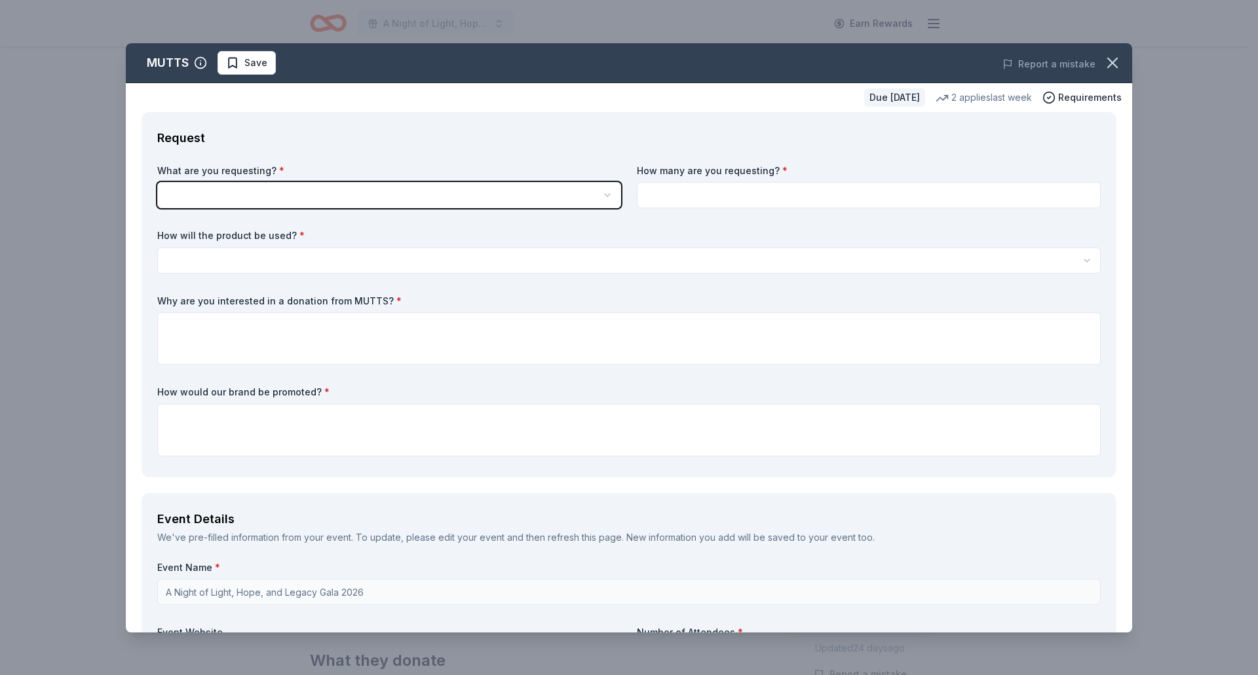
click at [1101, 55] on html "A Night of Light, Hope, and Legacy Gala 2026 Earn Rewards Due [DATE] Share MUTT…" at bounding box center [629, 337] width 1258 height 675
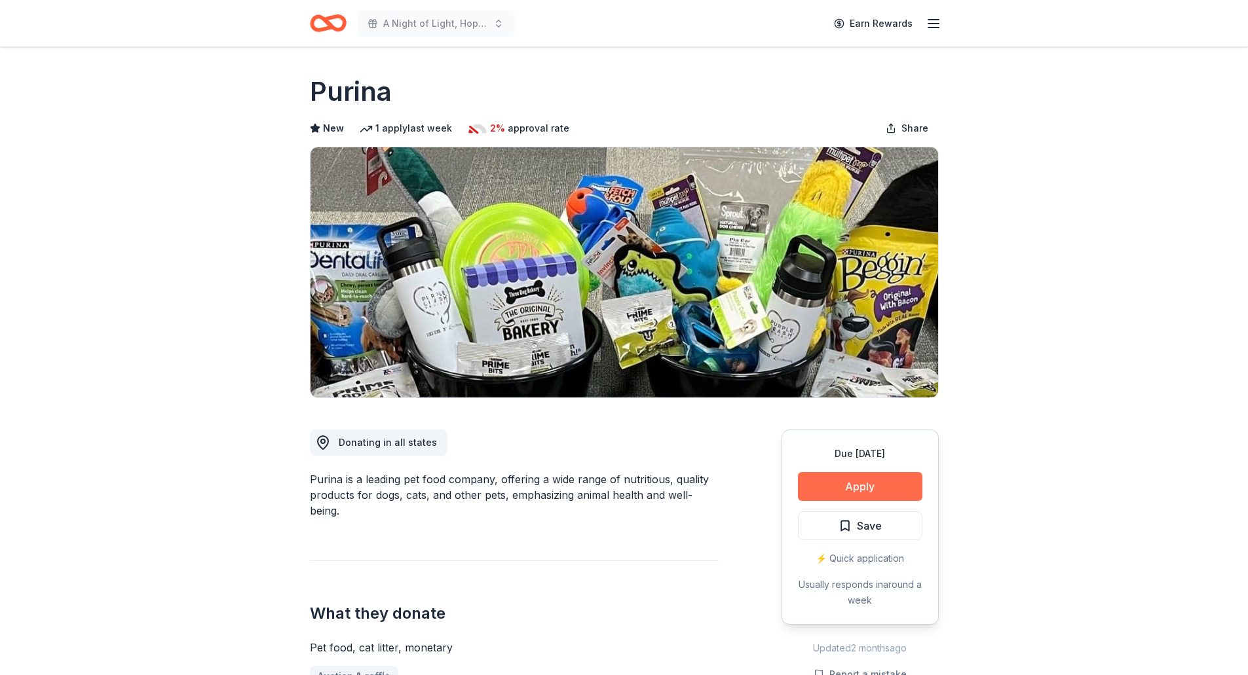
click at [865, 495] on button "Apply" at bounding box center [860, 486] width 124 height 29
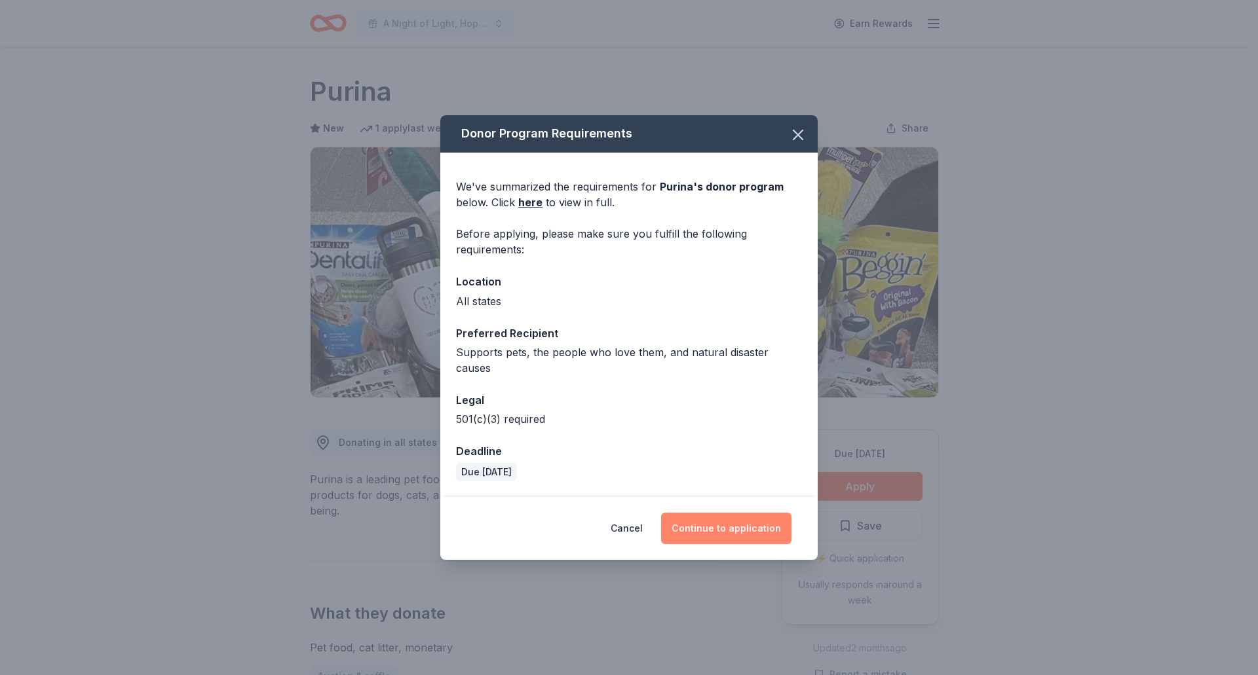
click at [736, 525] on button "Continue to application" at bounding box center [726, 528] width 130 height 31
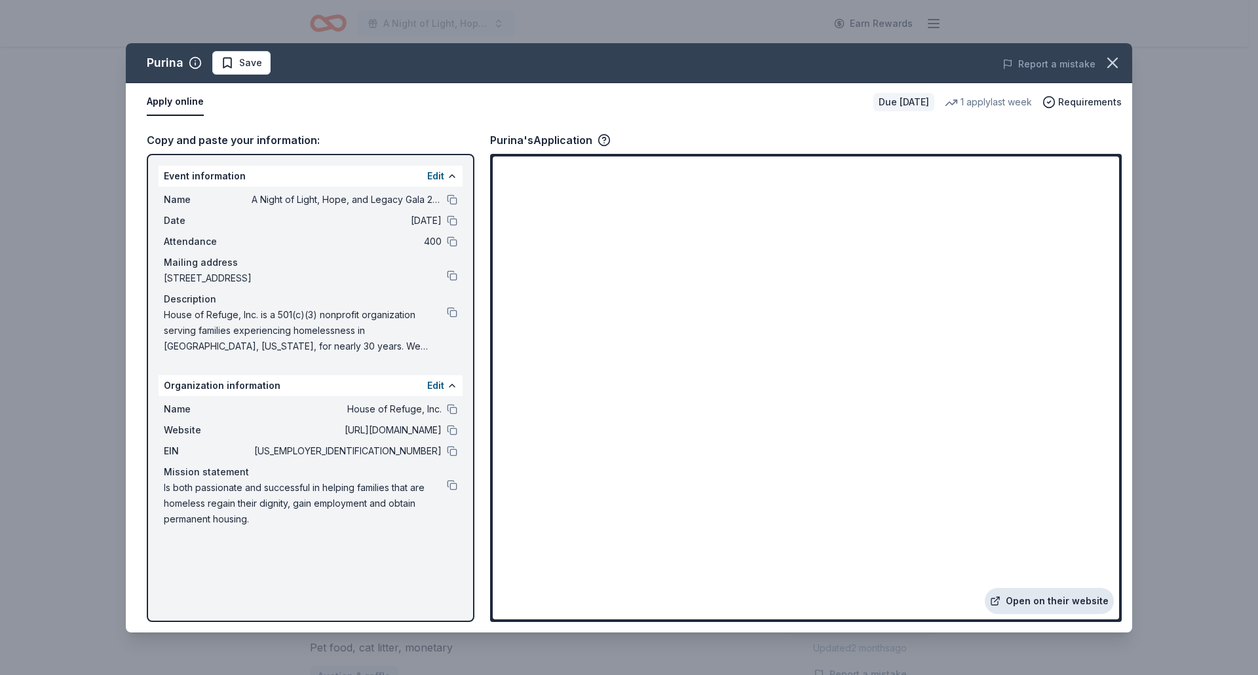
click at [1069, 606] on link "Open on their website" at bounding box center [1049, 601] width 129 height 26
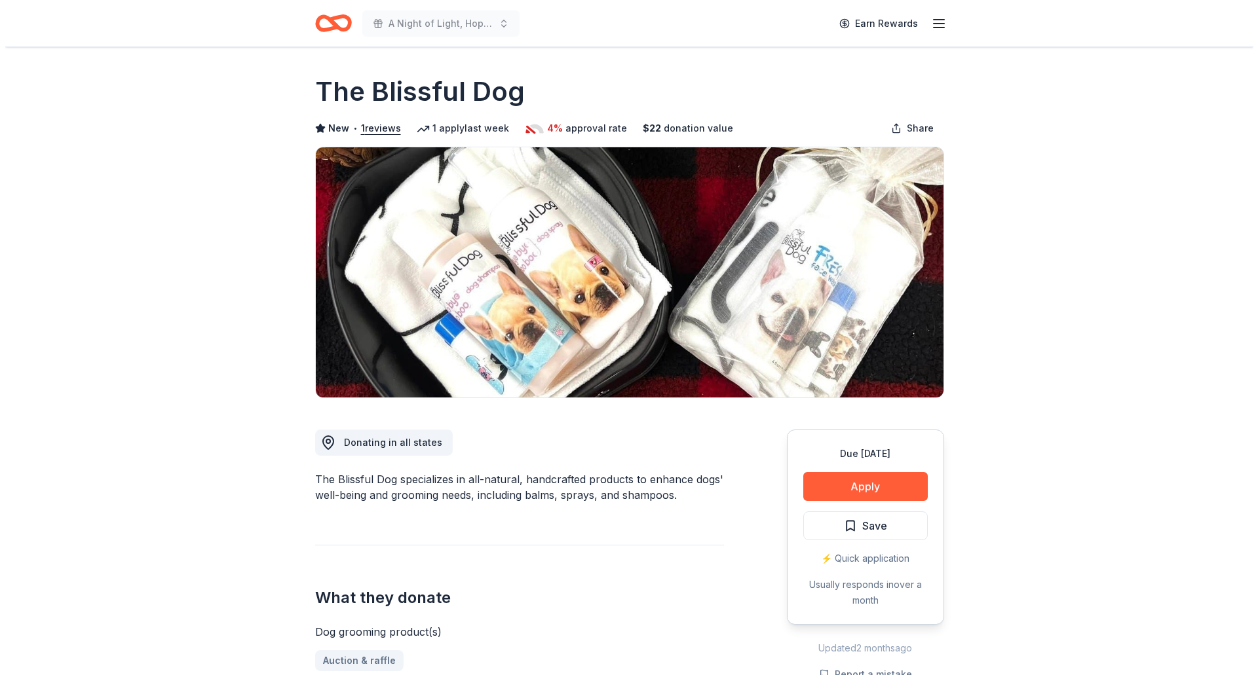
scroll to position [197, 0]
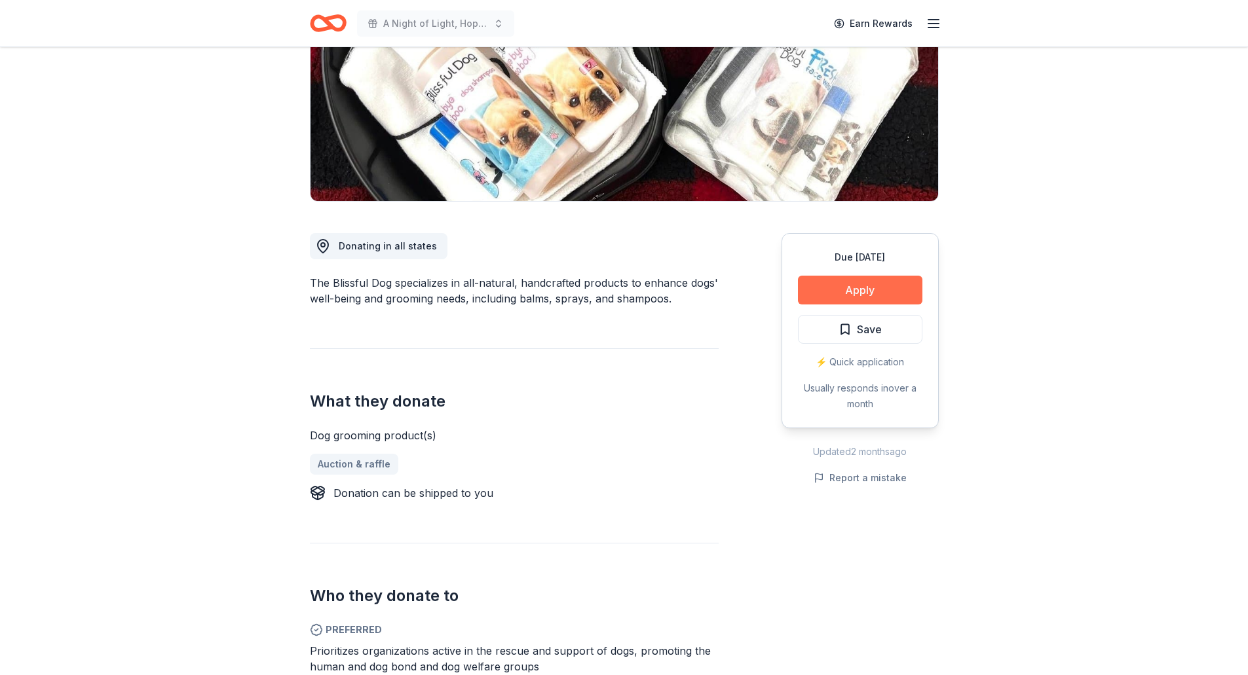
click at [902, 294] on button "Apply" at bounding box center [860, 290] width 124 height 29
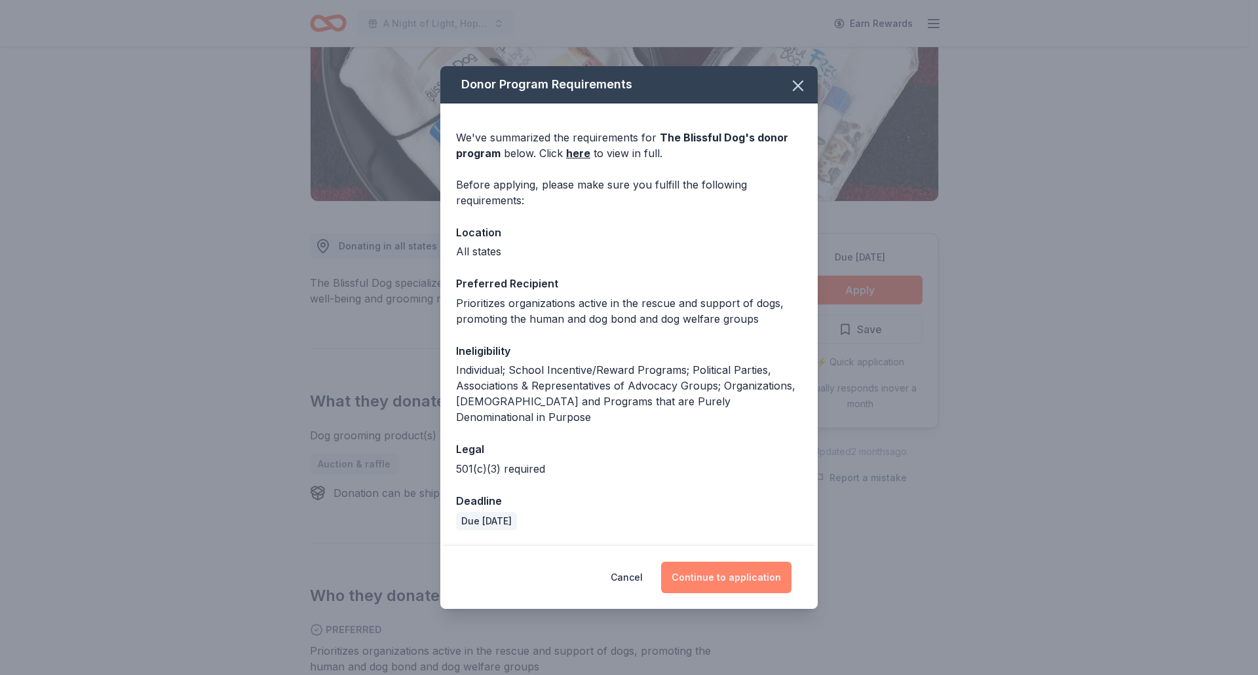
click at [759, 569] on button "Continue to application" at bounding box center [726, 577] width 130 height 31
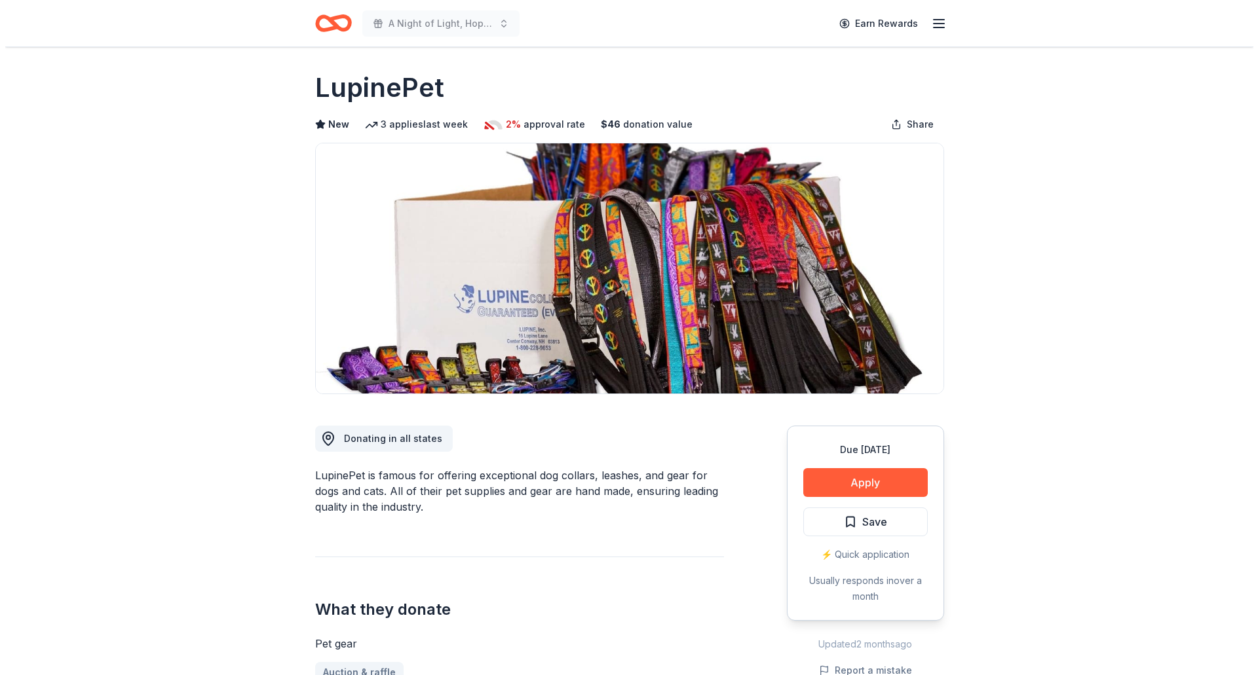
scroll to position [131, 0]
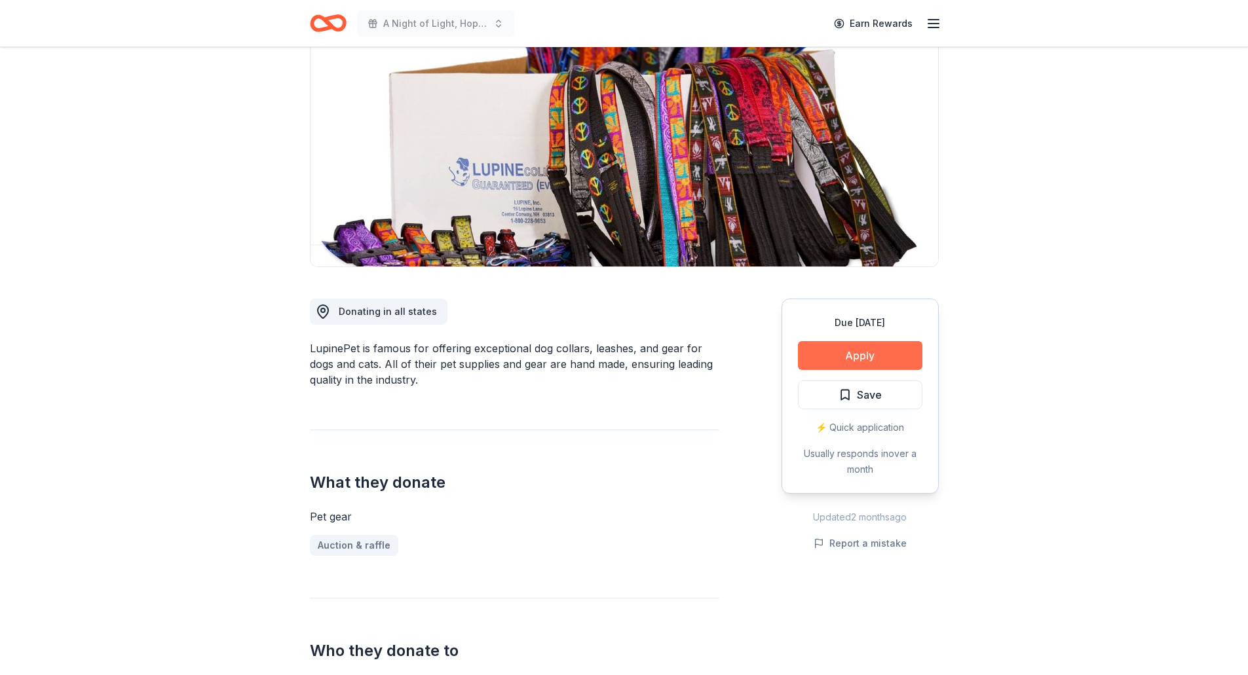
click at [875, 356] on button "Apply" at bounding box center [860, 355] width 124 height 29
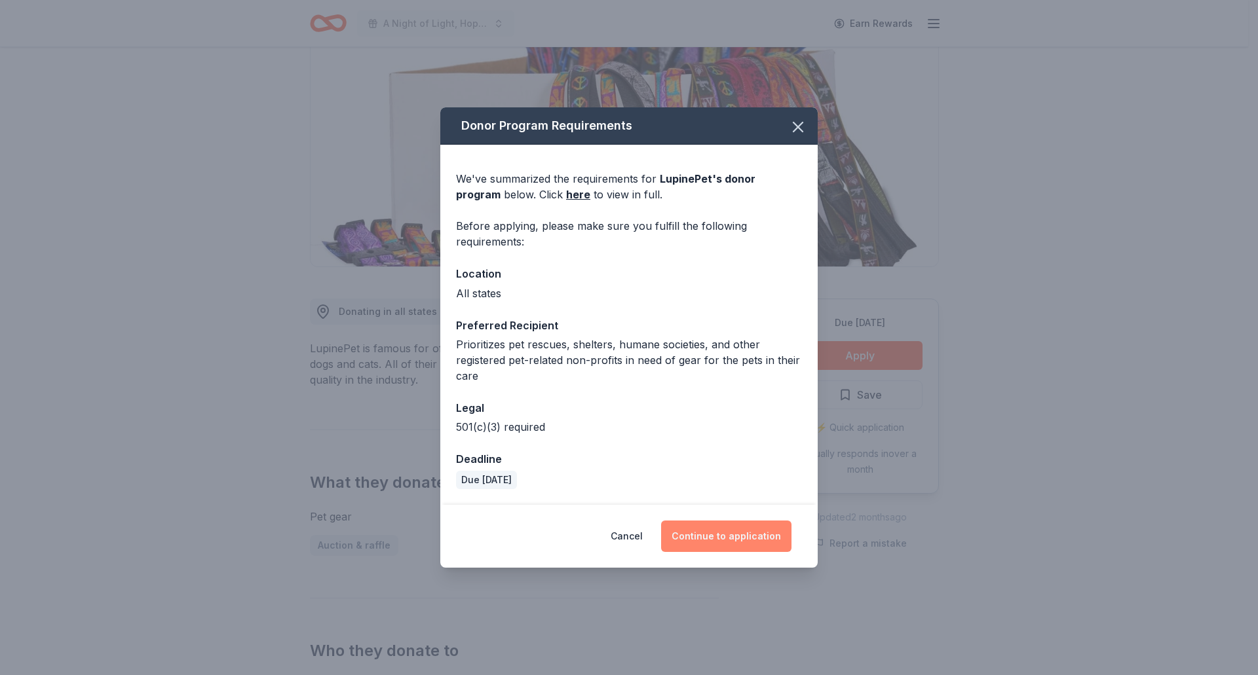
click at [740, 524] on button "Continue to application" at bounding box center [726, 536] width 130 height 31
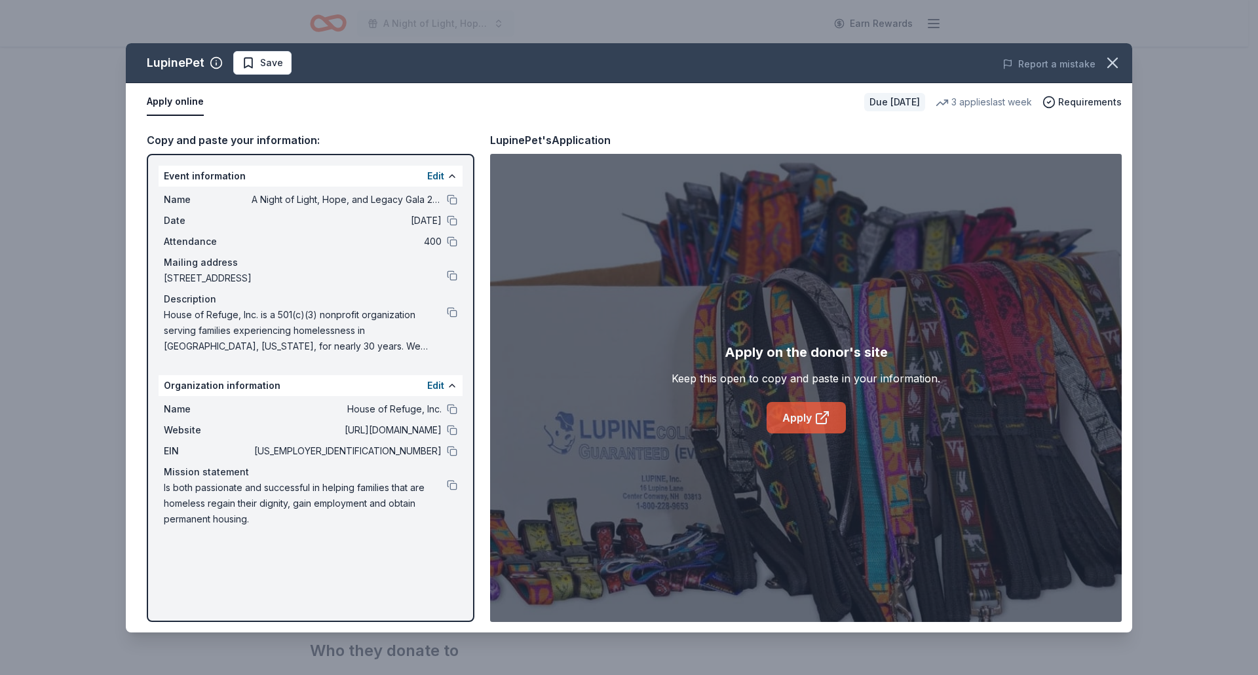
click at [827, 420] on icon at bounding box center [822, 418] width 16 height 16
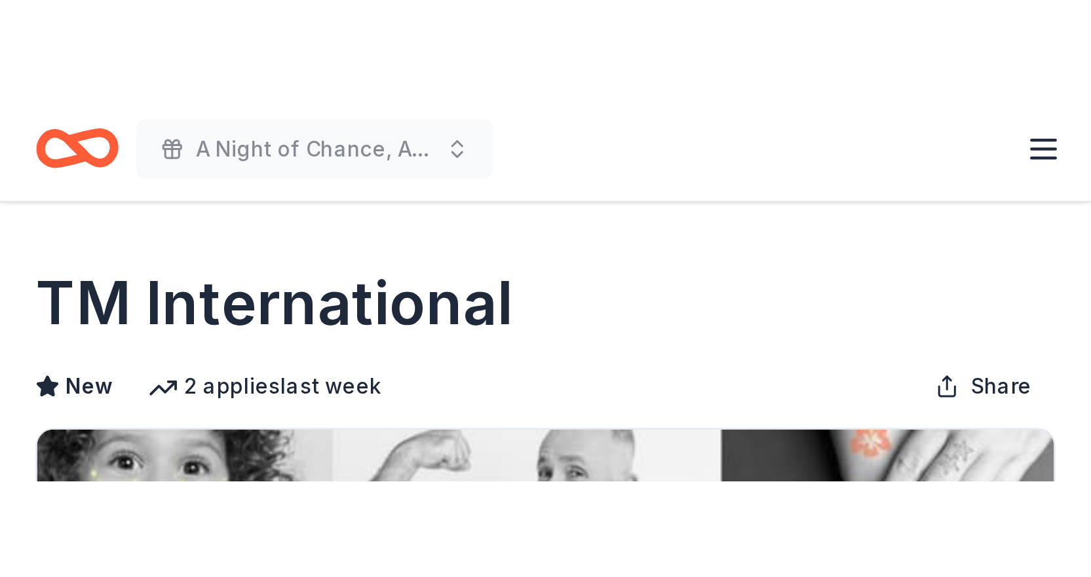
scroll to position [412, 0]
